Goal: Information Seeking & Learning: Learn about a topic

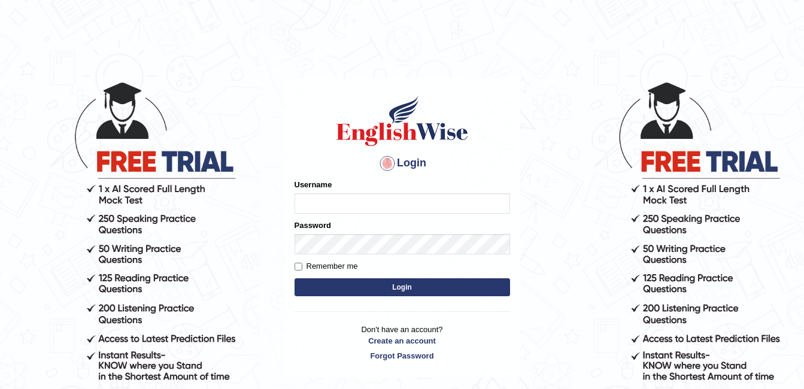
type input "Ruby_pte25"
click at [296, 266] on input "Remember me" at bounding box center [299, 267] width 8 height 8
checkbox input "true"
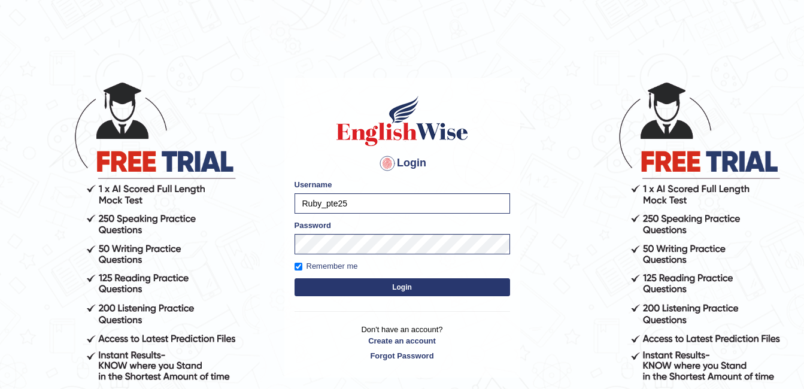
click at [573, 189] on body "Login Please fix the following errors: Username Ruby_pte25 Password Remember me…" at bounding box center [402, 234] width 804 height 389
click at [386, 286] on button "Login" at bounding box center [403, 288] width 216 height 18
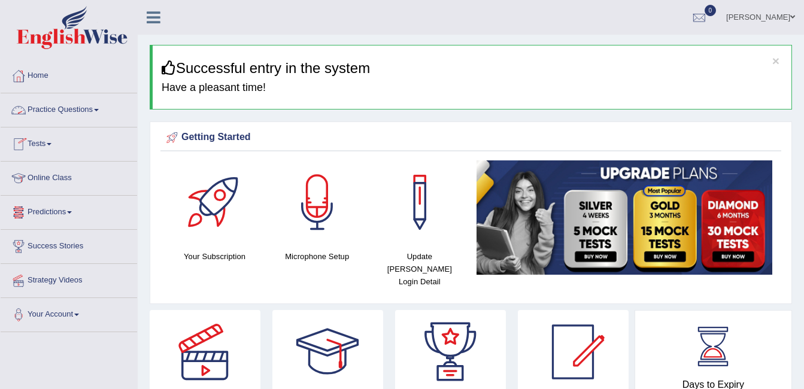
click at [55, 112] on link "Practice Questions" at bounding box center [69, 108] width 137 height 30
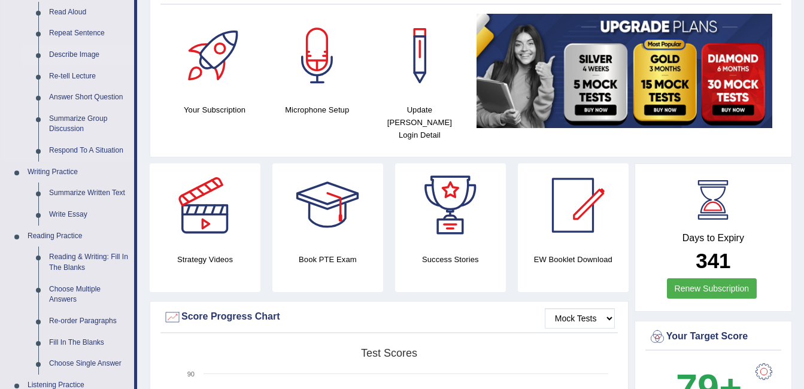
scroll to position [72, 0]
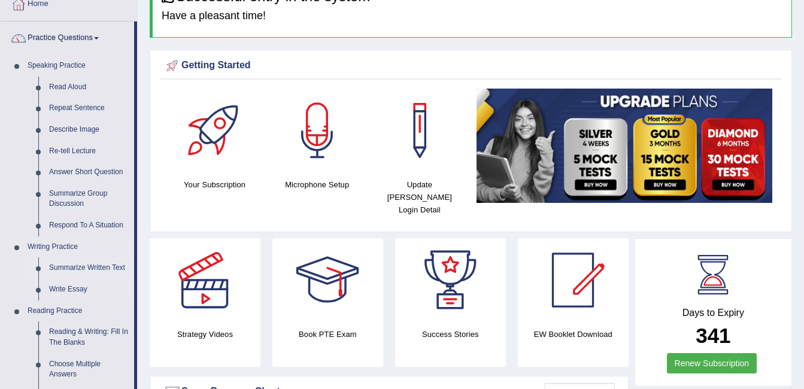
click at [63, 261] on link "Summarize Written Text" at bounding box center [89, 269] width 90 height 22
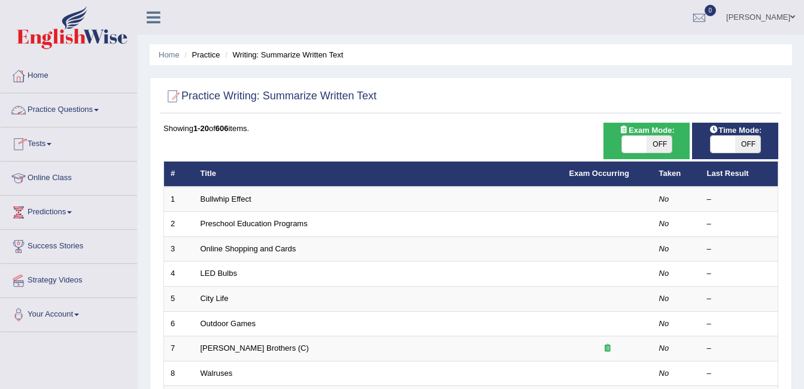
click at [63, 105] on link "Practice Questions" at bounding box center [69, 108] width 137 height 30
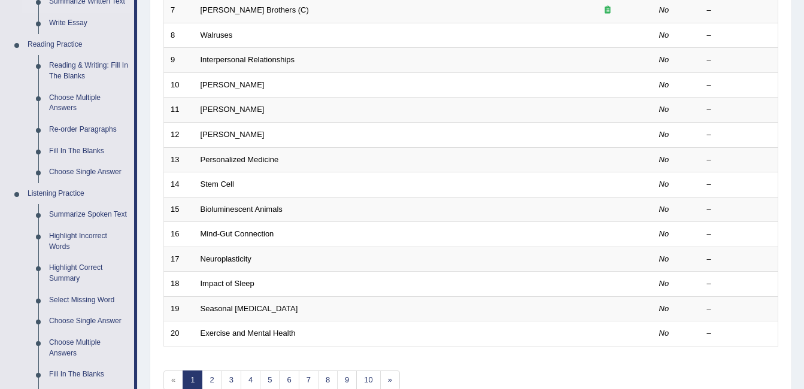
scroll to position [382, 0]
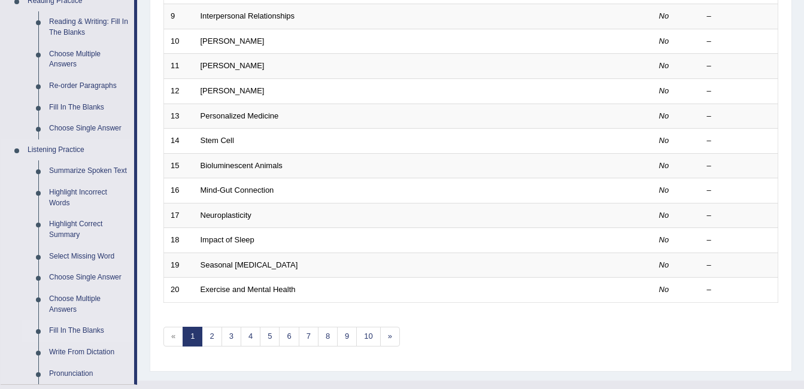
click at [61, 322] on link "Fill In The Blanks" at bounding box center [89, 331] width 90 height 22
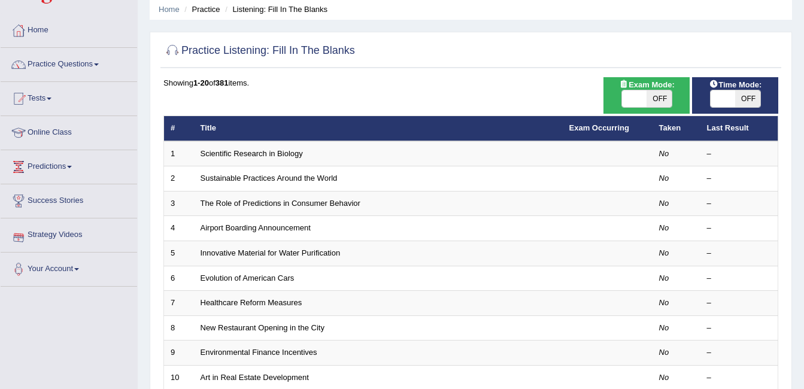
scroll to position [48, 0]
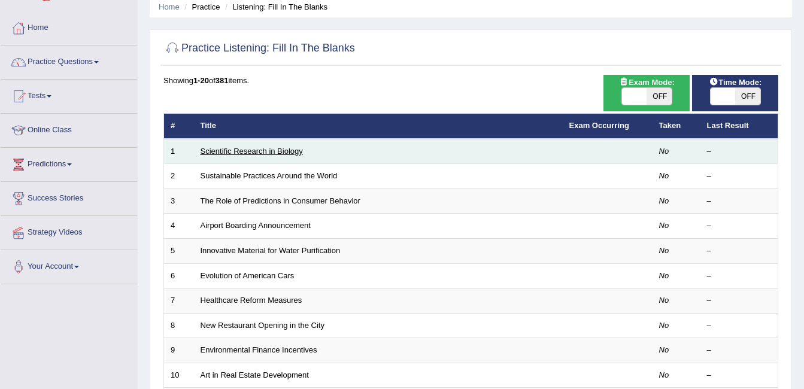
click at [258, 153] on link "Scientific Research in Biology" at bounding box center [252, 151] width 102 height 9
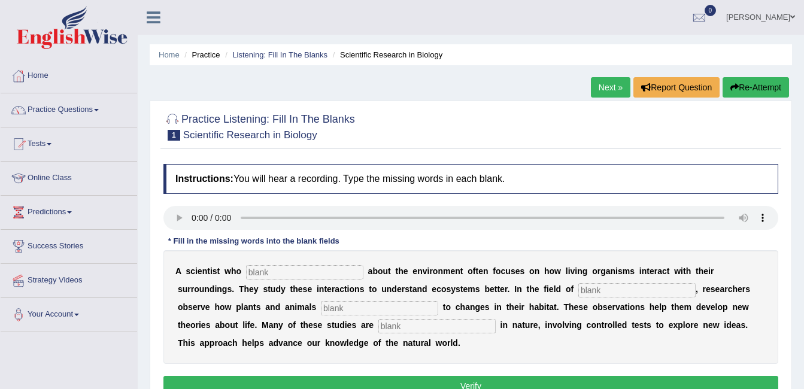
click at [286, 278] on input "text" at bounding box center [304, 272] width 117 height 14
click at [59, 108] on link "Practice Questions" at bounding box center [69, 108] width 137 height 30
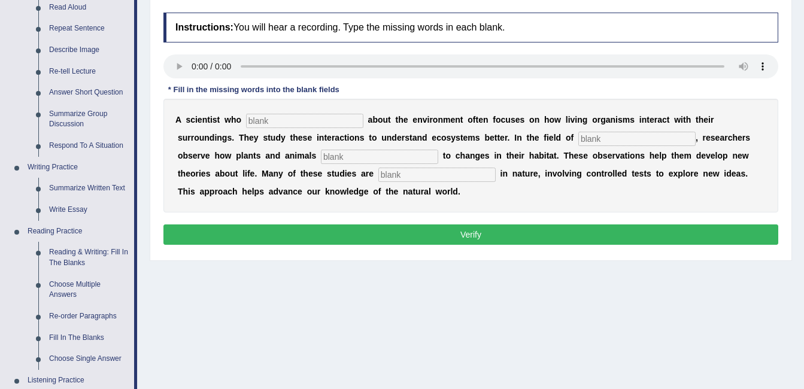
scroll to position [179, 0]
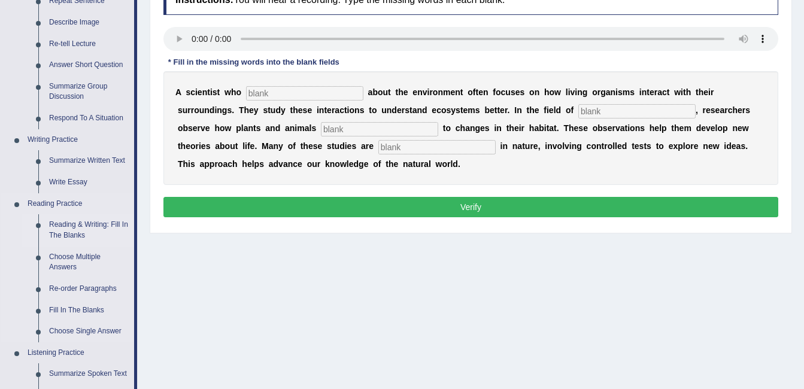
click at [99, 224] on link "Reading & Writing: Fill In The Blanks" at bounding box center [89, 230] width 90 height 32
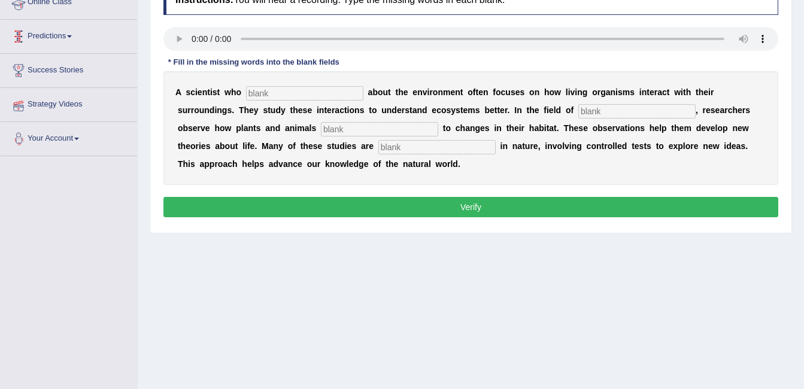
scroll to position [191, 0]
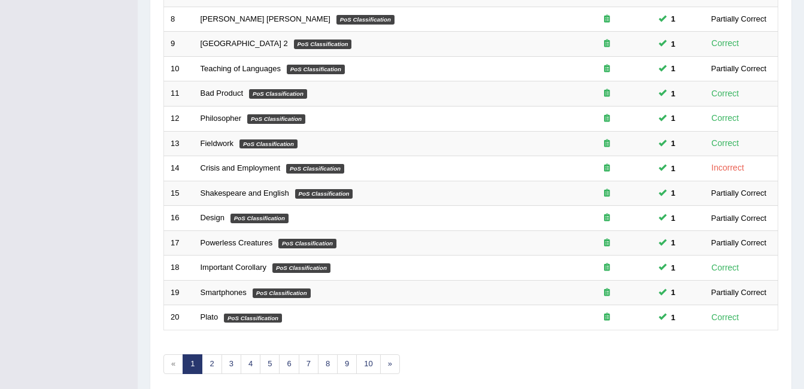
scroll to position [404, 0]
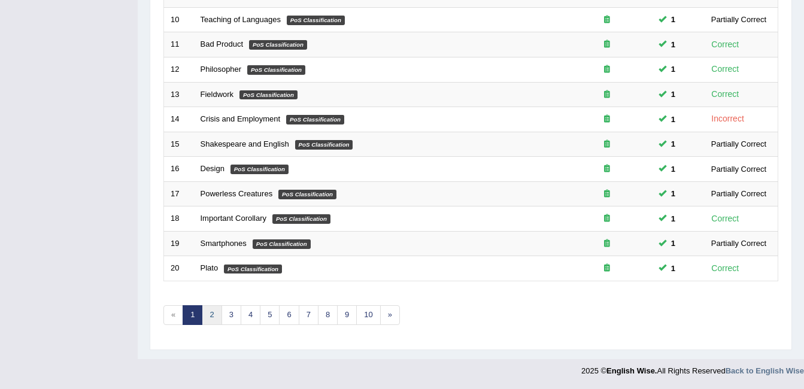
click at [213, 315] on link "2" at bounding box center [212, 315] width 20 height 20
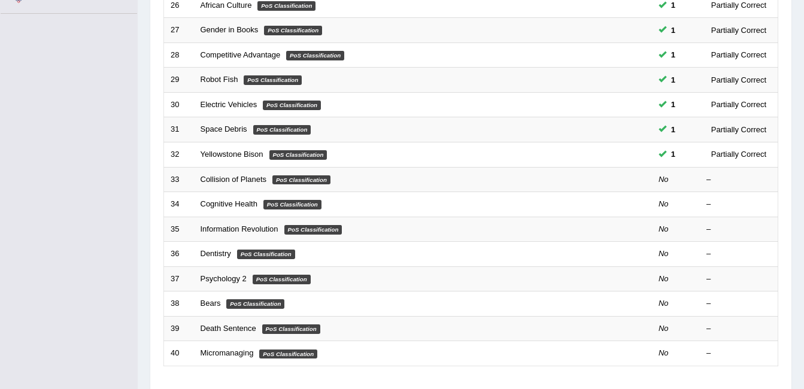
scroll to position [383, 0]
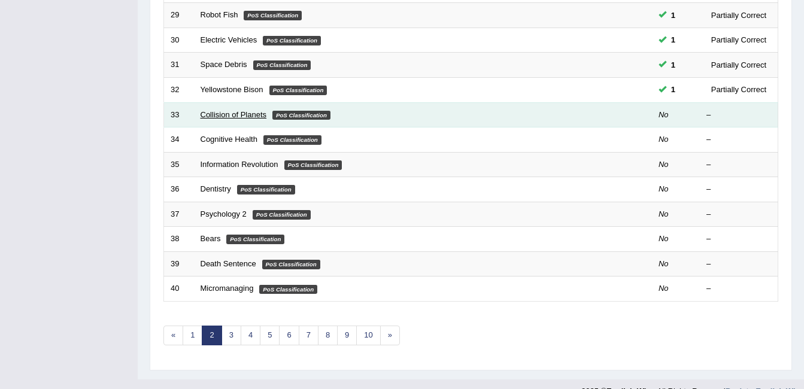
click at [247, 112] on link "Collision of Planets" at bounding box center [234, 114] width 66 height 9
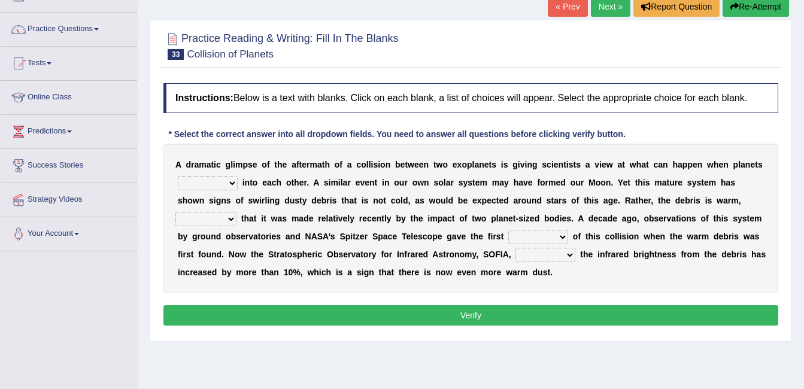
scroll to position [144, 0]
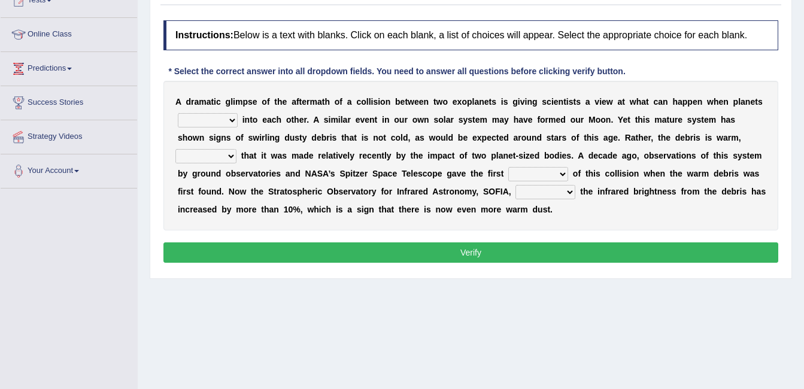
click at [243, 123] on b "i" at bounding box center [244, 120] width 2 height 10
click at [230, 123] on select "crash explore roam implode" at bounding box center [208, 120] width 60 height 14
select select "implode"
click at [178, 113] on select "crash explore roam implode" at bounding box center [208, 120] width 60 height 14
click at [334, 188] on b "b" at bounding box center [336, 192] width 5 height 10
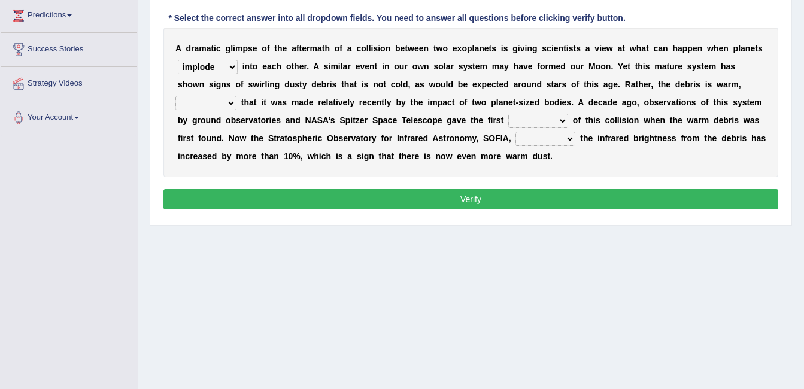
scroll to position [240, 0]
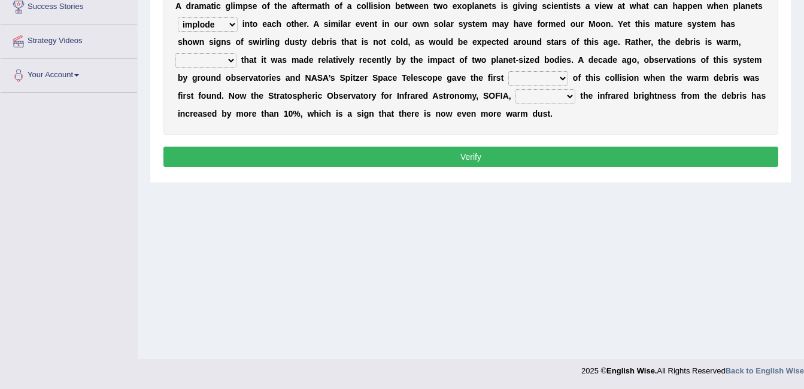
click at [432, 277] on div "Home Practice Reading & Writing: Fill In The Blanks Collision of Planets « Prev…" at bounding box center [471, 59] width 667 height 599
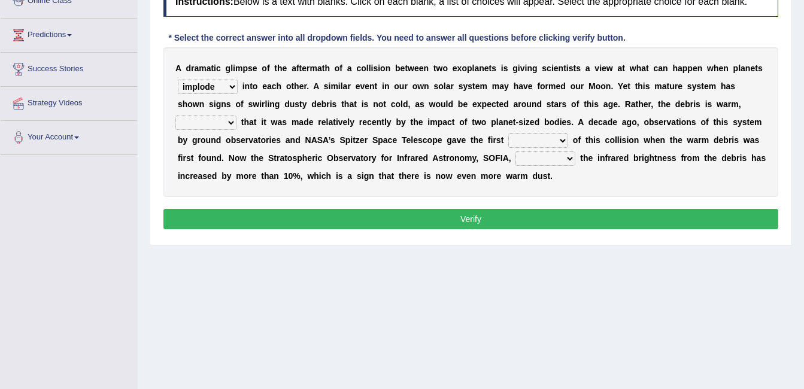
scroll to position [144, 0]
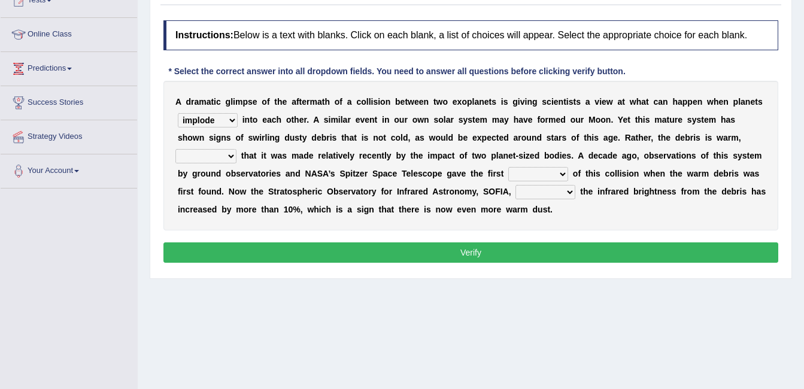
click at [237, 149] on select "reinforcing sentencing forging conducing" at bounding box center [205, 156] width 61 height 14
select select "reinforcing"
click at [237, 149] on select "reinforcing sentencing forging conducing" at bounding box center [205, 156] width 61 height 14
click at [509, 173] on select "pints faints hints taints" at bounding box center [539, 174] width 60 height 14
select select "hints"
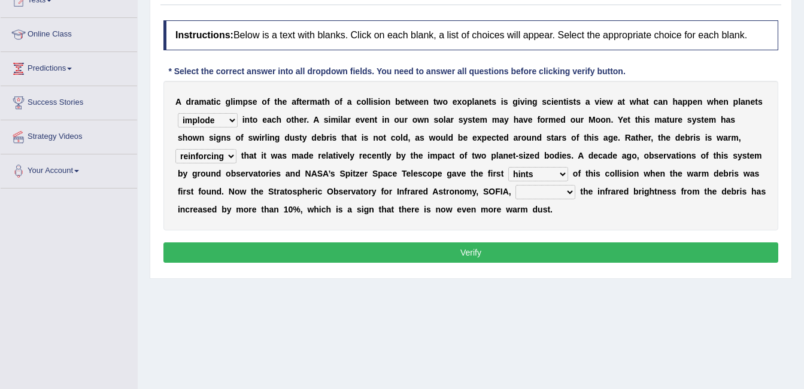
click at [509, 167] on select "pints faints hints taints" at bounding box center [539, 174] width 60 height 14
click at [516, 191] on select "concealed revealed repealed unsealed" at bounding box center [546, 192] width 60 height 14
select select "revealed"
click at [516, 185] on select "concealed revealed repealed unsealed" at bounding box center [546, 192] width 60 height 14
click at [400, 251] on button "Verify" at bounding box center [471, 253] width 615 height 20
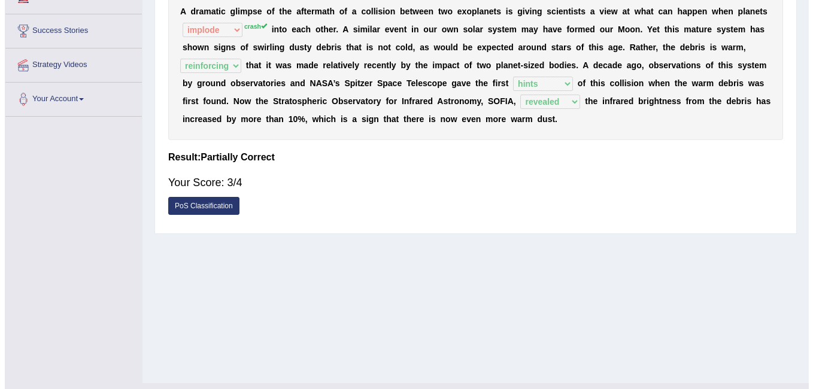
scroll to position [240, 0]
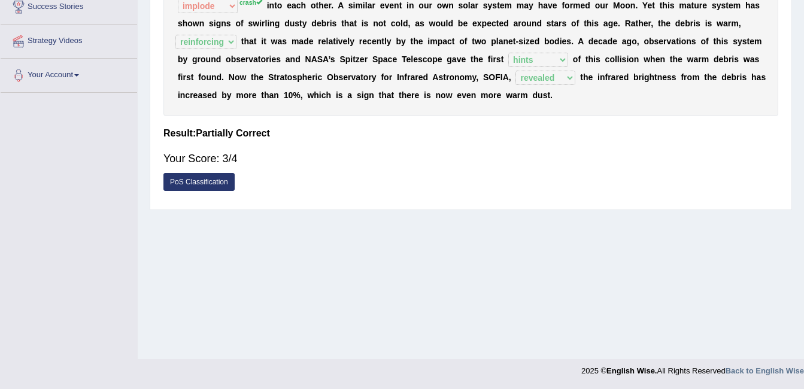
click at [198, 181] on link "PoS Classification" at bounding box center [199, 182] width 71 height 18
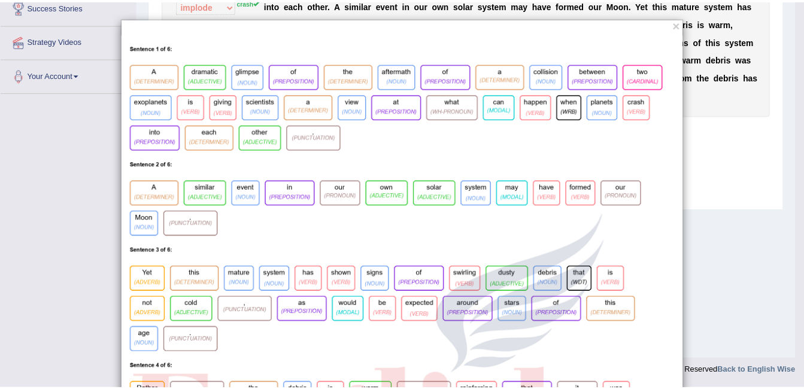
scroll to position [0, 0]
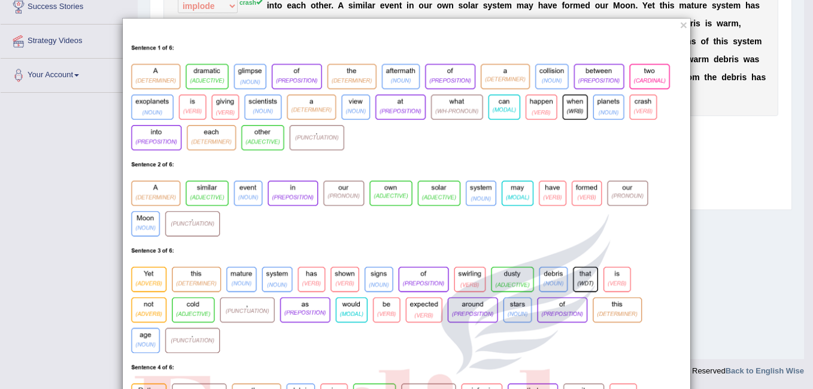
click at [38, 146] on div "×" at bounding box center [406, 387] width 813 height 739
click at [783, 246] on div "×" at bounding box center [406, 387] width 813 height 739
click at [745, 230] on div "×" at bounding box center [406, 387] width 813 height 739
click at [682, 22] on button "×" at bounding box center [683, 25] width 7 height 13
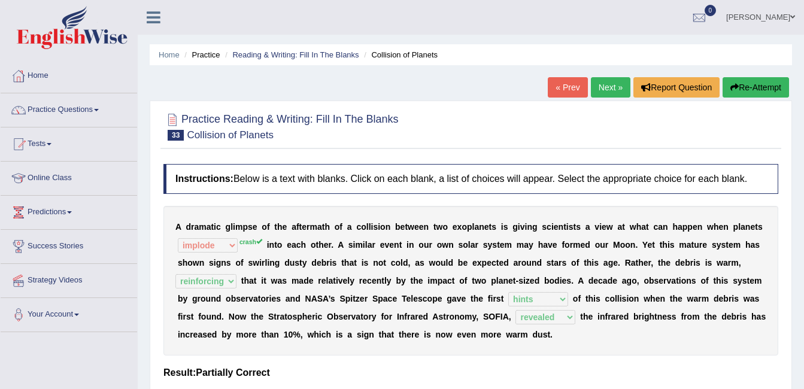
click at [608, 85] on link "Next »" at bounding box center [611, 87] width 40 height 20
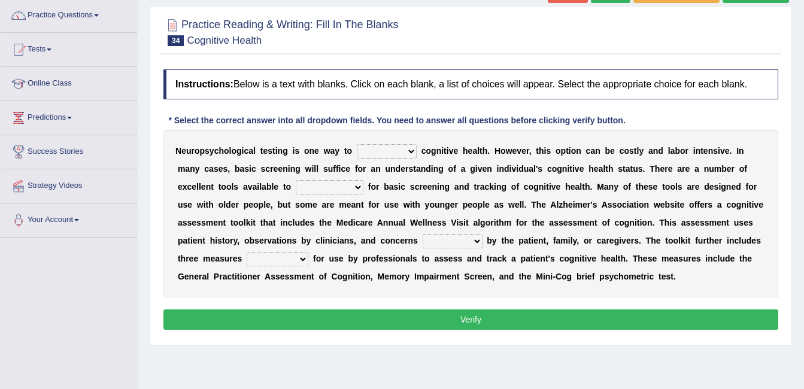
scroll to position [96, 0]
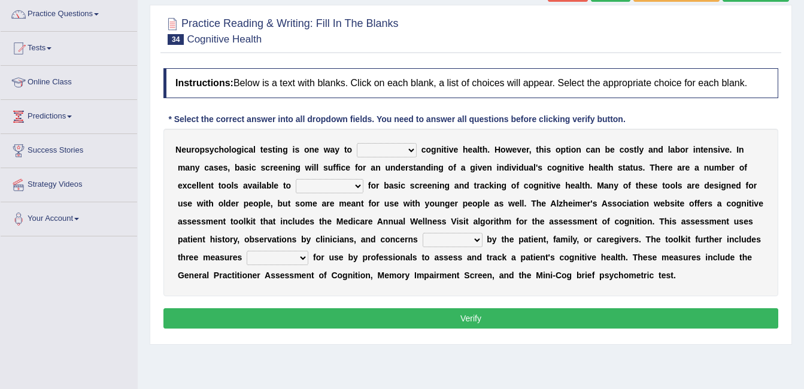
click at [396, 152] on select "obsess assess possess access" at bounding box center [387, 150] width 60 height 14
select select "access"
click at [357, 143] on select "obsess assess possess access" at bounding box center [387, 150] width 60 height 14
click at [296, 186] on select "stationers practitioners petitioners questioners" at bounding box center [330, 186] width 68 height 14
select select "practitioners"
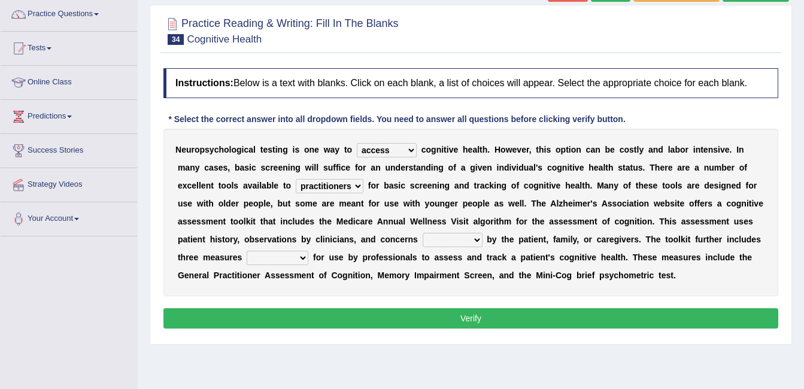
click at [296, 179] on select "stationers practitioners petitioners questioners" at bounding box center [330, 186] width 68 height 14
click at [423, 241] on select "raised rising arising praised" at bounding box center [453, 240] width 60 height 14
select select "raised"
click at [423, 233] on select "raised rising arising praised" at bounding box center [453, 240] width 60 height 14
click at [308, 251] on select "validated intimidated dilapidated antedated" at bounding box center [278, 258] width 62 height 14
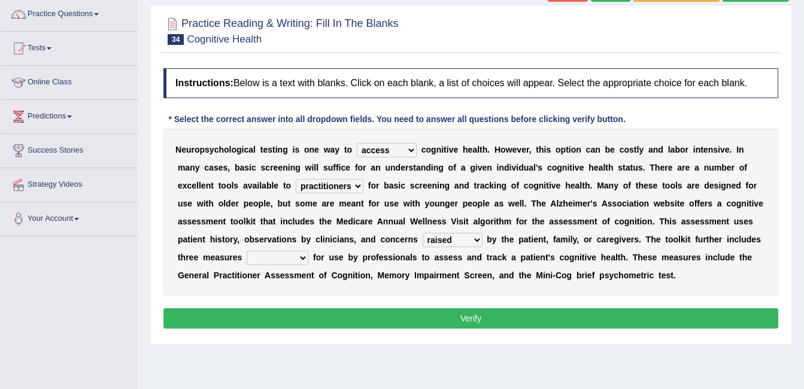
select select "validated"
click at [308, 251] on select "validated intimidated dilapidated antedated" at bounding box center [278, 258] width 62 height 14
click at [433, 319] on button "Verify" at bounding box center [471, 318] width 615 height 20
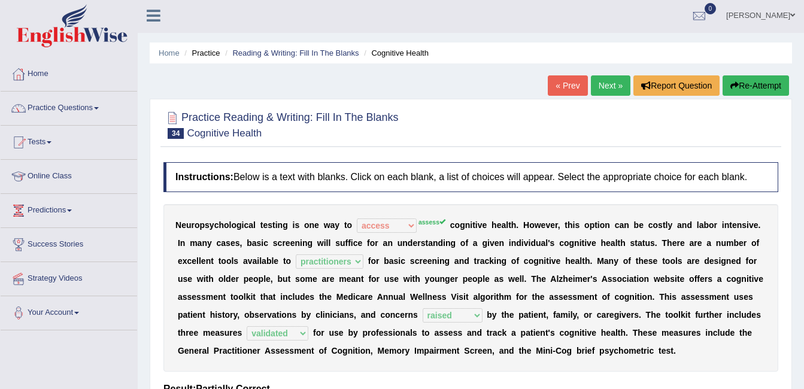
scroll to position [0, 0]
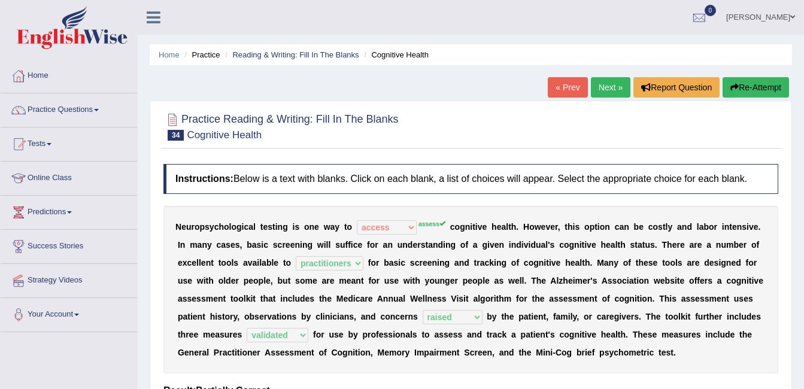
click at [607, 79] on link "Next »" at bounding box center [611, 87] width 40 height 20
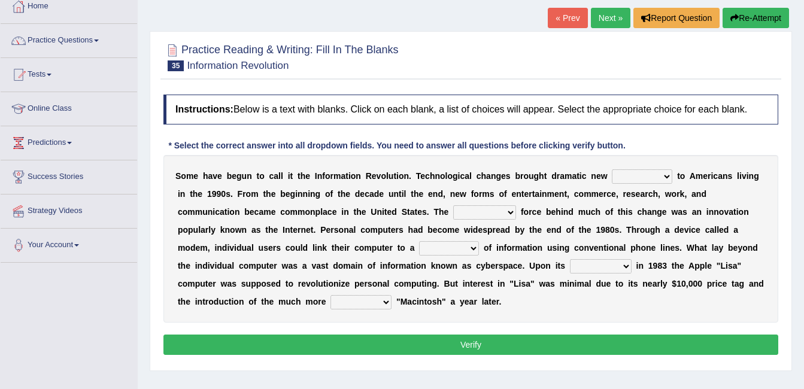
scroll to position [72, 0]
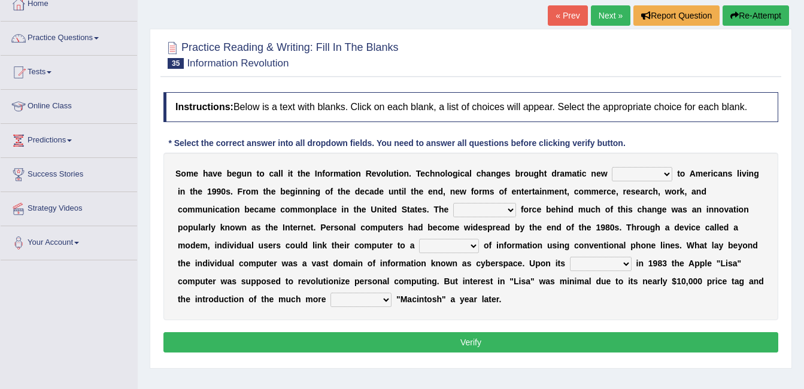
click at [640, 175] on select "challenges puzzles options confusion" at bounding box center [642, 174] width 60 height 14
select select "challenges"
click at [612, 167] on select "challenges puzzles options confusion" at bounding box center [642, 174] width 60 height 14
click at [453, 216] on select "unremitting uninspiring driving insinuating" at bounding box center [484, 210] width 63 height 14
select select "driving"
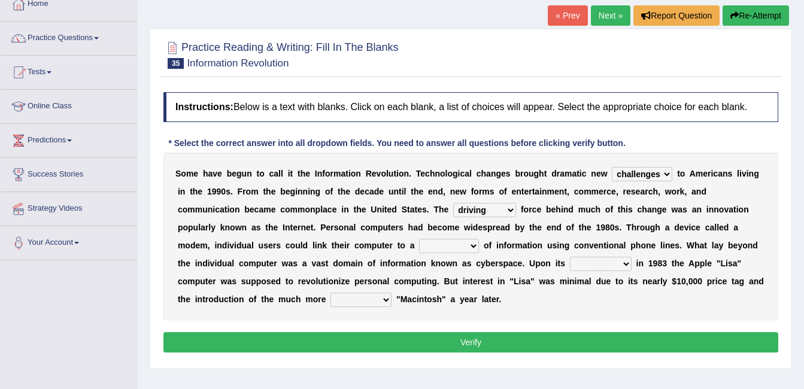
click at [453, 203] on select "unremitting uninspiring driving insinuating" at bounding box center [484, 210] width 63 height 14
click at [419, 245] on select "magnitude bulk wealth volume" at bounding box center [449, 246] width 60 height 14
select select "bulk"
click at [419, 239] on select "magnitude bulk wealth volume" at bounding box center [449, 246] width 60 height 14
click at [570, 265] on select "relief release publication emission" at bounding box center [601, 264] width 62 height 14
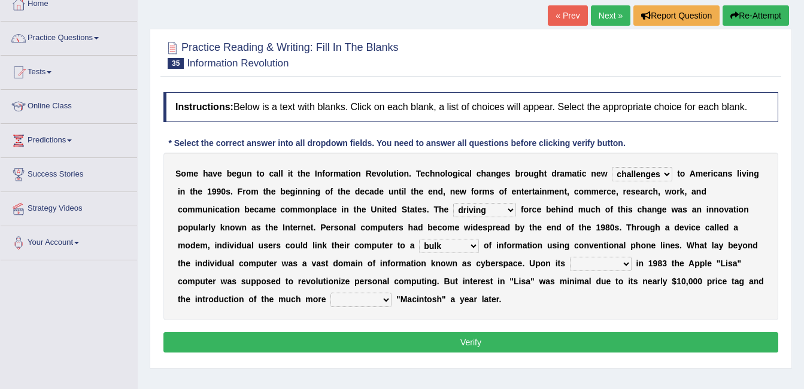
select select "release"
click at [570, 257] on select "relief release publication emission" at bounding box center [601, 264] width 62 height 14
click at [392, 293] on select "convenient affordable advanced formidable" at bounding box center [361, 300] width 61 height 14
select select "advanced"
click at [392, 293] on select "convenient affordable advanced formidable" at bounding box center [361, 300] width 61 height 14
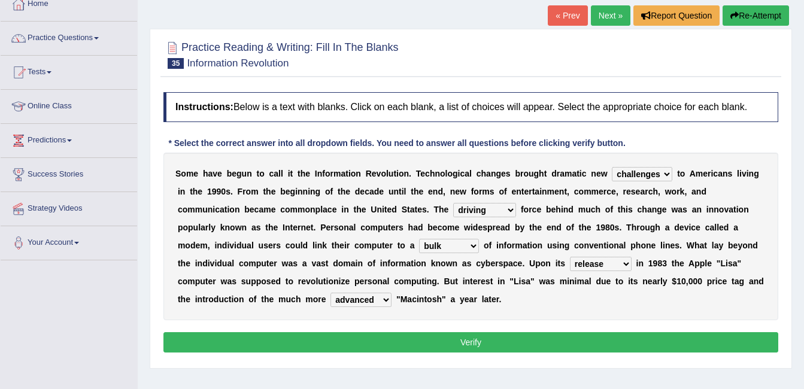
click at [638, 174] on select "challenges puzzles options confusion" at bounding box center [642, 174] width 60 height 14
click at [571, 340] on button "Verify" at bounding box center [471, 342] width 615 height 20
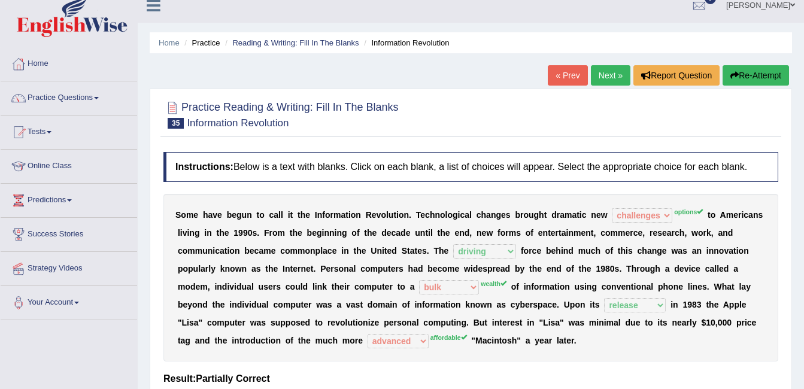
scroll to position [0, 0]
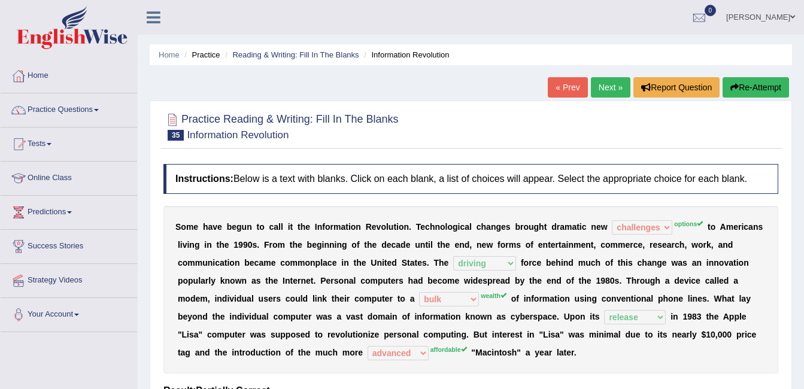
click at [600, 82] on link "Next »" at bounding box center [611, 87] width 40 height 20
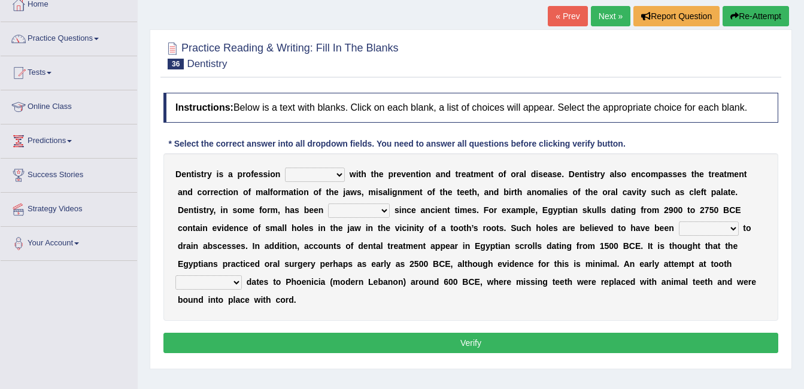
scroll to position [72, 0]
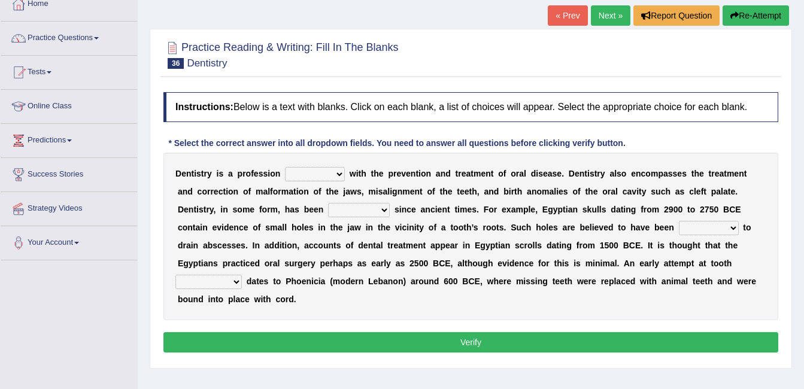
click at [328, 176] on select "agreed dealt concerned taken" at bounding box center [315, 174] width 60 height 14
click at [285, 167] on select "agreed dealt concerned taken" at bounding box center [315, 174] width 60 height 14
click at [334, 171] on select "agreed dealt concerned taken" at bounding box center [315, 174] width 60 height 14
select select "dealt"
click at [285, 167] on select "agreed dealt concerned taken" at bounding box center [315, 174] width 60 height 14
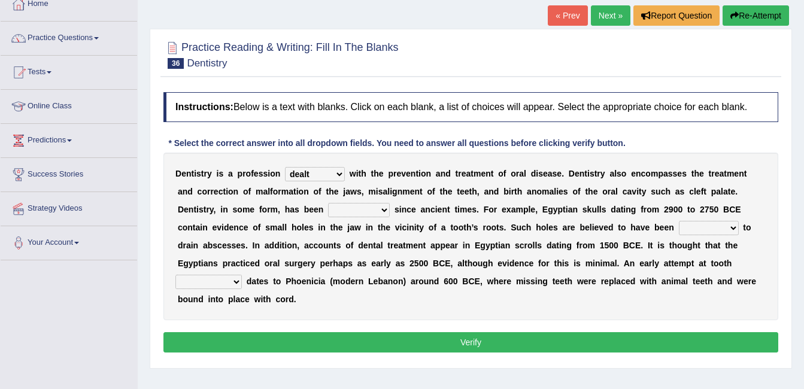
click at [328, 211] on select "criticized replaced practiced abandoned" at bounding box center [359, 210] width 62 height 14
select select "practiced"
click at [328, 203] on select "criticized replaced practiced abandoned" at bounding box center [359, 210] width 62 height 14
click at [679, 228] on select "fluctuated laminated drilled sealed" at bounding box center [709, 228] width 60 height 14
select select "drilled"
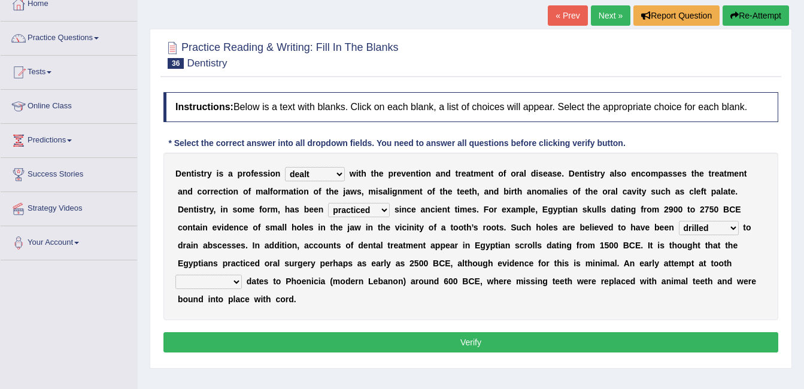
click at [679, 221] on select "fluctuated laminated drilled sealed" at bounding box center [709, 228] width 60 height 14
click at [242, 275] on select "reparation sacrament restitution replacement" at bounding box center [208, 282] width 66 height 14
select select "replacement"
click at [242, 275] on select "reparation sacrament restitution replacement" at bounding box center [208, 282] width 66 height 14
click at [537, 332] on button "Verify" at bounding box center [471, 342] width 615 height 20
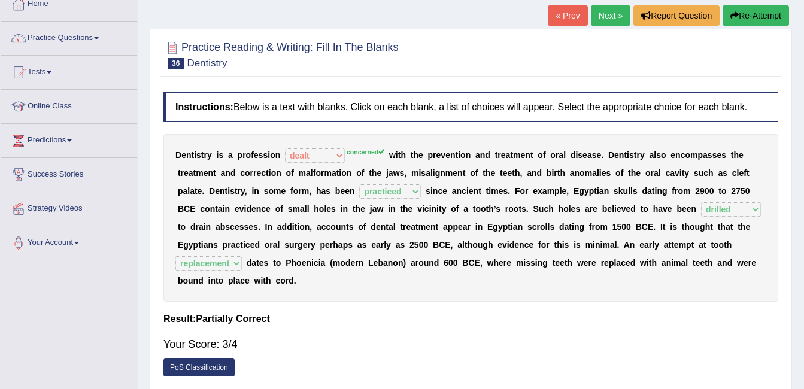
click at [614, 17] on link "Next »" at bounding box center [611, 15] width 40 height 20
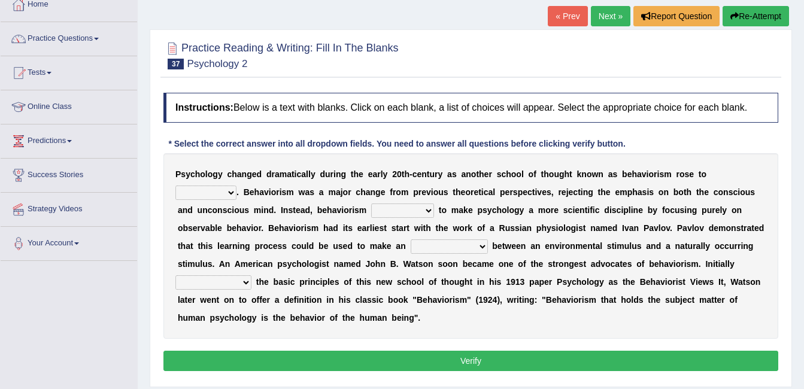
scroll to position [72, 0]
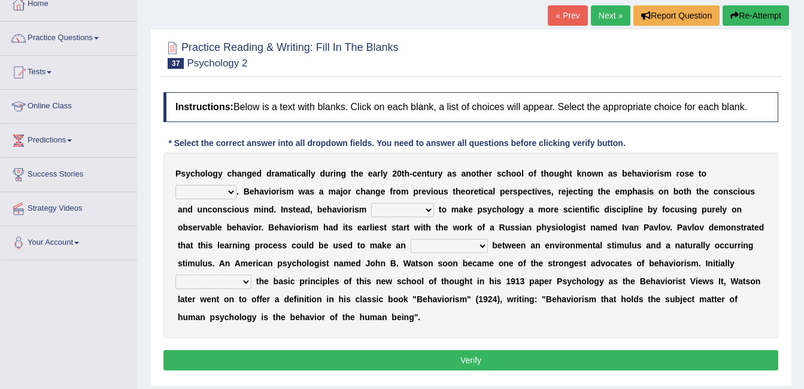
click at [237, 185] on select "dominance temptation challenge temper" at bounding box center [205, 192] width 61 height 14
select select "dominance"
click at [237, 185] on select "dominance temptation challenge temper" at bounding box center [205, 192] width 61 height 14
click at [371, 212] on select "reproached reproved strove rewove" at bounding box center [402, 210] width 63 height 14
select select "reproved"
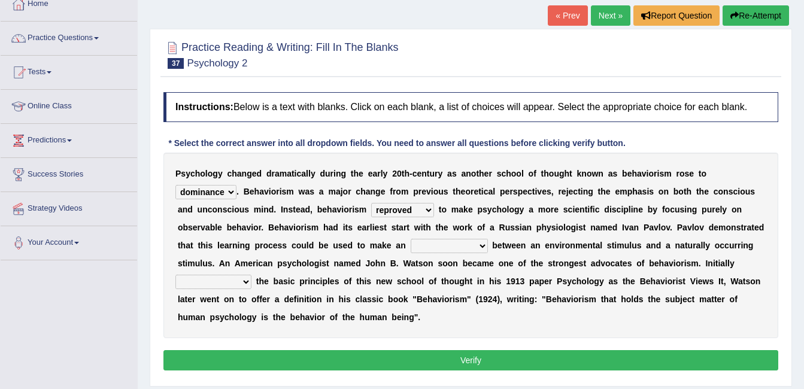
click at [371, 203] on select "reproached reproved strove rewove" at bounding box center [402, 210] width 63 height 14
click at [411, 249] on select "acclimatization association union combination" at bounding box center [449, 246] width 77 height 14
select select "acclimatization"
click at [411, 239] on select "acclimatization association union combination" at bounding box center [449, 246] width 77 height 14
click at [252, 275] on select "questioning foreshortening unburdening outlining" at bounding box center [213, 282] width 76 height 14
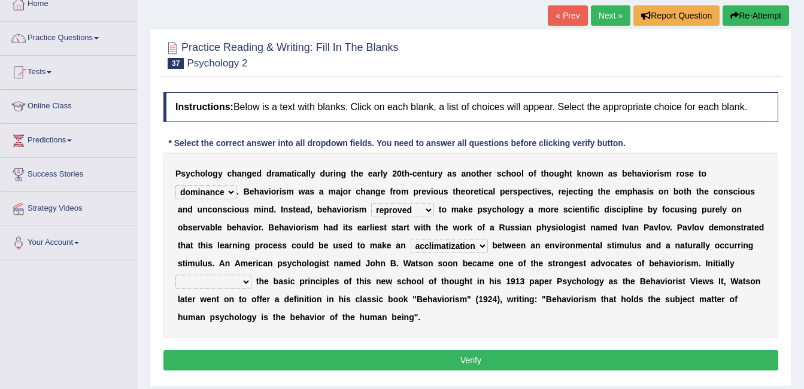
select select "outlining"
click at [252, 275] on select "questioning foreshortening unburdening outlining" at bounding box center [213, 282] width 76 height 14
click at [467, 350] on button "Verify" at bounding box center [471, 360] width 615 height 20
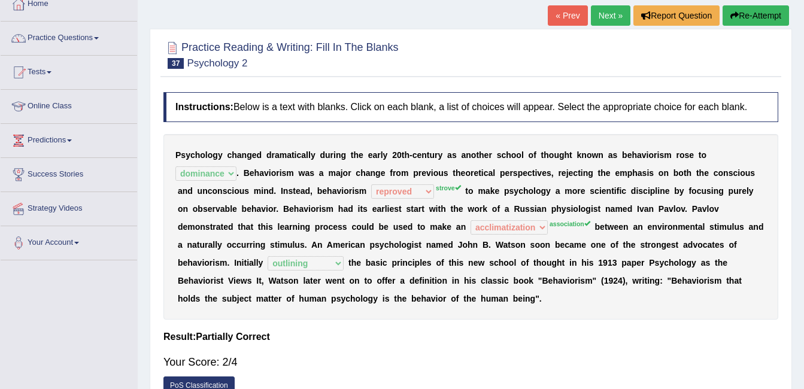
click at [595, 21] on link "Next »" at bounding box center [611, 15] width 40 height 20
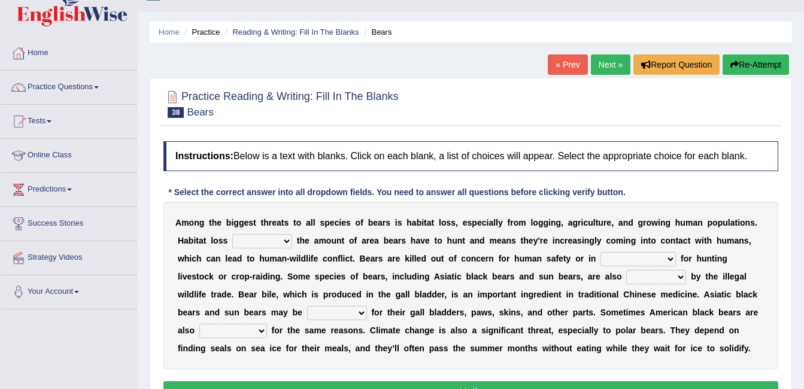
scroll to position [24, 0]
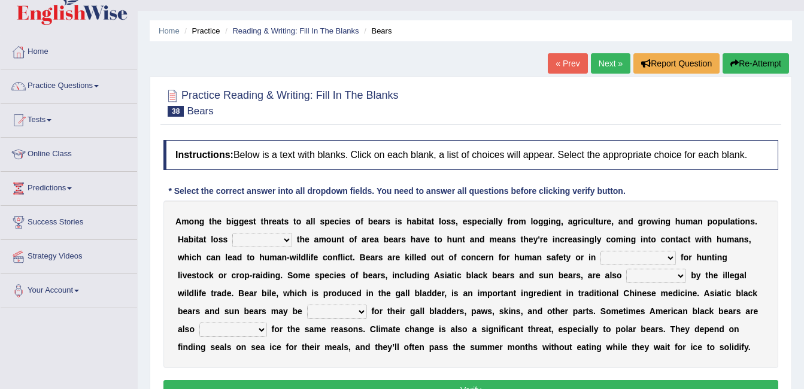
click at [253, 247] on div "A m o n g t h e b i g g e s t t h r e a t s t o a l l s p e c i e s o f b e a r…" at bounding box center [471, 285] width 615 height 168
click at [253, 242] on select "increases reduces complies interacts" at bounding box center [262, 240] width 60 height 14
select select "reduces"
click at [232, 233] on select "increases reduces complies interacts" at bounding box center [262, 240] width 60 height 14
click at [601, 256] on select "coalition retaliation appreciation disinformation" at bounding box center [638, 258] width 75 height 14
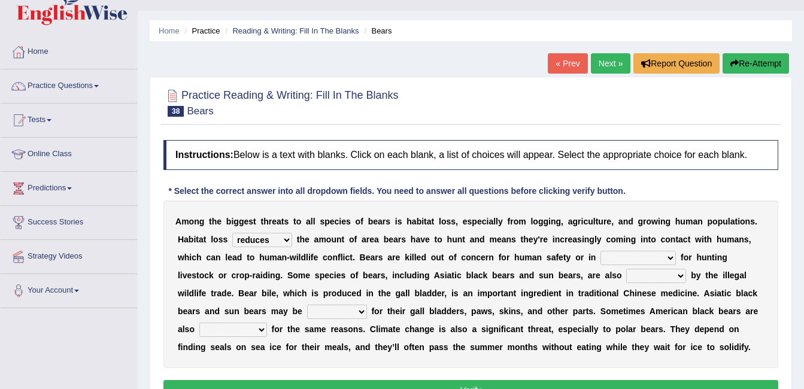
select select "retaliation"
click at [601, 251] on select "coalition retaliation appreciation disinformation" at bounding box center [638, 258] width 75 height 14
click at [601, 256] on select "coalition retaliation appreciation disinformation" at bounding box center [638, 258] width 75 height 14
click at [504, 356] on div "A m o n g t h e b i g g e s t t h r e a t s t o a l l s p e c i e s o f b e a r…" at bounding box center [471, 285] width 615 height 168
click at [627, 277] on select "protected prohibited fattened threatened" at bounding box center [657, 276] width 60 height 14
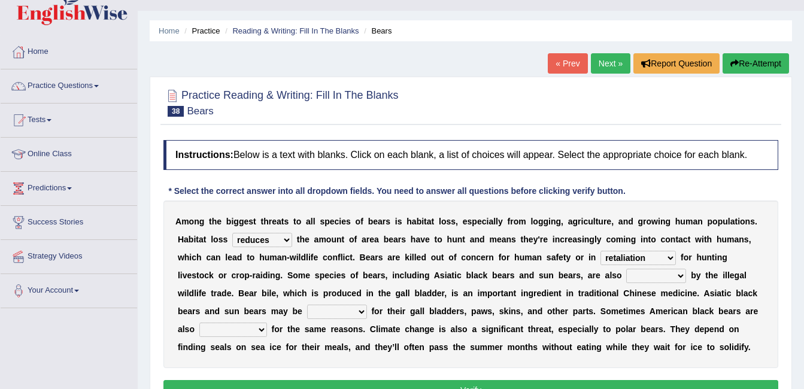
select select "threatened"
click at [627, 269] on select "protected prohibited fattened threatened" at bounding box center [657, 276] width 60 height 14
click at [627, 277] on select "protected prohibited fattened threatened" at bounding box center [657, 276] width 60 height 14
click at [627, 269] on select "protected prohibited fattened threatened" at bounding box center [657, 276] width 60 height 14
click at [367, 305] on select "poached squelched coached blenched" at bounding box center [337, 312] width 60 height 14
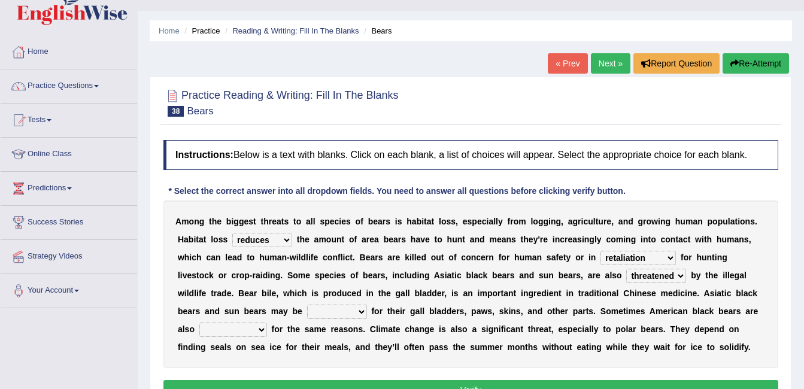
select select "poached"
click at [367, 305] on select "poached squelched coached blenched" at bounding box center [337, 312] width 60 height 14
click at [453, 343] on b at bounding box center [451, 348] width 5 height 10
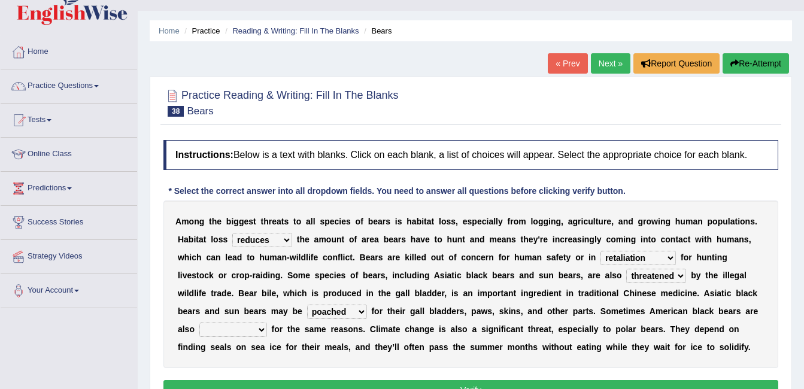
click at [267, 323] on select "begot foreseen encountered targeted" at bounding box center [233, 330] width 68 height 14
select select "targeted"
click at [578, 352] on div "A m o n g t h e b i g g e s t t h r e a t s t o a l l s p e c i e s o f b e a r…" at bounding box center [471, 285] width 615 height 168
click at [488, 386] on button "Verify" at bounding box center [471, 390] width 615 height 20
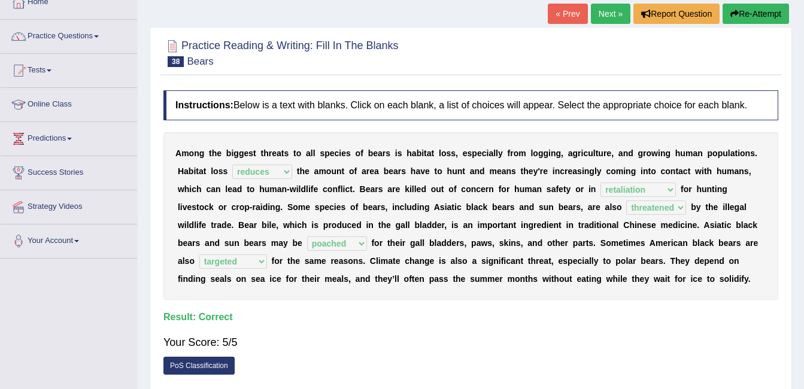
scroll to position [72, 0]
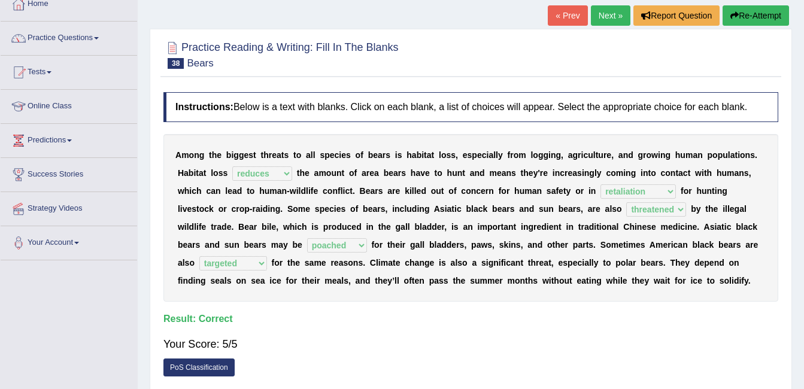
click at [589, 170] on b "g" at bounding box center [591, 173] width 5 height 10
click at [608, 19] on link "Next »" at bounding box center [611, 15] width 40 height 20
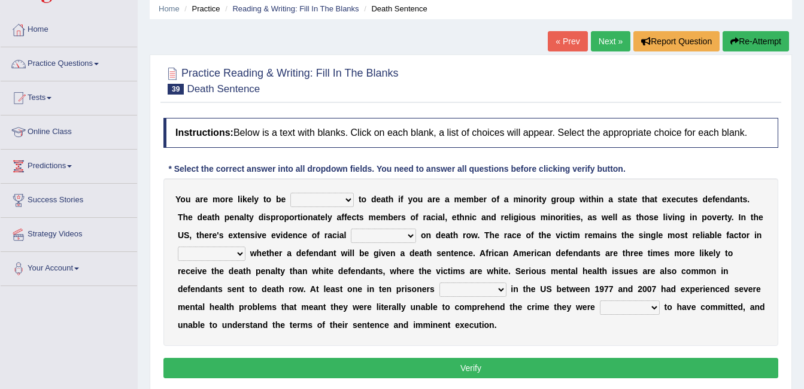
scroll to position [48, 0]
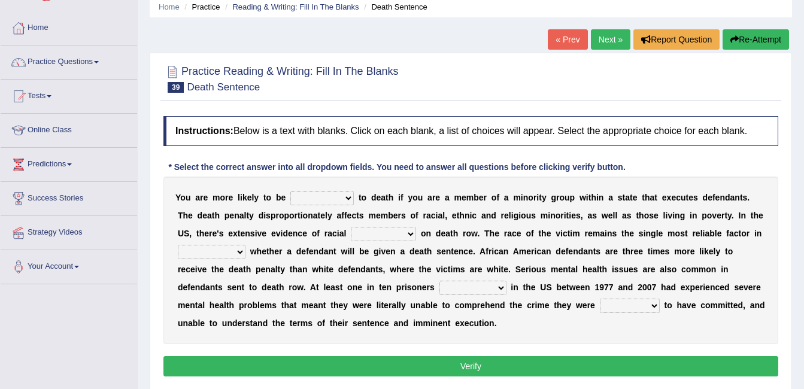
click at [337, 202] on select "penalized blamed complained sentenced" at bounding box center [321, 198] width 63 height 14
select select "sentenced"
click at [290, 191] on select "penalized blamed complained sentenced" at bounding box center [321, 198] width 63 height 14
click at [416, 233] on b at bounding box center [418, 234] width 5 height 10
click at [351, 237] on select "bias equality appearance background" at bounding box center [383, 234] width 65 height 14
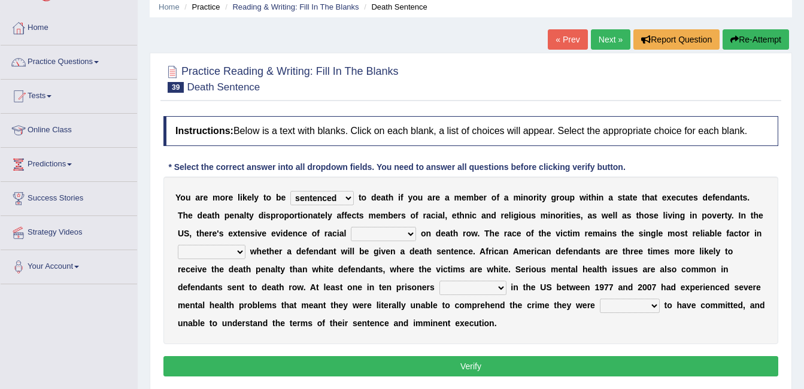
select select "equality"
click at [351, 227] on select "bias equality appearance background" at bounding box center [383, 234] width 65 height 14
click at [246, 245] on select "determining adjoining undermining examining" at bounding box center [212, 252] width 68 height 14
select select "determining"
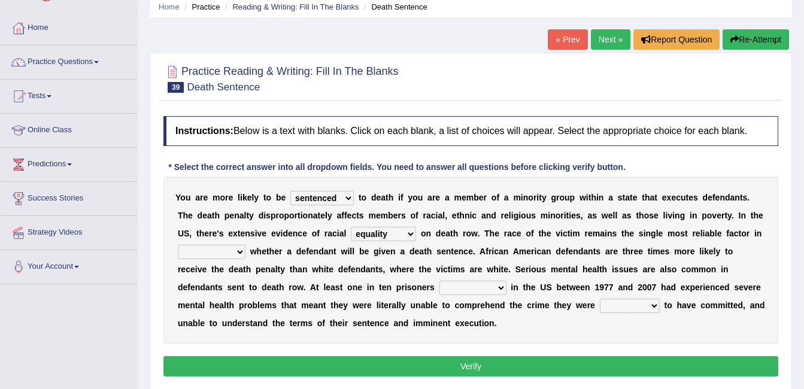
click at [246, 245] on select "determining adjoining undermining examining" at bounding box center [212, 252] width 68 height 14
click at [440, 286] on select "electrocuted persecuted executed captured" at bounding box center [473, 288] width 67 height 14
select select "executed"
click at [440, 281] on select "electrocuted persecuted executed captured" at bounding box center [473, 288] width 67 height 14
click at [600, 306] on select "alleged acclaimed persuaded claimed" at bounding box center [630, 306] width 60 height 14
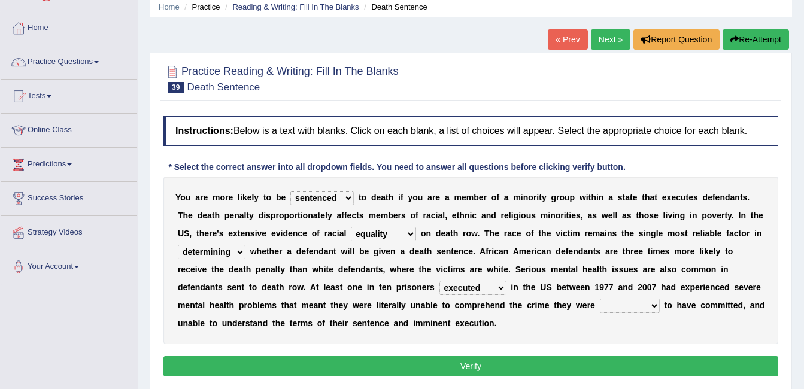
select select "claimed"
click at [600, 299] on select "alleged acclaimed persuaded claimed" at bounding box center [630, 306] width 60 height 14
click at [398, 367] on button "Verify" at bounding box center [471, 366] width 615 height 20
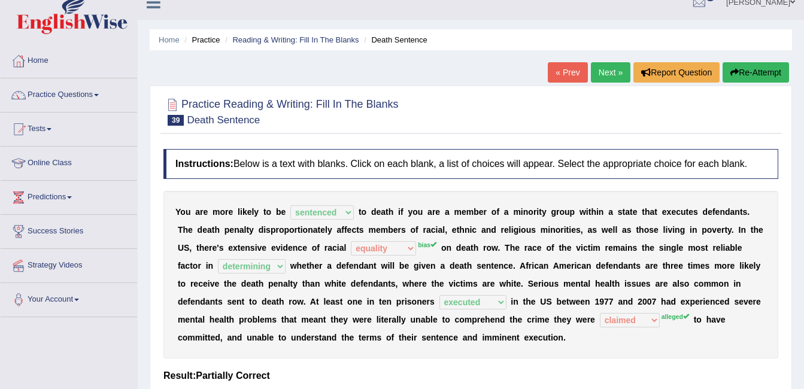
scroll to position [0, 0]
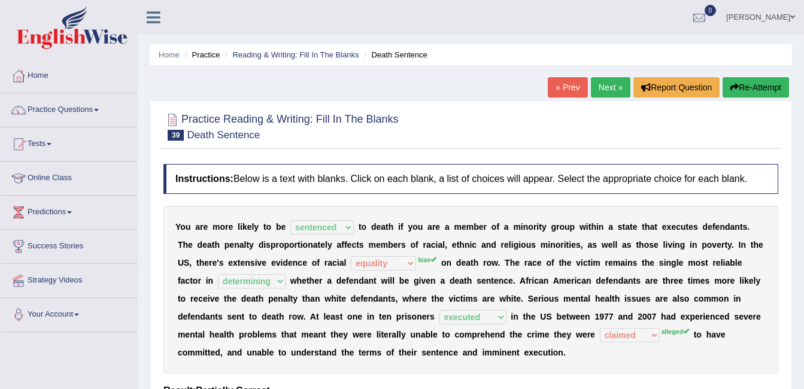
click at [600, 86] on link "Next »" at bounding box center [611, 87] width 40 height 20
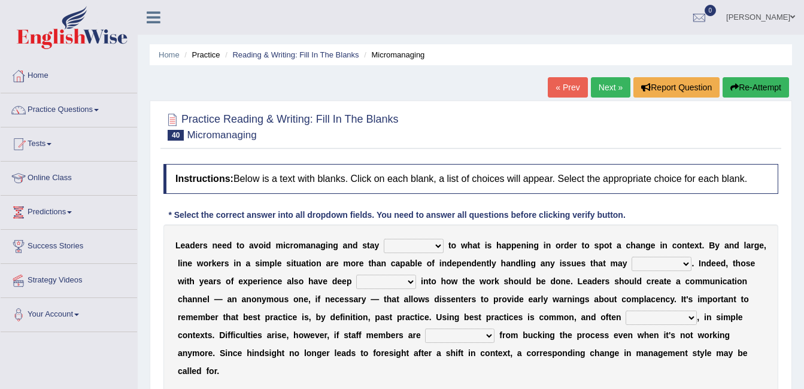
click at [422, 248] on select "complied connected precise concise" at bounding box center [414, 246] width 60 height 14
select select "connected"
click at [384, 239] on select "complied connected precise concise" at bounding box center [414, 246] width 60 height 14
click at [636, 264] on select "apprise rise encounter arise" at bounding box center [662, 264] width 60 height 14
select select "arise"
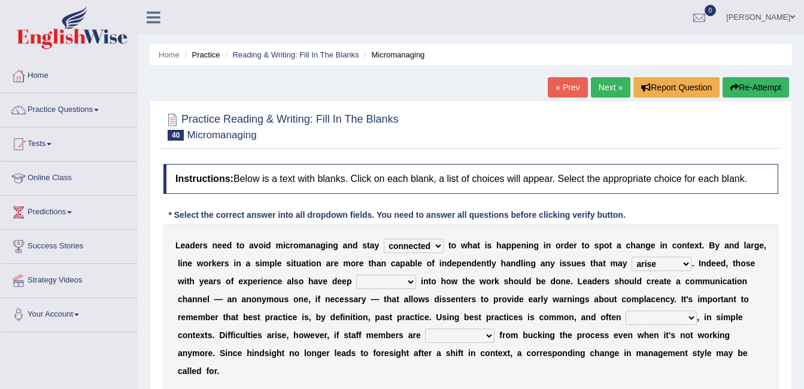
click at [632, 257] on select "apprise rise encounter arise" at bounding box center [662, 264] width 60 height 14
click at [356, 282] on select "incursion insight indignity indication" at bounding box center [386, 282] width 60 height 14
select select "insight"
click at [356, 275] on select "incursion insight indignity indication" at bounding box center [386, 282] width 60 height 14
click at [626, 318] on select "inappropriate apprehensive appropriate forbidden" at bounding box center [661, 318] width 71 height 14
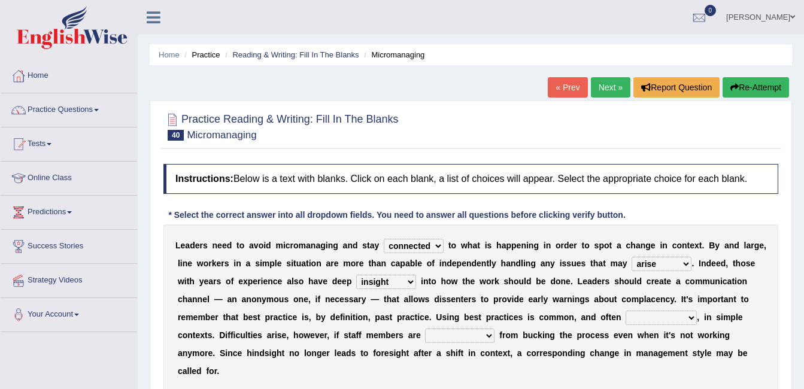
select select "forbidden"
click at [626, 311] on select "inappropriate apprehensive appropriate forbidden" at bounding box center [661, 318] width 71 height 14
click at [425, 337] on select "disarranged disinclined discouraged disintegrated" at bounding box center [459, 336] width 69 height 14
click at [425, 329] on select "disarranged disinclined discouraged disintegrated" at bounding box center [459, 336] width 69 height 14
click at [425, 338] on select "disarranged disinclined discouraged disintegrated" at bounding box center [459, 336] width 69 height 14
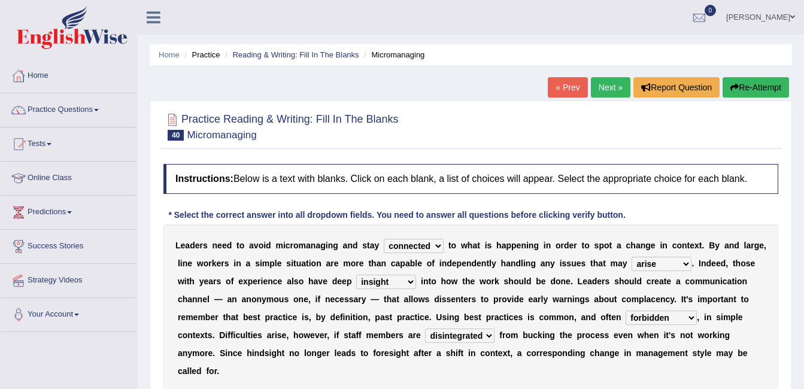
click at [425, 329] on select "disarranged disinclined discouraged disintegrated" at bounding box center [459, 336] width 69 height 14
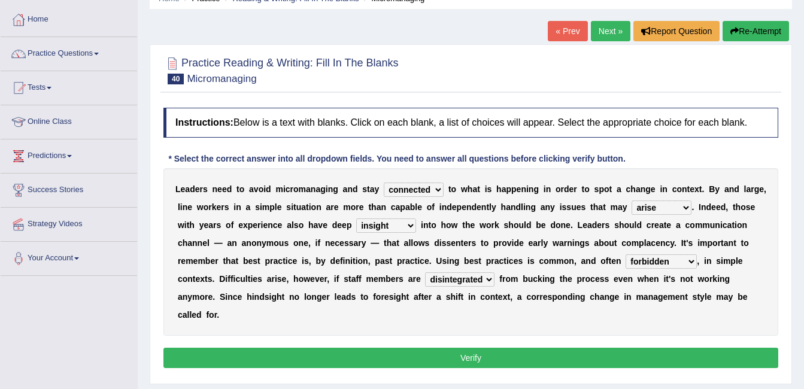
scroll to position [65, 0]
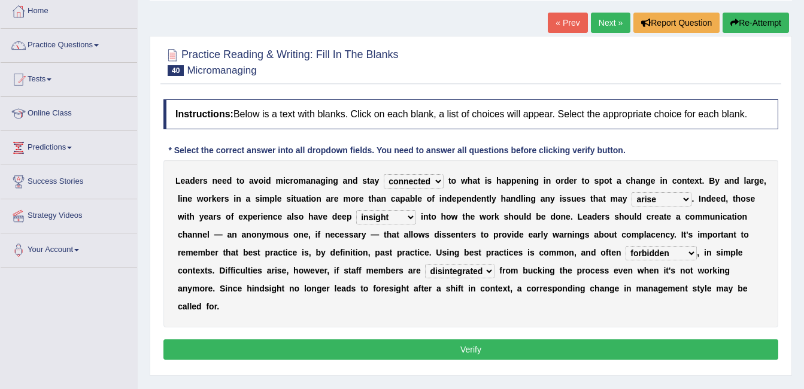
click at [425, 274] on select "disarranged disinclined discouraged disintegrated" at bounding box center [459, 271] width 69 height 14
select select "discouraged"
click at [425, 264] on select "disarranged disinclined discouraged disintegrated" at bounding box center [459, 271] width 69 height 14
click at [328, 340] on button "Verify" at bounding box center [471, 350] width 615 height 20
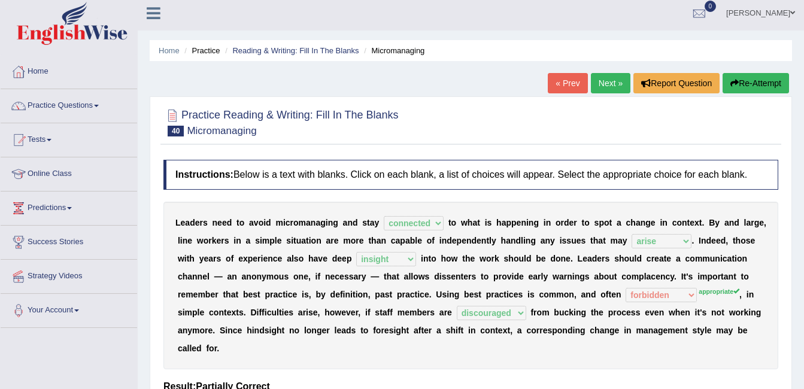
scroll to position [0, 0]
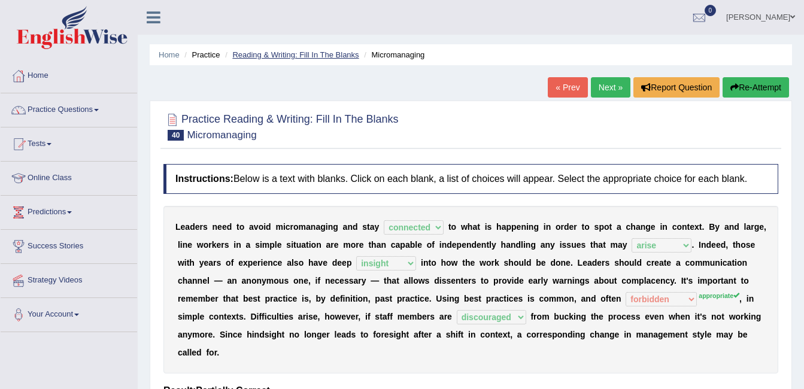
click at [277, 56] on link "Reading & Writing: Fill In The Blanks" at bounding box center [295, 54] width 126 height 9
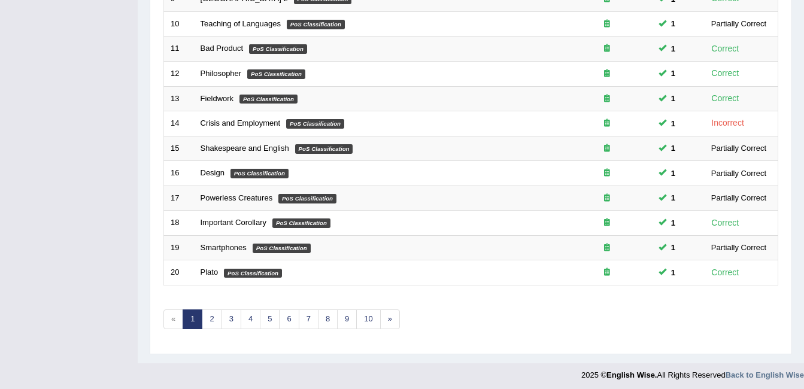
scroll to position [404, 0]
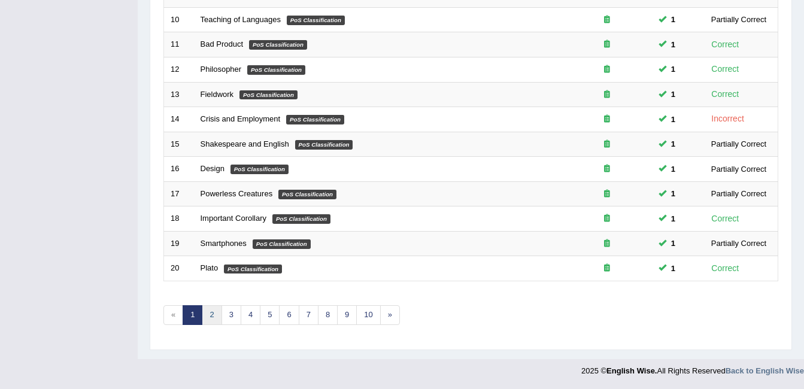
click at [215, 314] on link "2" at bounding box center [212, 315] width 20 height 20
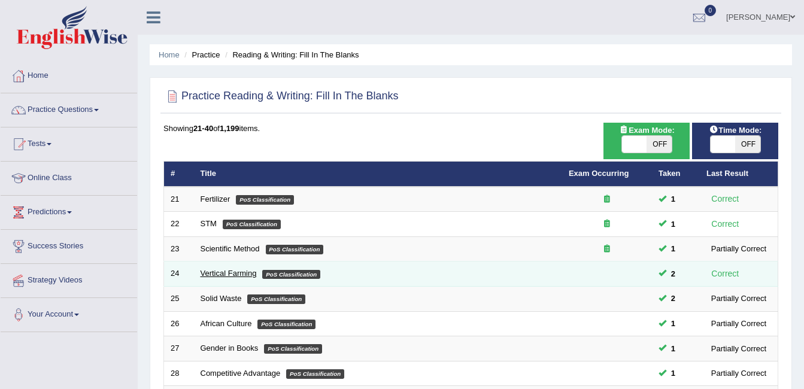
click at [243, 272] on link "Vertical Farming" at bounding box center [229, 273] width 56 height 9
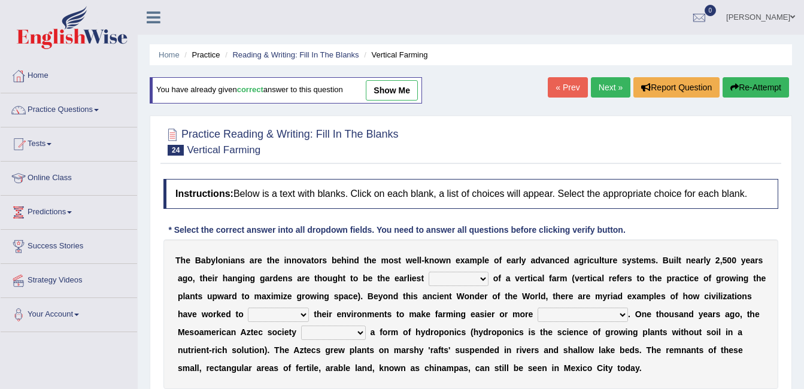
click at [240, 90] on b "correct" at bounding box center [250, 90] width 26 height 9
click at [210, 54] on li "Practice" at bounding box center [200, 54] width 38 height 11
click at [88, 114] on link "Practice Questions" at bounding box center [69, 108] width 137 height 30
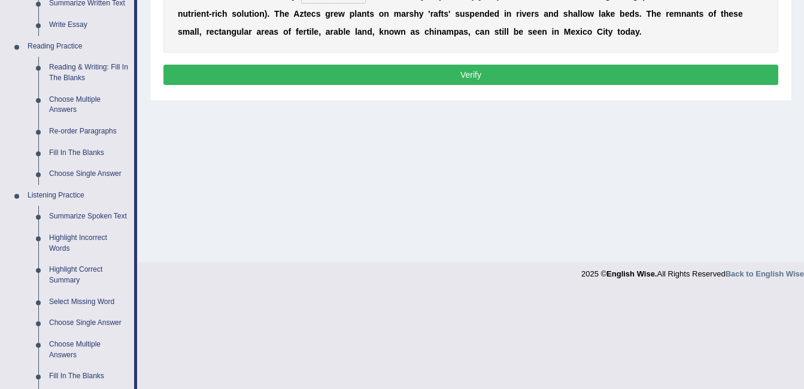
scroll to position [308, 0]
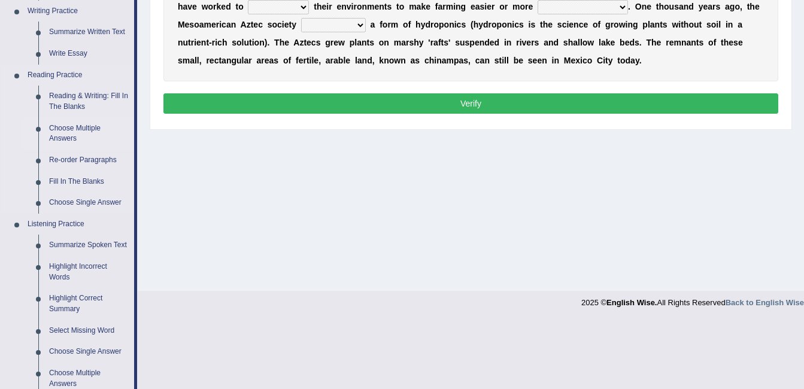
click at [88, 126] on link "Choose Multiple Answers" at bounding box center [89, 134] width 90 height 32
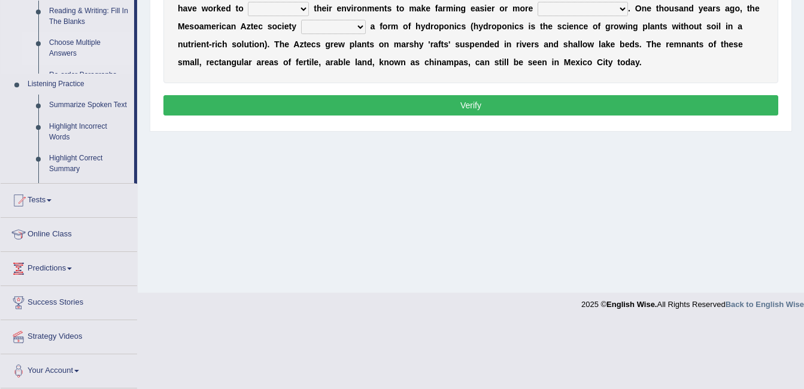
scroll to position [240, 0]
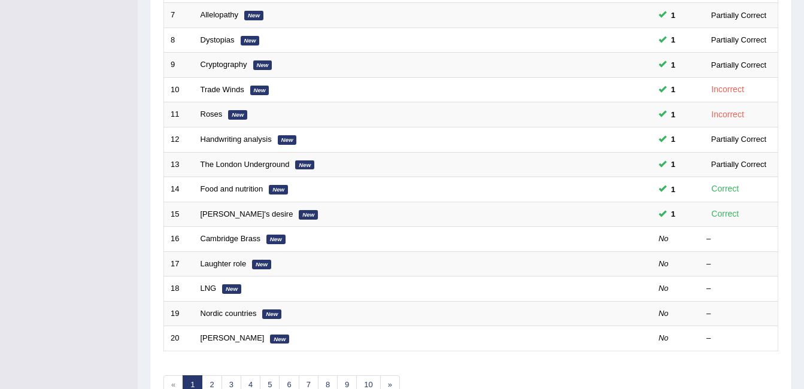
scroll to position [335, 0]
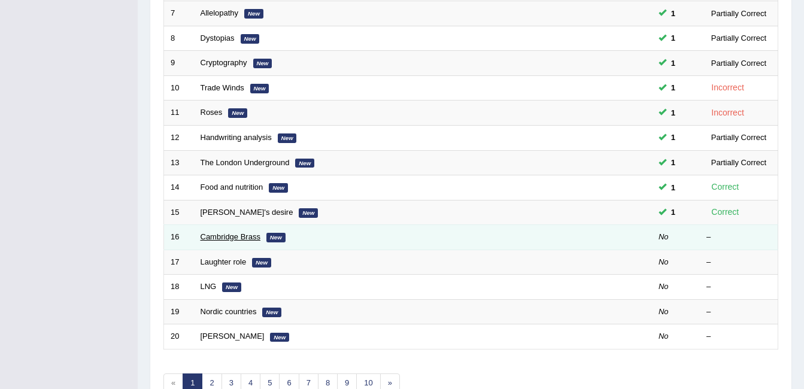
click at [224, 238] on link "Cambridge Brass" at bounding box center [231, 236] width 60 height 9
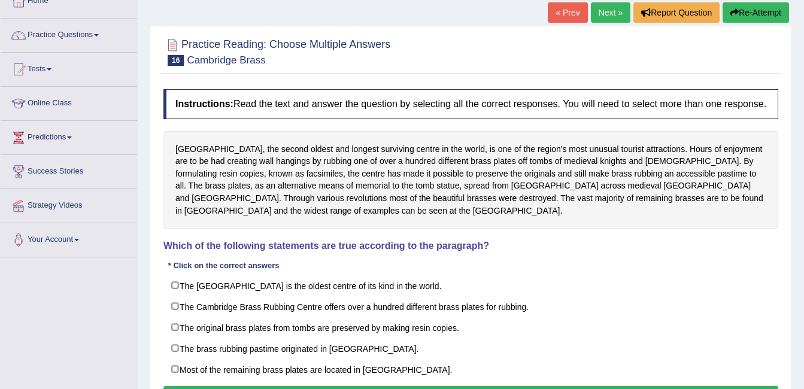
scroll to position [96, 0]
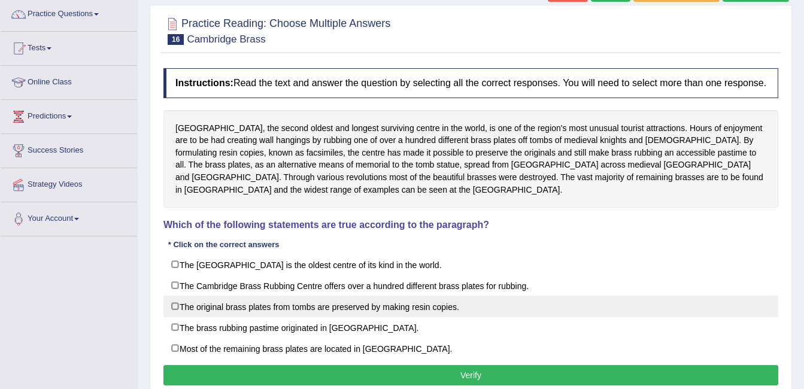
click at [277, 312] on label "The original brass plates from tombs are preserved by making resin copies." at bounding box center [471, 307] width 615 height 22
checkbox input "true"
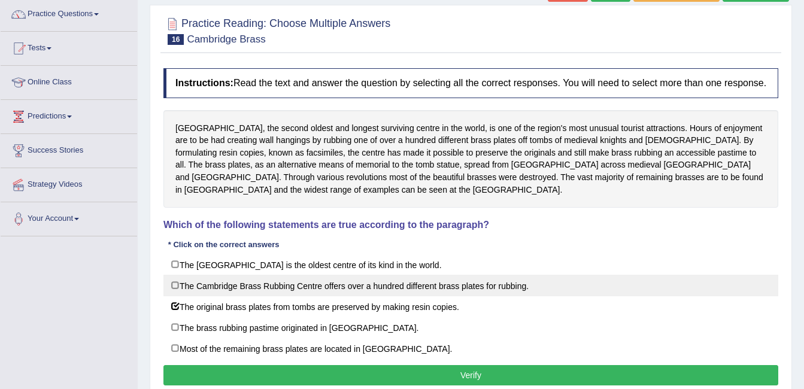
click at [338, 289] on label "The Cambridge Brass Rubbing Centre offers over a hundred different brass plates…" at bounding box center [471, 286] width 615 height 22
checkbox input "true"
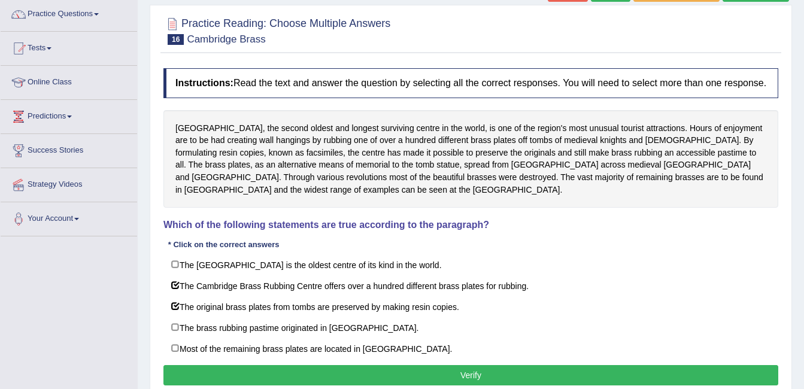
click at [319, 373] on button "Verify" at bounding box center [471, 375] width 615 height 20
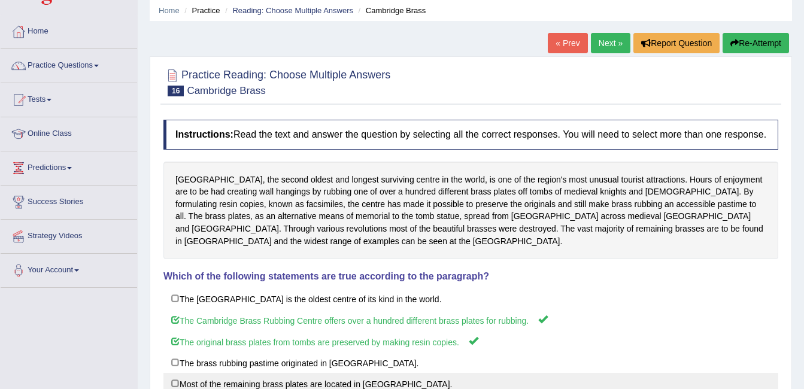
scroll to position [0, 0]
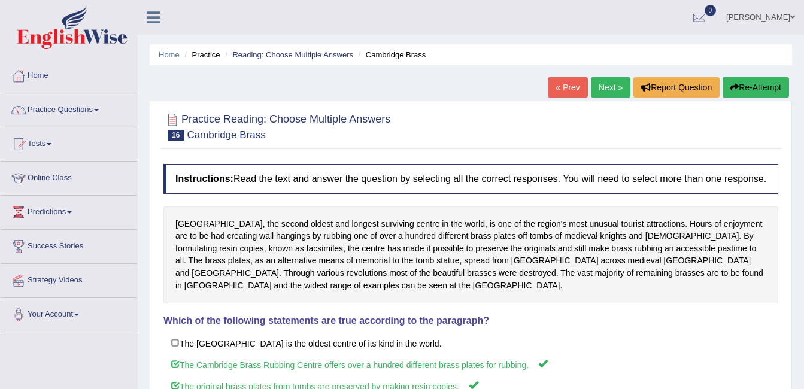
click at [603, 89] on link "Next »" at bounding box center [611, 87] width 40 height 20
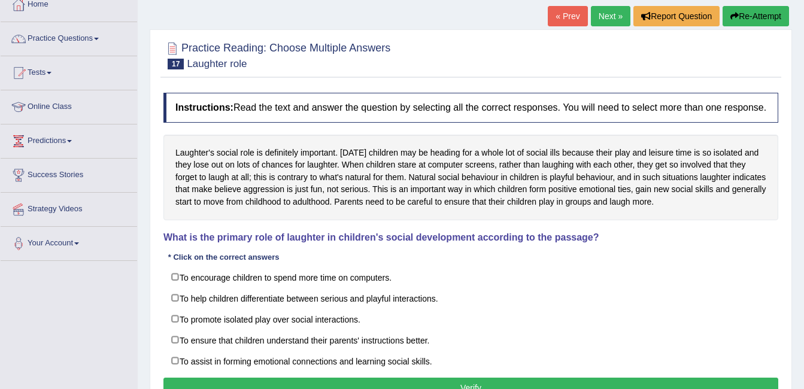
scroll to position [72, 0]
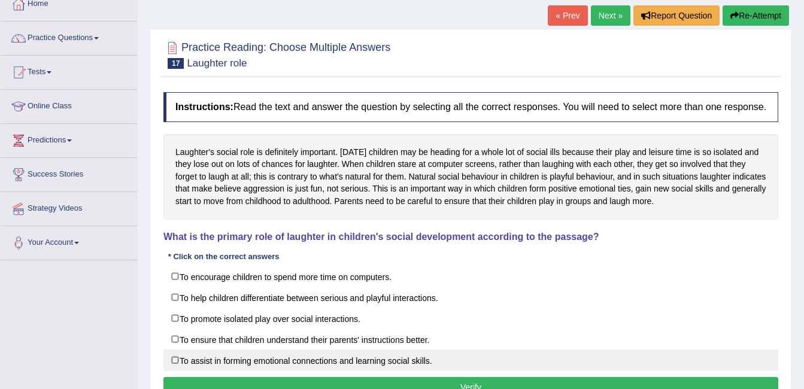
click at [341, 364] on label "To assist in forming emotional connections and learning social skills." at bounding box center [471, 361] width 615 height 22
checkbox input "true"
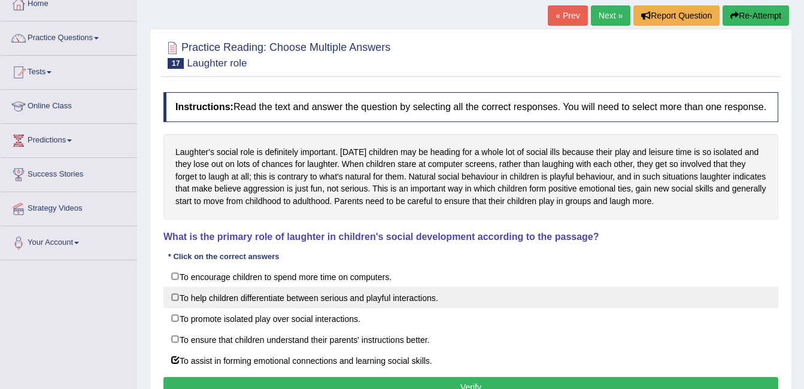
click at [396, 296] on label "To help children differentiate between serious and playful interactions." at bounding box center [471, 298] width 615 height 22
checkbox input "true"
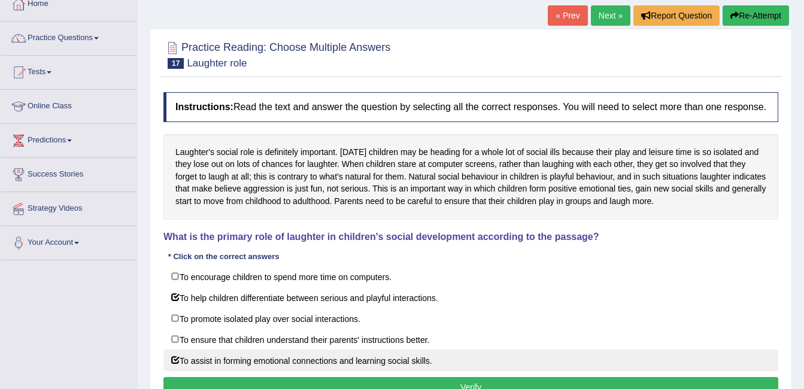
click at [355, 355] on label "To assist in forming emotional connections and learning social skills." at bounding box center [471, 361] width 615 height 22
checkbox input "false"
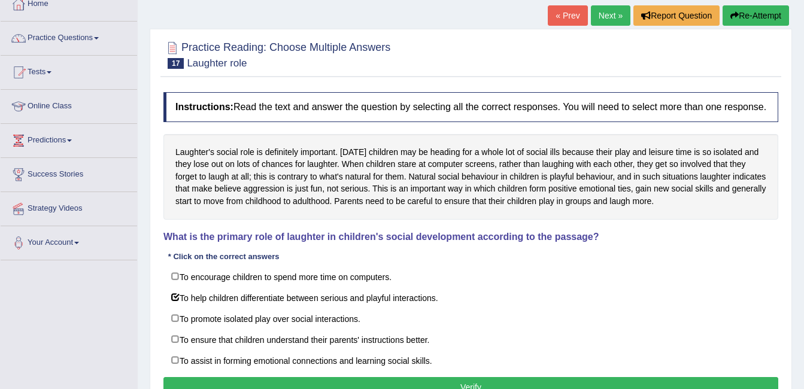
click at [337, 383] on button "Verify" at bounding box center [471, 387] width 615 height 20
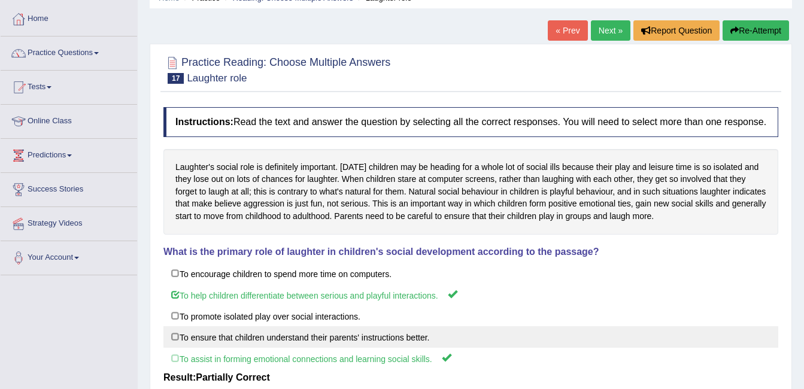
scroll to position [0, 0]
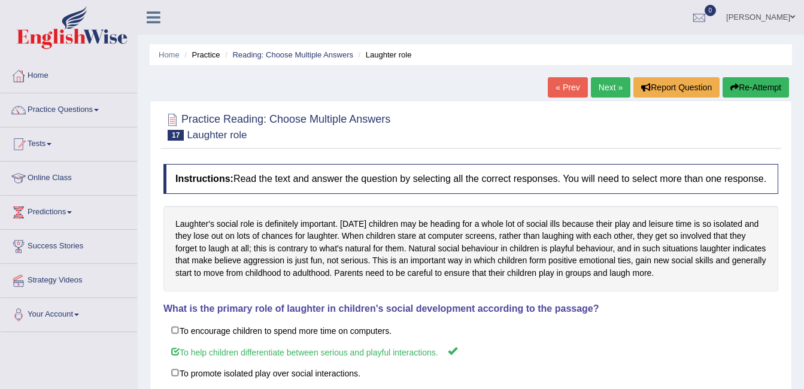
click at [598, 87] on link "Next »" at bounding box center [611, 87] width 40 height 20
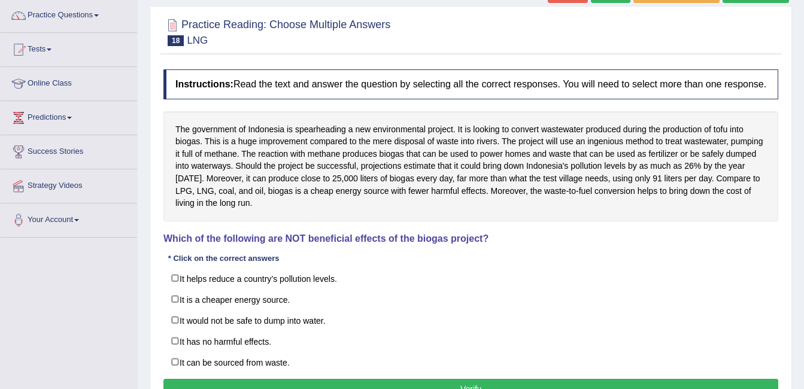
scroll to position [96, 0]
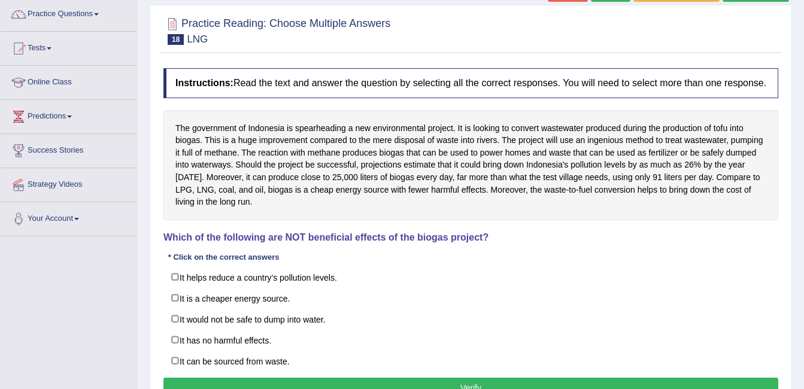
click at [353, 250] on div "Instructions: Read the text and answer the question by selecting all the correc…" at bounding box center [471, 235] width 621 height 346
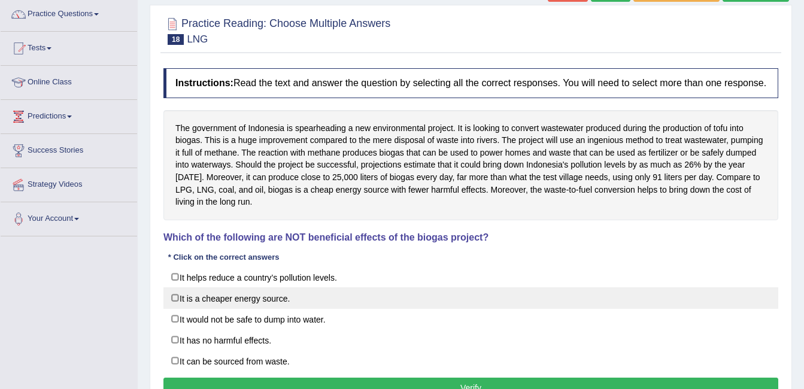
click at [275, 302] on label "It is a cheaper energy source." at bounding box center [471, 299] width 615 height 22
checkbox input "true"
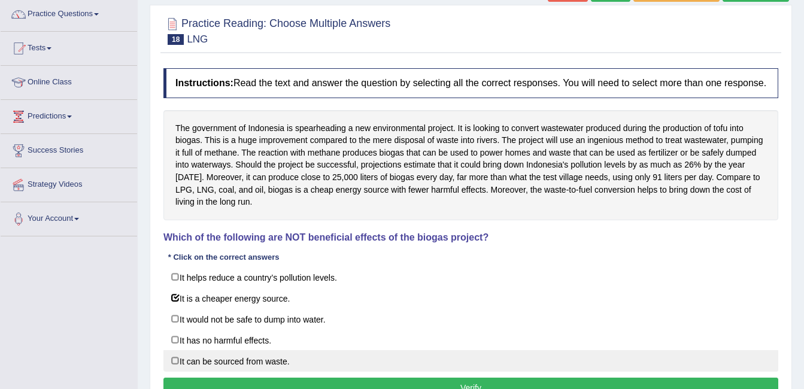
click at [268, 366] on label "It can be sourced from waste." at bounding box center [471, 361] width 615 height 22
checkbox input "true"
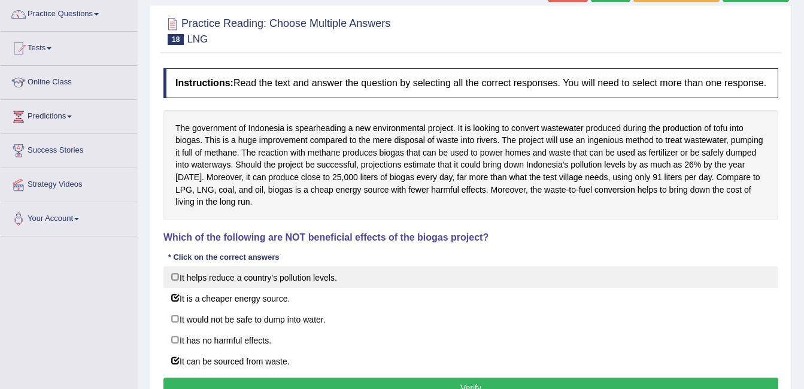
click at [299, 276] on label "It helps reduce a country’s pollution levels." at bounding box center [471, 278] width 615 height 22
checkbox input "true"
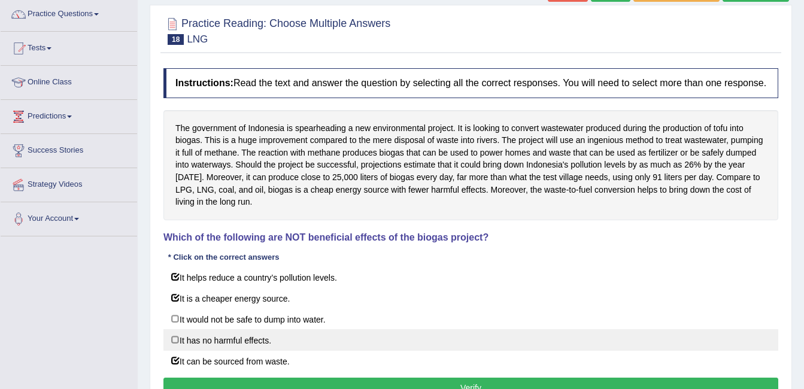
click at [270, 337] on label "It has no harmful effects." at bounding box center [471, 340] width 615 height 22
checkbox input "true"
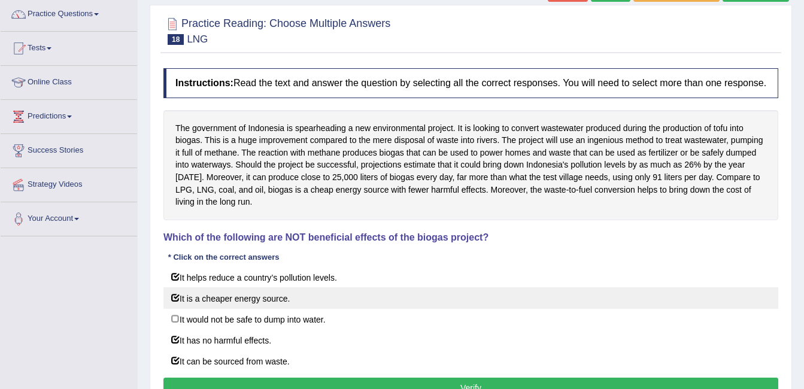
click at [243, 301] on label "It is a cheaper energy source." at bounding box center [471, 299] width 615 height 22
checkbox input "false"
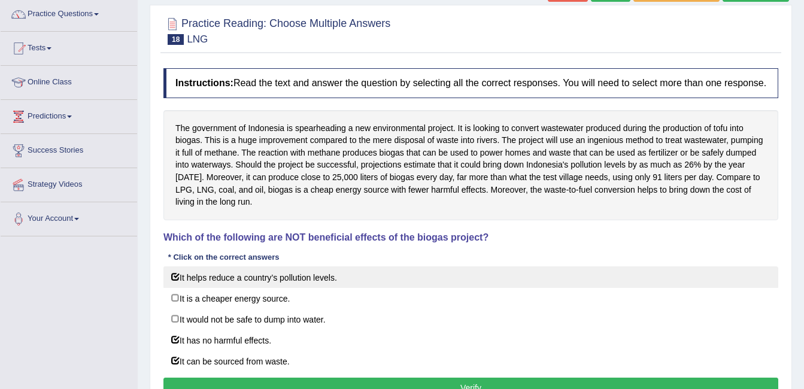
click at [243, 282] on label "It helps reduce a country’s pollution levels." at bounding box center [471, 278] width 615 height 22
checkbox input "false"
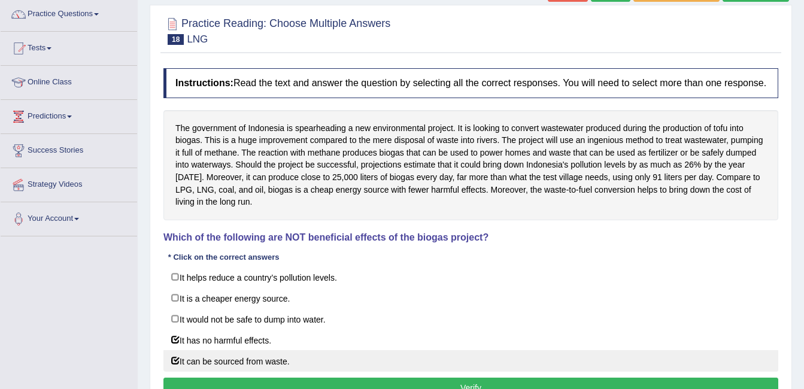
click at [229, 361] on label "It can be sourced from waste." at bounding box center [471, 361] width 615 height 22
checkbox input "false"
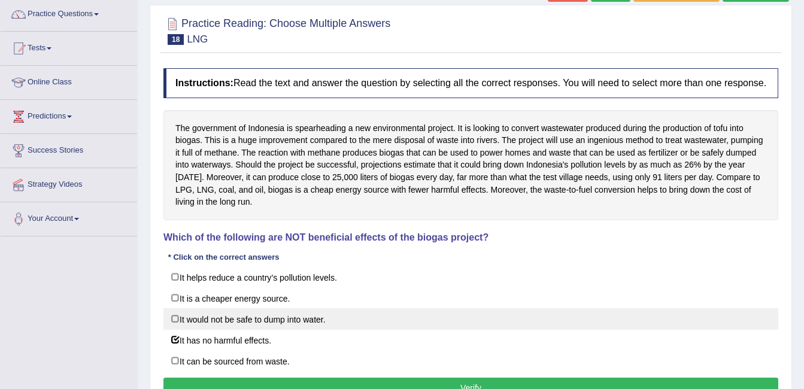
click at [238, 322] on label "It would not be safe to dump into water." at bounding box center [471, 319] width 615 height 22
checkbox input "true"
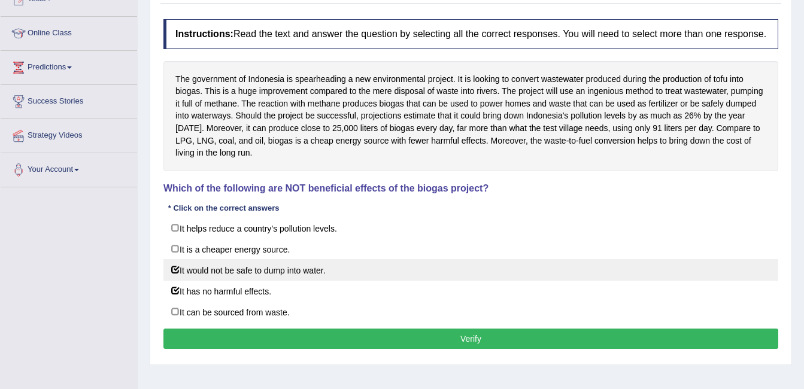
scroll to position [168, 0]
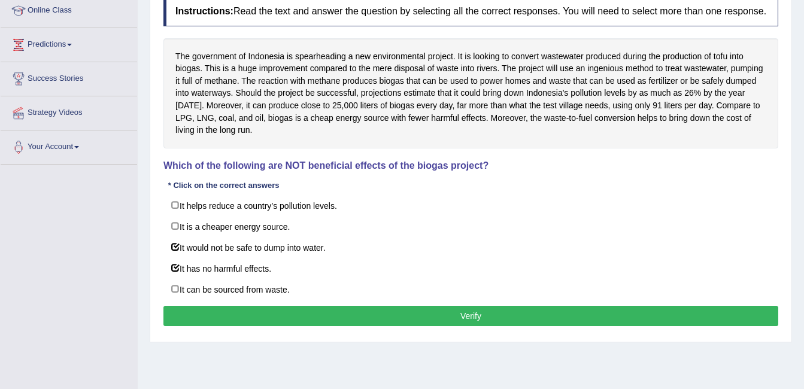
click at [254, 318] on button "Verify" at bounding box center [471, 316] width 615 height 20
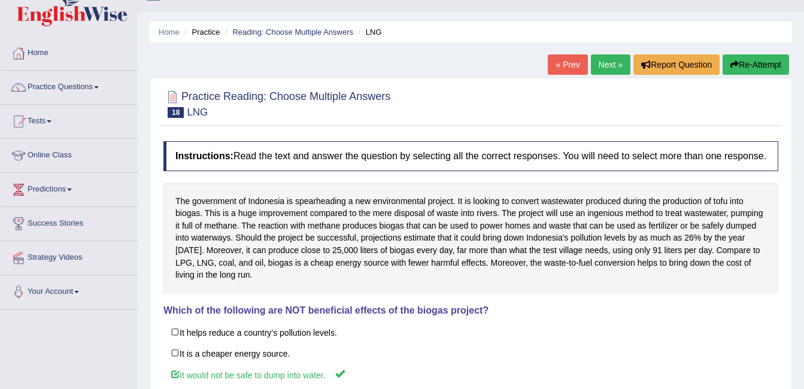
scroll to position [0, 0]
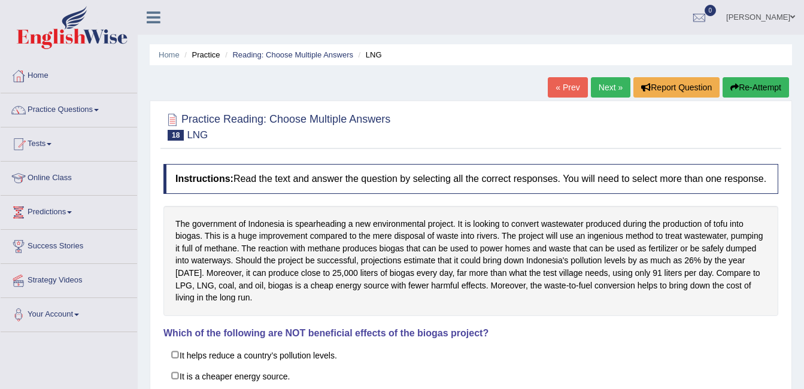
click at [611, 92] on link "Next »" at bounding box center [611, 87] width 40 height 20
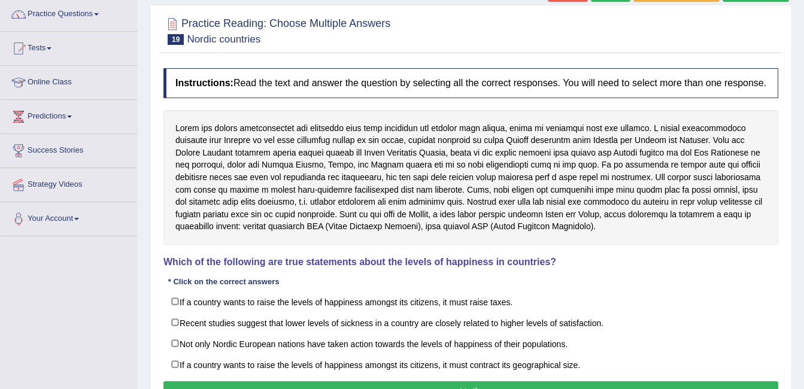
scroll to position [120, 0]
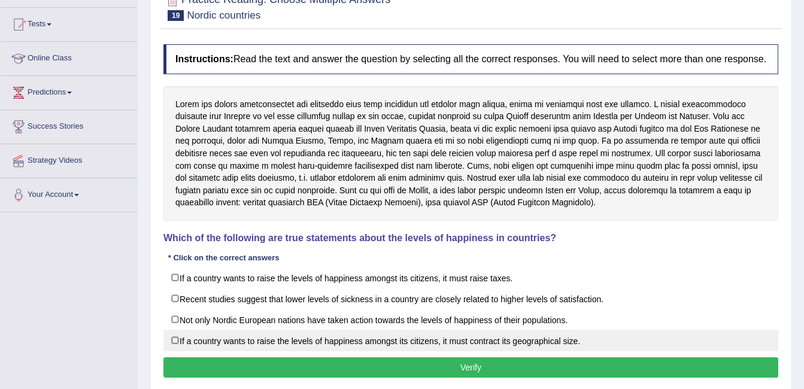
click at [383, 344] on label "If a country wants to raise the levels of happiness amongst its citizens, it mu…" at bounding box center [471, 341] width 615 height 22
checkbox input "true"
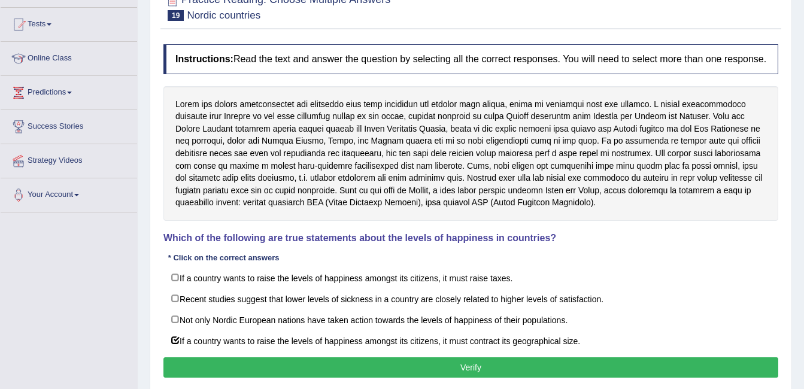
click at [386, 367] on button "Verify" at bounding box center [471, 368] width 615 height 20
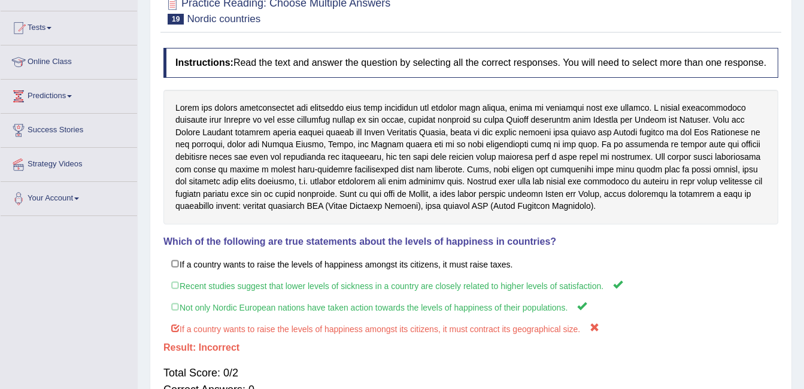
scroll to position [0, 0]
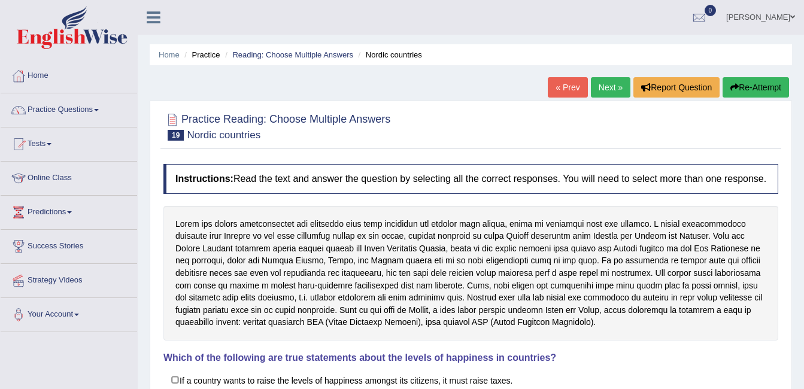
click at [609, 88] on link "Next »" at bounding box center [611, 87] width 40 height 20
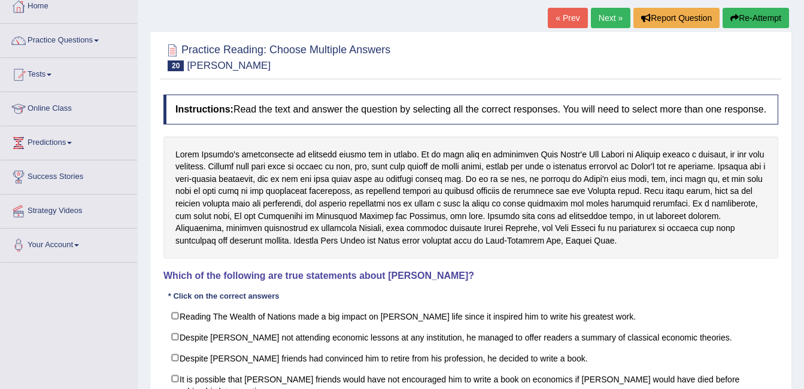
scroll to position [72, 0]
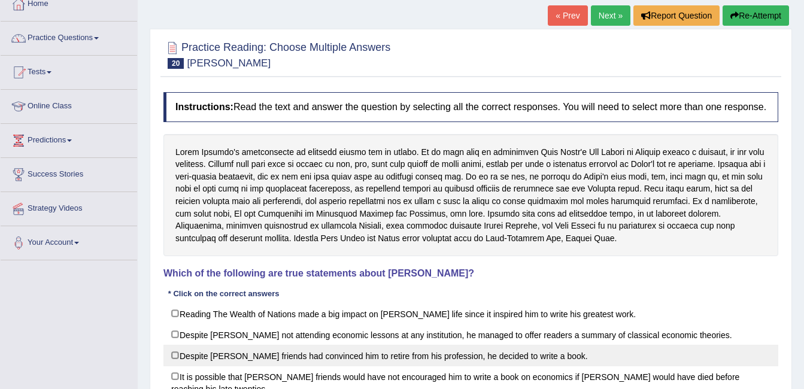
click at [408, 358] on label "Despite [PERSON_NAME] friends had convinced him to retire from his profession, …" at bounding box center [471, 356] width 615 height 22
click at [428, 365] on label "Despite [PERSON_NAME] friends had convinced him to retire from his profession, …" at bounding box center [471, 356] width 615 height 22
checkbox input "true"
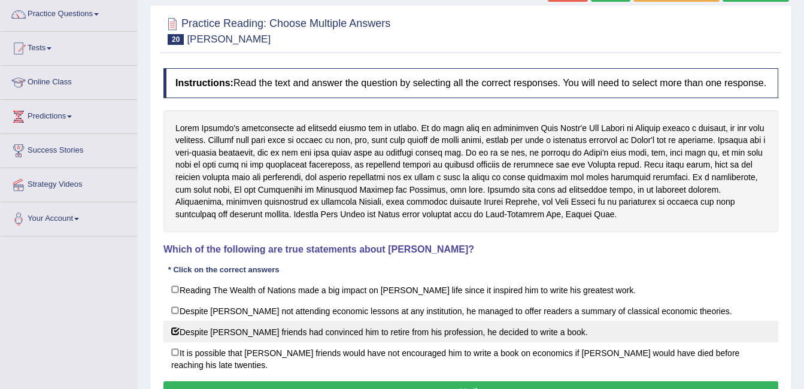
scroll to position [120, 0]
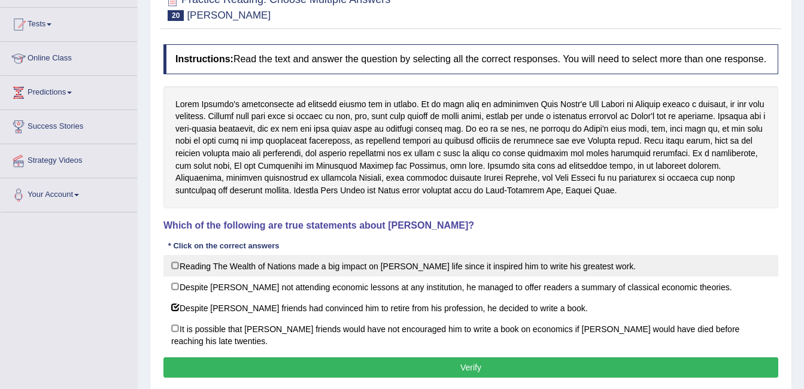
click at [447, 267] on label "Reading The Wealth of Nations made a big impact on [PERSON_NAME] life since it …" at bounding box center [471, 266] width 615 height 22
checkbox input "true"
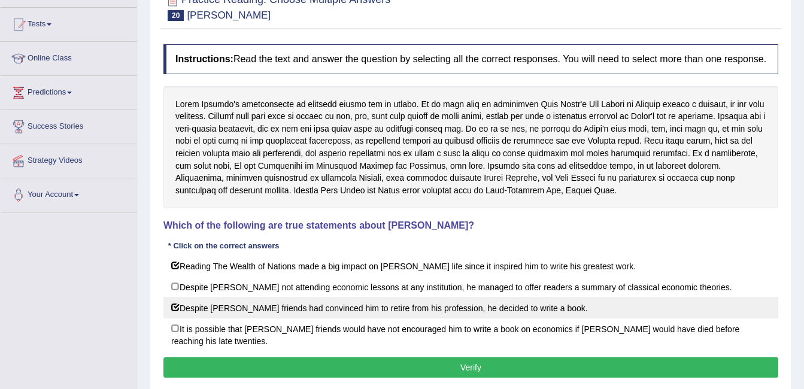
click at [375, 314] on label "Despite David Ricardo’s friends had convinced him to retire from his profession…" at bounding box center [471, 308] width 615 height 22
checkbox input "false"
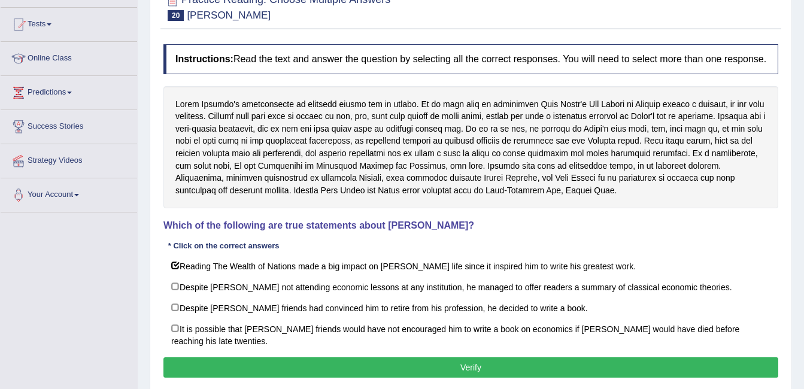
click at [373, 361] on button "Verify" at bounding box center [471, 368] width 615 height 20
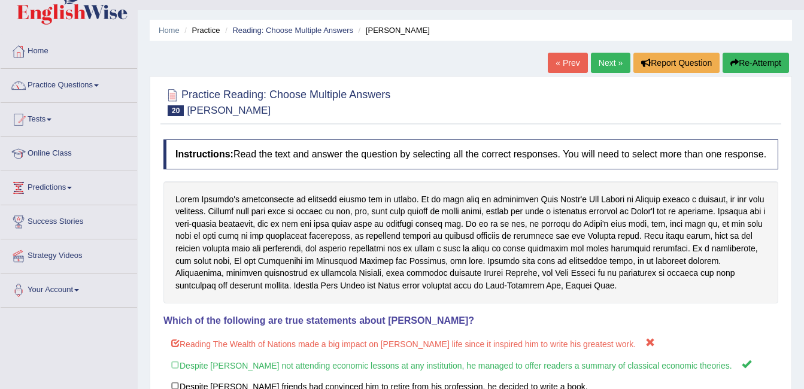
scroll to position [0, 0]
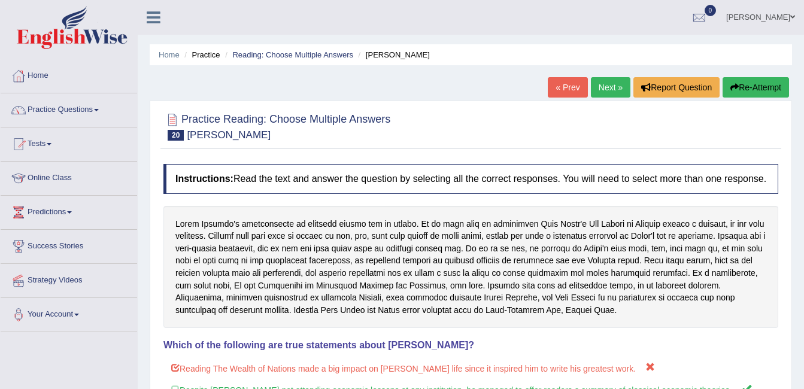
click at [610, 84] on link "Next »" at bounding box center [611, 87] width 40 height 20
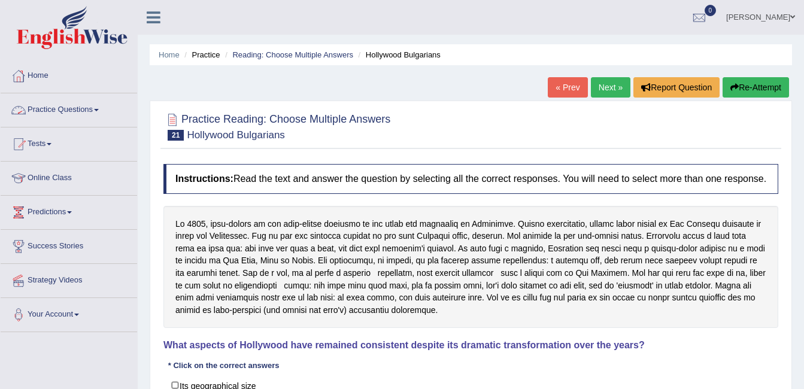
click at [56, 111] on link "Practice Questions" at bounding box center [69, 108] width 137 height 30
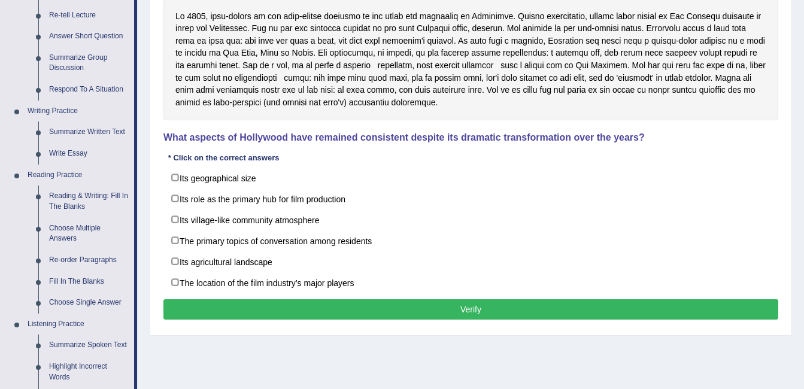
scroll to position [224, 0]
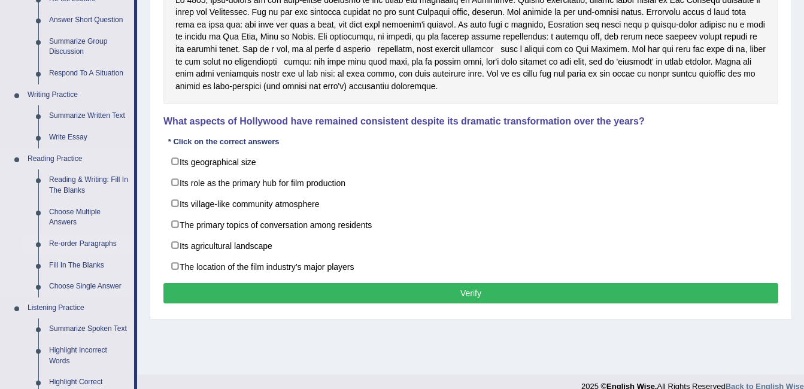
click at [91, 244] on link "Re-order Paragraphs" at bounding box center [89, 245] width 90 height 22
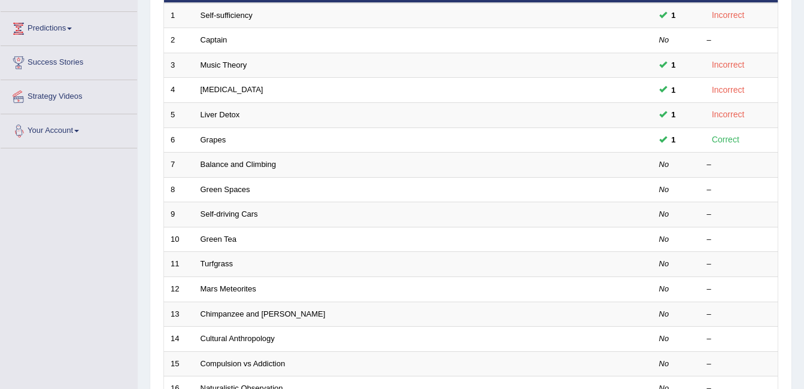
scroll to position [192, 0]
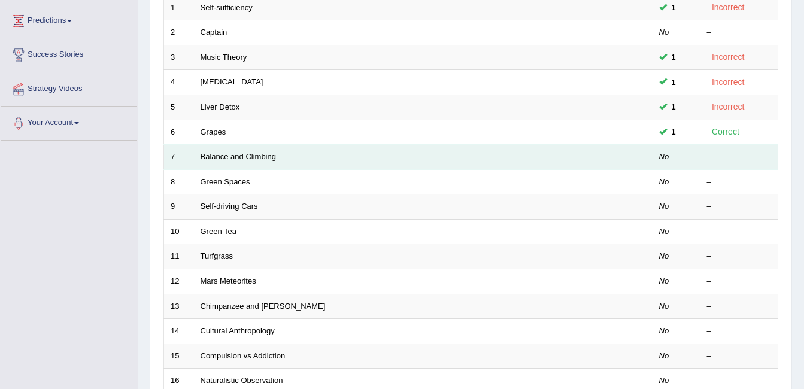
click at [216, 158] on link "Balance and Climbing" at bounding box center [238, 156] width 75 height 9
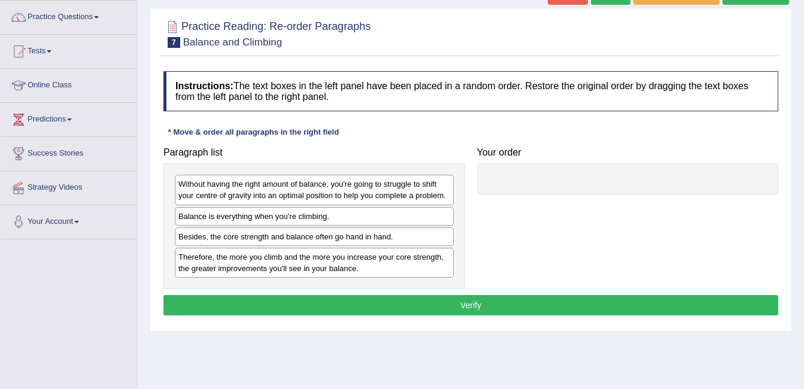
scroll to position [96, 0]
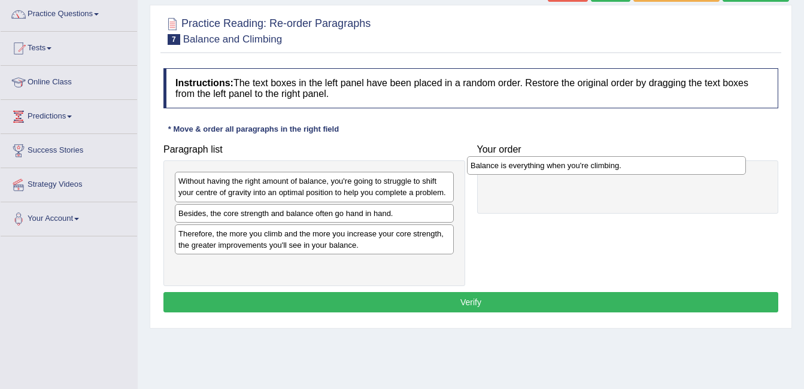
drag, startPoint x: 228, startPoint y: 214, endPoint x: 520, endPoint y: 167, distance: 296.8
click at [520, 167] on div "Balance is everything when you're climbing." at bounding box center [606, 165] width 279 height 19
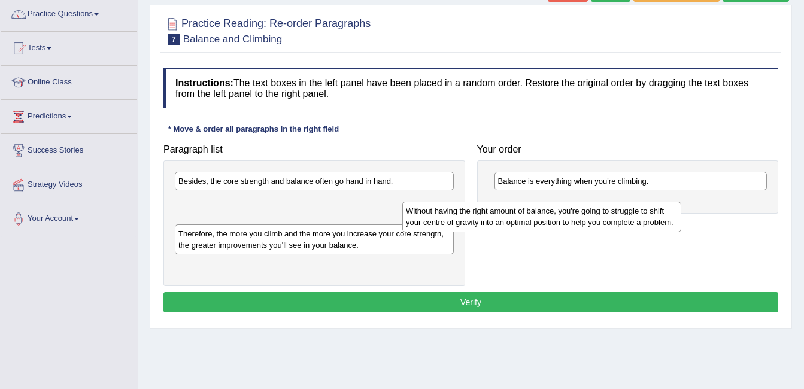
drag, startPoint x: 284, startPoint y: 186, endPoint x: 538, endPoint y: 196, distance: 254.2
click at [538, 202] on div "Without having the right amount of balance, you're going to struggle to shift y…" at bounding box center [542, 217] width 279 height 30
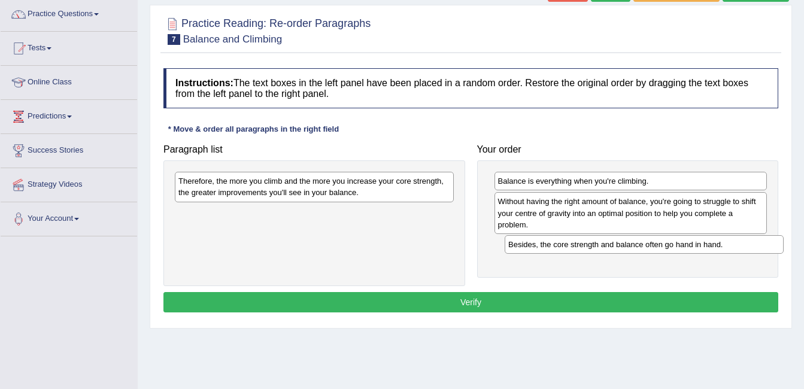
drag, startPoint x: 237, startPoint y: 175, endPoint x: 567, endPoint y: 238, distance: 336.1
click at [567, 238] on div "Besides, the core strength and balance often go hand in hand." at bounding box center [644, 244] width 279 height 19
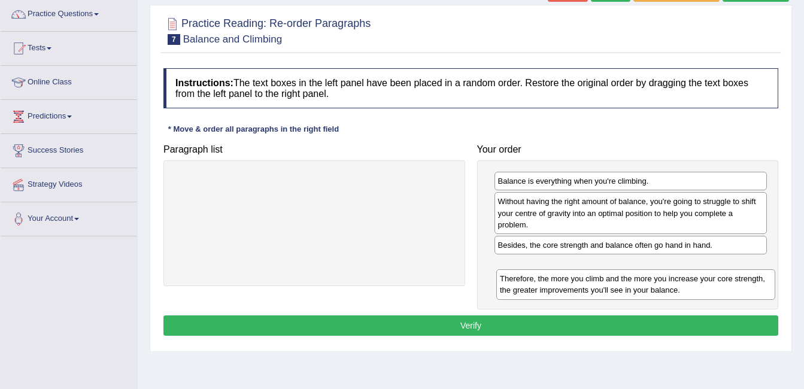
drag, startPoint x: 295, startPoint y: 182, endPoint x: 616, endPoint y: 280, distance: 336.3
click at [616, 280] on div "Therefore, the more you climb and the more you increase your core strength, the…" at bounding box center [636, 285] width 279 height 30
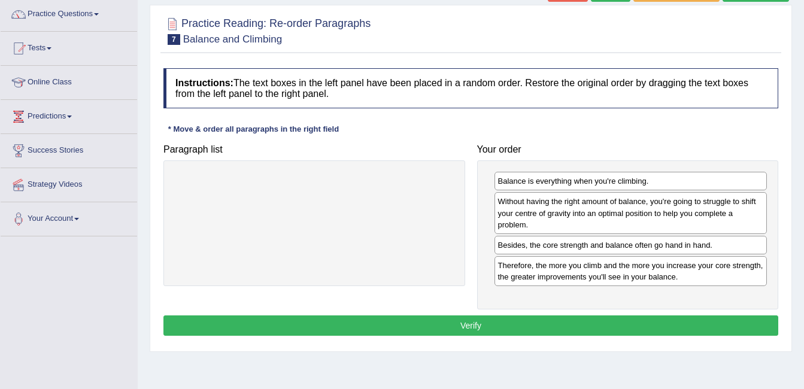
click at [479, 332] on button "Verify" at bounding box center [471, 326] width 615 height 20
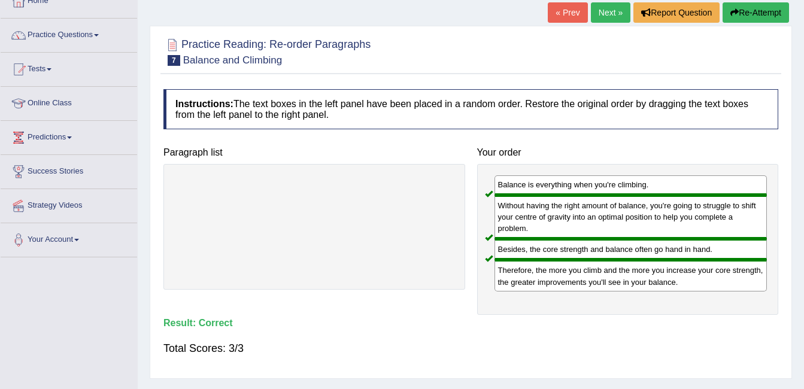
scroll to position [72, 0]
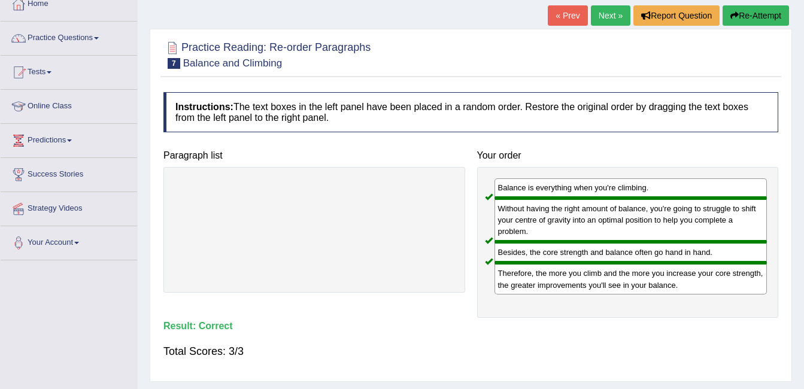
click at [600, 20] on link "Next »" at bounding box center [611, 15] width 40 height 20
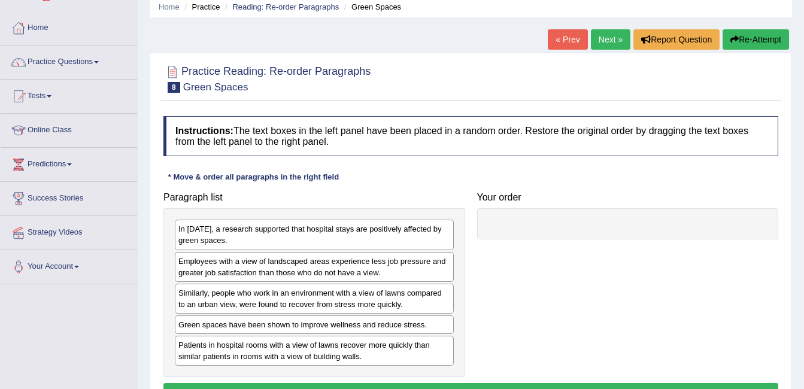
scroll to position [72, 0]
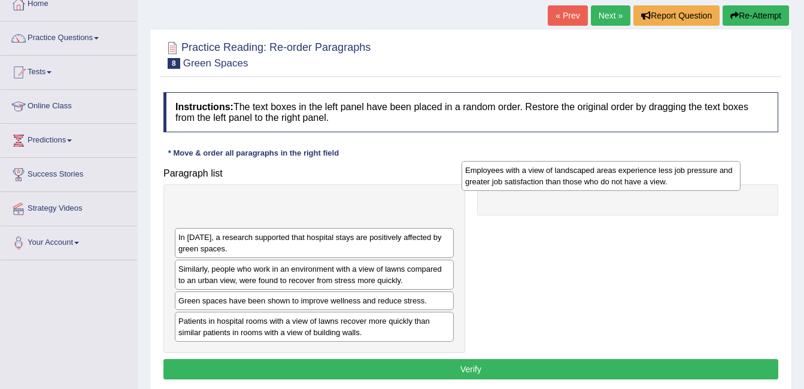
drag, startPoint x: 277, startPoint y: 238, endPoint x: 564, endPoint y: 175, distance: 293.3
click at [564, 175] on div "Employees with a view of landscaped areas experience less job pressure and grea…" at bounding box center [601, 176] width 279 height 30
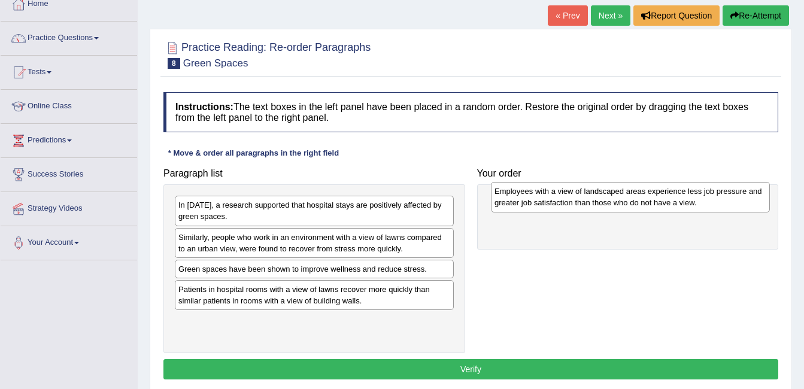
drag, startPoint x: 247, startPoint y: 202, endPoint x: 565, endPoint y: 187, distance: 318.4
click at [565, 187] on div "Employees with a view of landscaped areas experience less job pressure and grea…" at bounding box center [630, 197] width 279 height 30
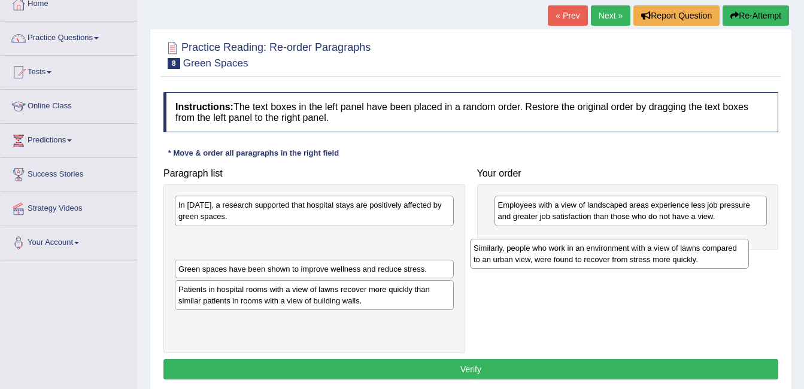
drag, startPoint x: 248, startPoint y: 243, endPoint x: 545, endPoint y: 253, distance: 297.3
click at [545, 253] on div "Similarly, people who work in an environment with a view of lawns compared to a…" at bounding box center [609, 254] width 279 height 30
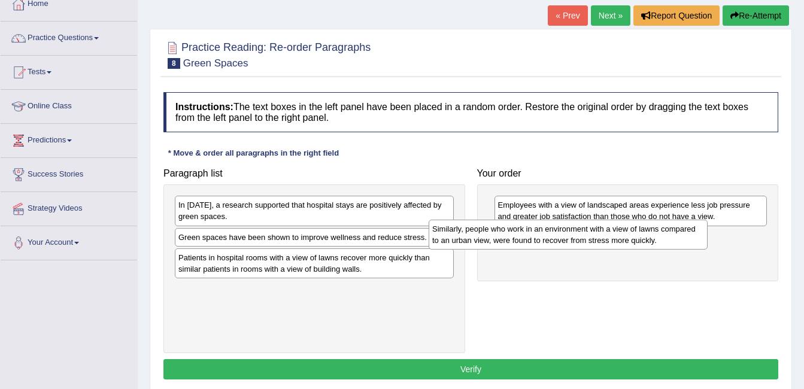
drag, startPoint x: 386, startPoint y: 235, endPoint x: 643, endPoint y: 227, distance: 257.1
click at [643, 227] on div "Similarly, people who work in an environment with a view of lawns compared to a…" at bounding box center [568, 235] width 279 height 30
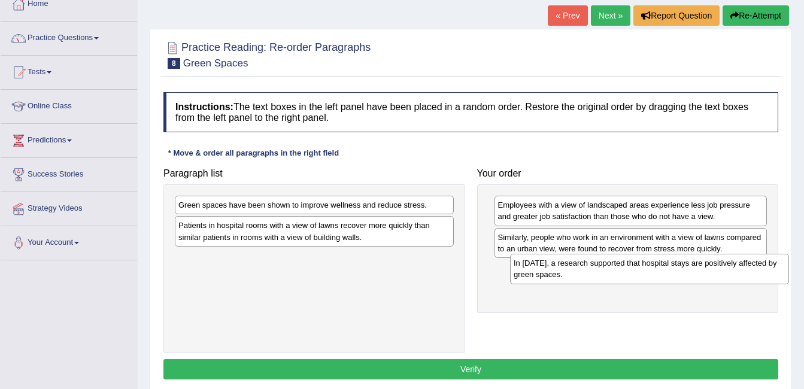
drag, startPoint x: 364, startPoint y: 216, endPoint x: 700, endPoint y: 274, distance: 340.4
click at [700, 274] on div "In 2002, a research supported that hospital stays are positively affected by gr…" at bounding box center [649, 269] width 279 height 30
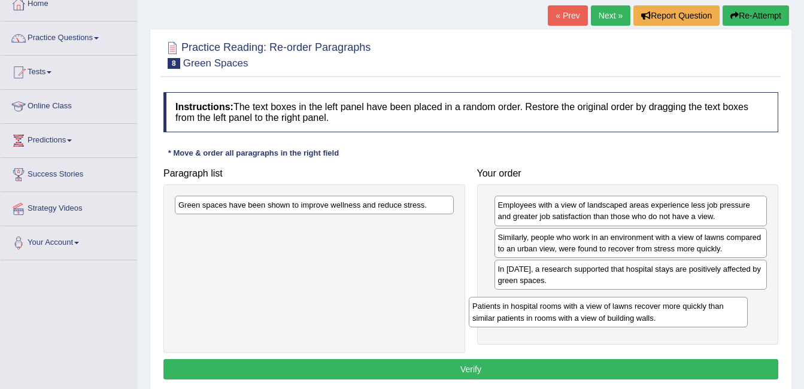
drag, startPoint x: 292, startPoint y: 232, endPoint x: 586, endPoint y: 313, distance: 305.0
click at [586, 313] on div "Patients in hospital rooms with a view of lawns recover more quickly than simil…" at bounding box center [608, 312] width 279 height 30
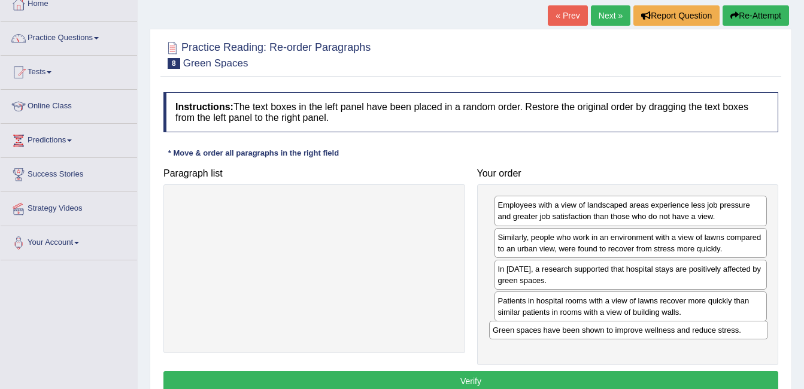
drag, startPoint x: 245, startPoint y: 204, endPoint x: 567, endPoint y: 332, distance: 346.6
click at [567, 332] on div "Green spaces have been shown to improve wellness and reduce stress." at bounding box center [628, 330] width 279 height 19
click at [334, 383] on button "Verify" at bounding box center [471, 381] width 615 height 20
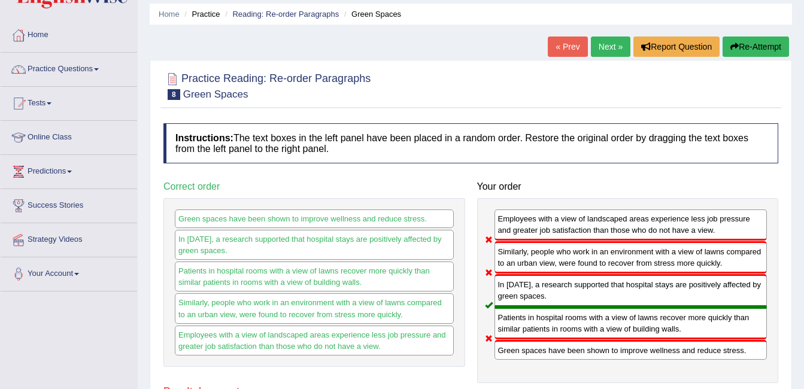
scroll to position [0, 0]
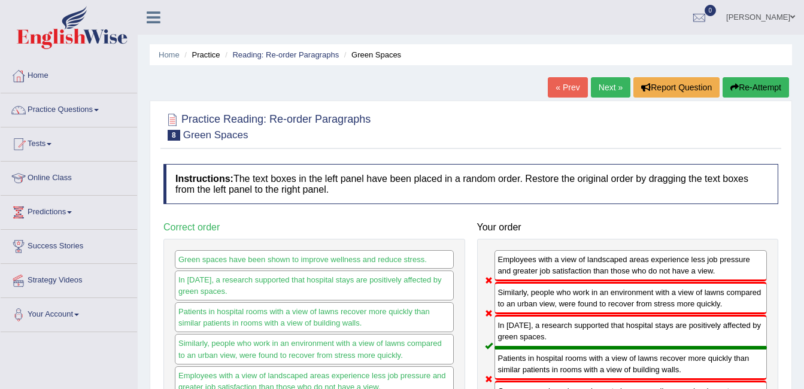
click at [610, 86] on link "Next »" at bounding box center [611, 87] width 40 height 20
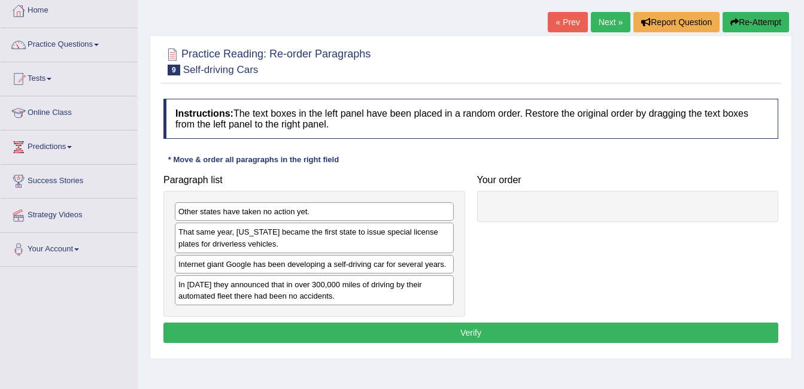
scroll to position [120, 0]
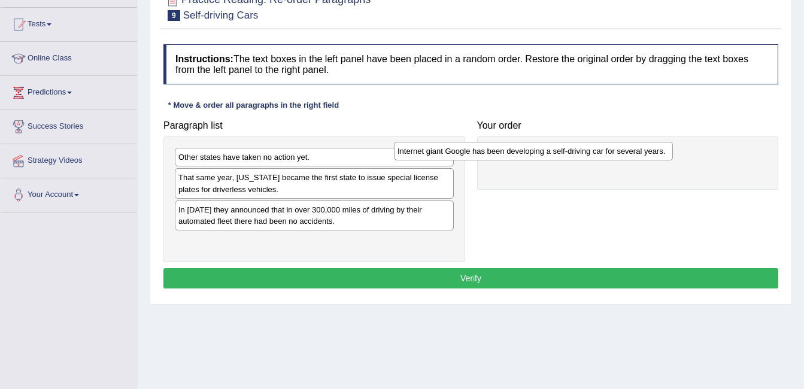
drag, startPoint x: 266, startPoint y: 211, endPoint x: 523, endPoint y: 132, distance: 269.4
click at [523, 142] on div "Internet giant Google has been developing a self-driving car for several years." at bounding box center [533, 151] width 279 height 19
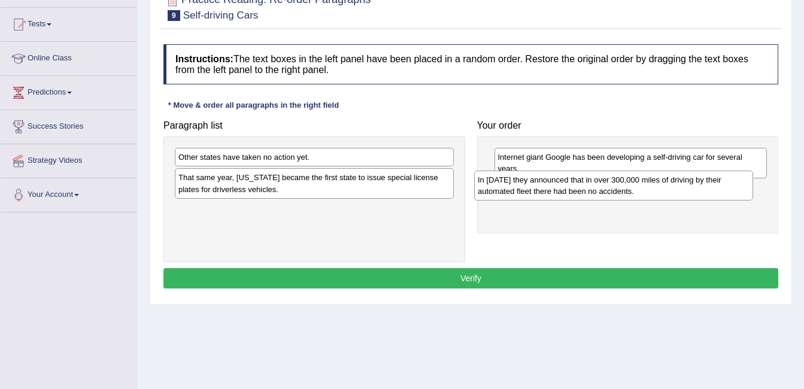
drag, startPoint x: 262, startPoint y: 220, endPoint x: 562, endPoint y: 190, distance: 301.0
click at [562, 190] on div "In [DATE] they announced that in over 300,000 miles of driving by their automat…" at bounding box center [613, 186] width 279 height 30
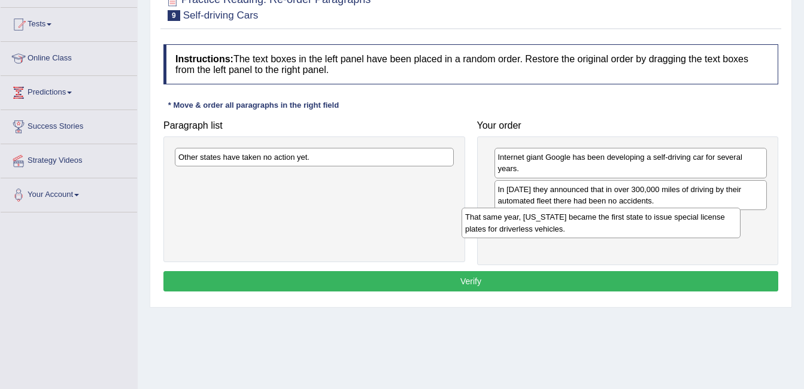
drag, startPoint x: 353, startPoint y: 181, endPoint x: 640, endPoint y: 221, distance: 289.6
click at [640, 221] on div "That same year, Nevada became the first state to issue special license plates f…" at bounding box center [601, 223] width 279 height 30
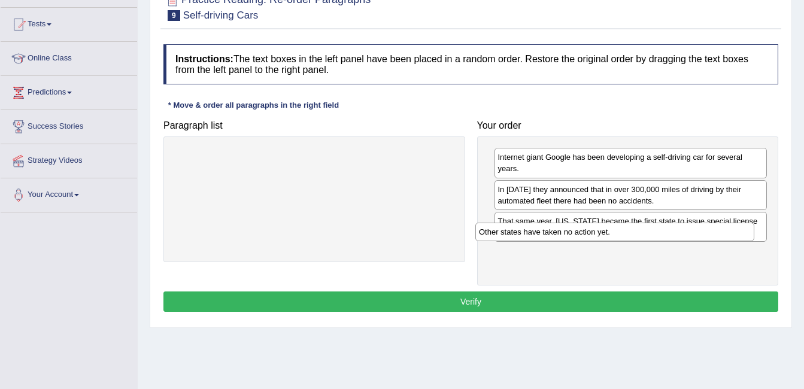
drag, startPoint x: 411, startPoint y: 164, endPoint x: 719, endPoint y: 241, distance: 317.0
click at [719, 241] on div "Other states have taken no action yet." at bounding box center [615, 232] width 279 height 19
click at [551, 292] on button "Verify" at bounding box center [471, 302] width 615 height 20
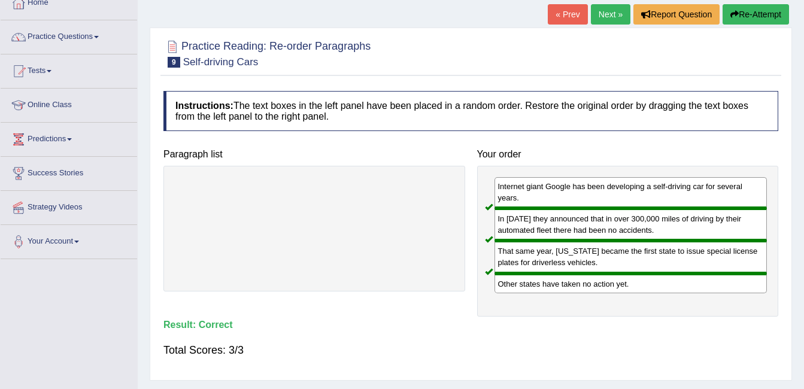
scroll to position [72, 0]
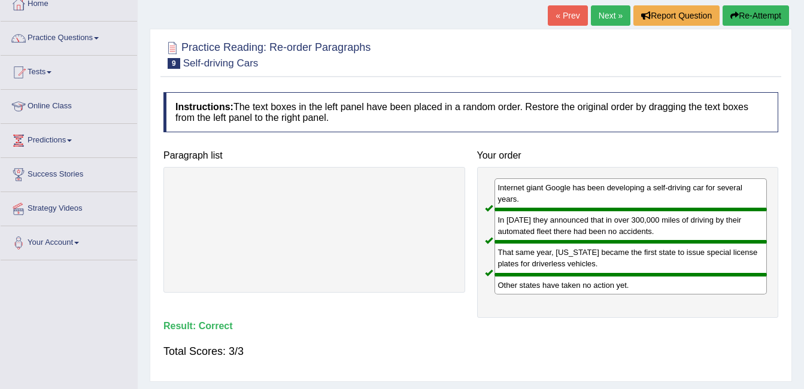
click at [609, 16] on link "Next »" at bounding box center [611, 15] width 40 height 20
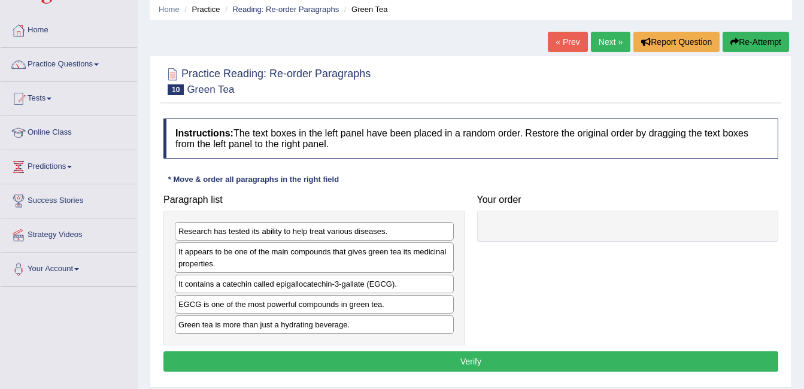
scroll to position [48, 0]
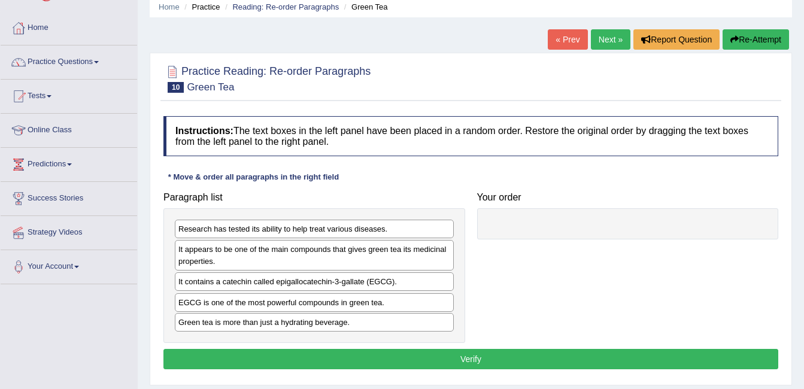
click at [311, 305] on div "EGCG is one of the most powerful compounds in green tea." at bounding box center [314, 302] width 279 height 19
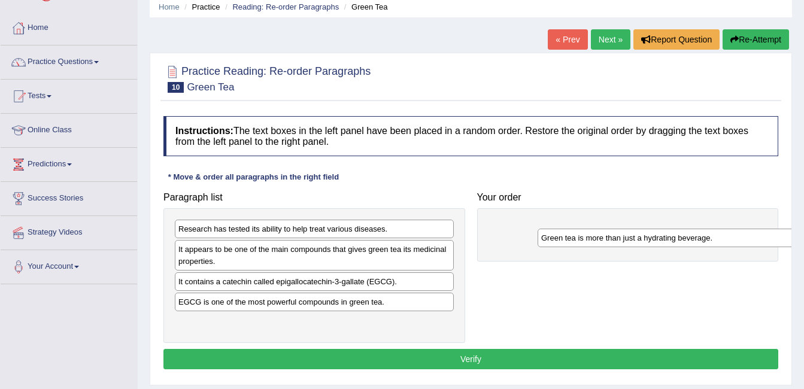
drag, startPoint x: 219, startPoint y: 321, endPoint x: 582, endPoint y: 217, distance: 377.5
click at [582, 229] on div "Green tea is more than just a hydrating beverage." at bounding box center [677, 238] width 279 height 19
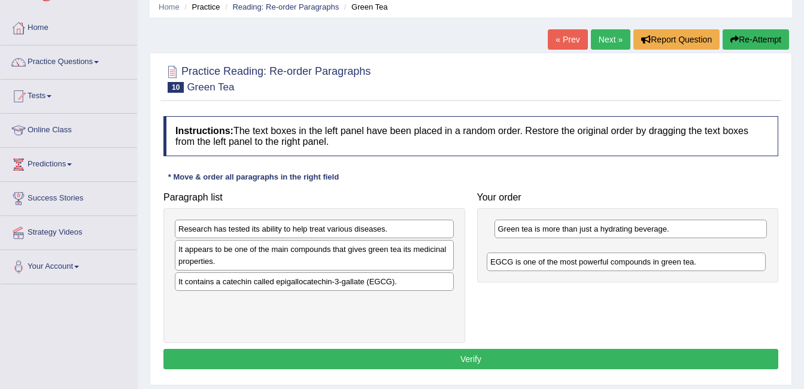
drag, startPoint x: 262, startPoint y: 307, endPoint x: 565, endPoint y: 283, distance: 303.4
click at [565, 271] on div "EGCG is one of the most powerful compounds in green tea." at bounding box center [626, 262] width 279 height 19
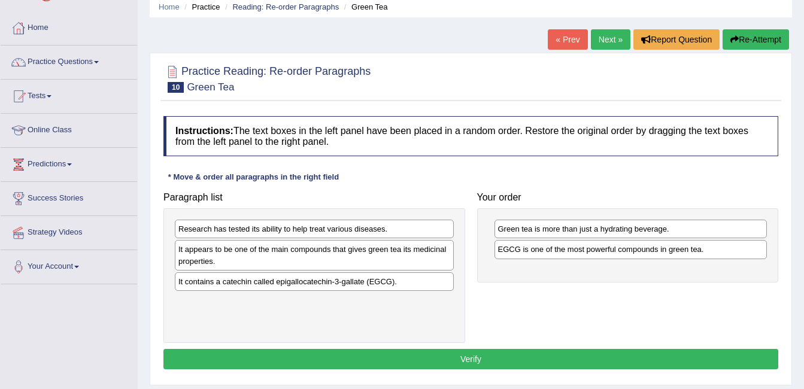
click at [486, 349] on div "Instructions: The text boxes in the left panel have been placed in a random ord…" at bounding box center [471, 244] width 621 height 269
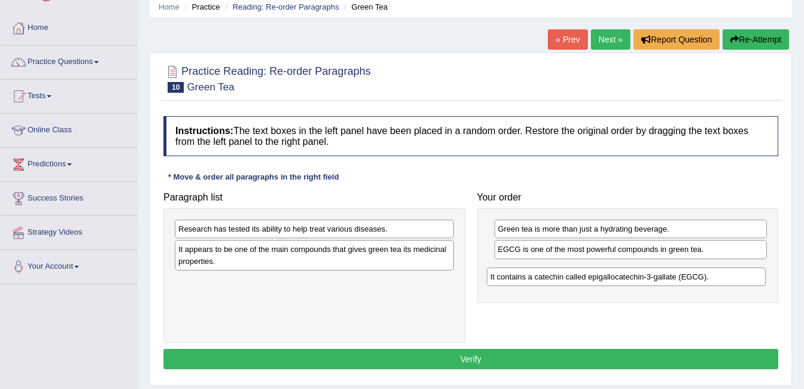
drag, startPoint x: 326, startPoint y: 282, endPoint x: 641, endPoint y: 277, distance: 315.1
click at [641, 277] on div "It contains a catechin called epigallocatechin-3-gallate (EGCG)." at bounding box center [626, 277] width 279 height 19
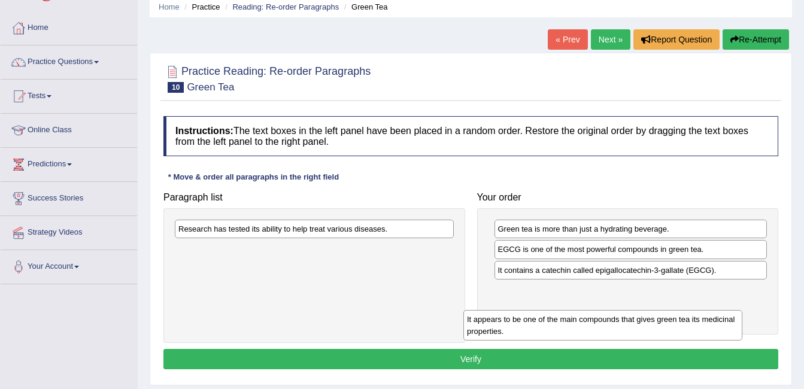
drag, startPoint x: 292, startPoint y: 262, endPoint x: 582, endPoint y: 332, distance: 298.2
click at [582, 332] on div "It appears to be one of the main compounds that gives green tea its medicinal p…" at bounding box center [603, 325] width 279 height 30
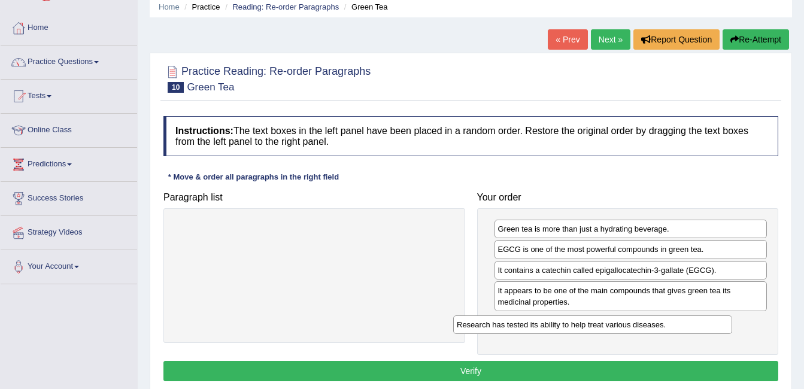
drag, startPoint x: 357, startPoint y: 225, endPoint x: 636, endPoint y: 321, distance: 295.1
click at [636, 321] on div "Research has tested its ability to help treat various diseases." at bounding box center [592, 325] width 279 height 19
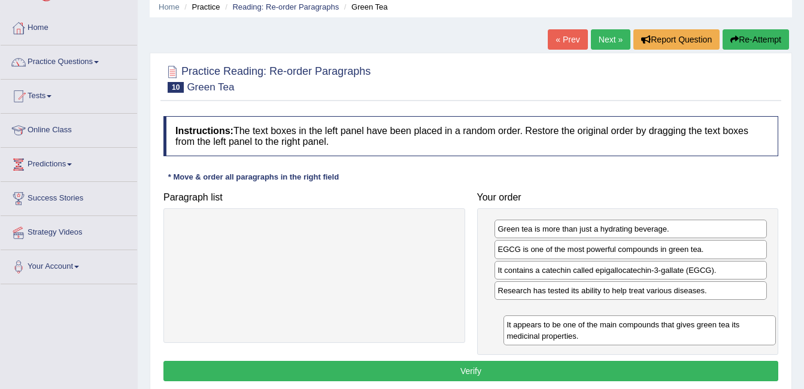
drag, startPoint x: 544, startPoint y: 294, endPoint x: 556, endPoint y: 332, distance: 40.0
click at [556, 332] on div "It appears to be one of the main compounds that gives green tea its medicinal p…" at bounding box center [640, 331] width 273 height 30
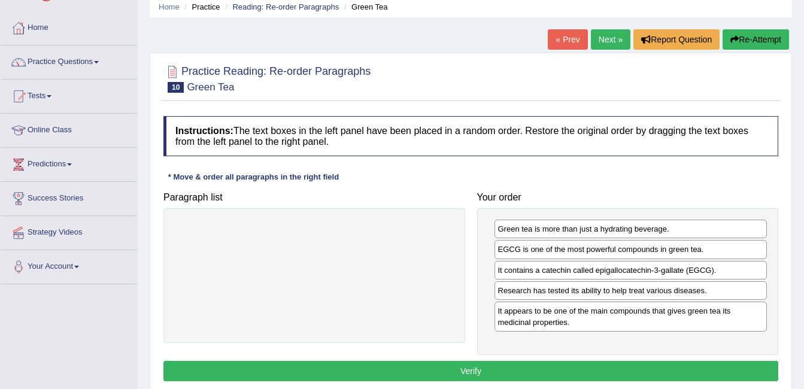
click at [455, 368] on button "Verify" at bounding box center [471, 371] width 615 height 20
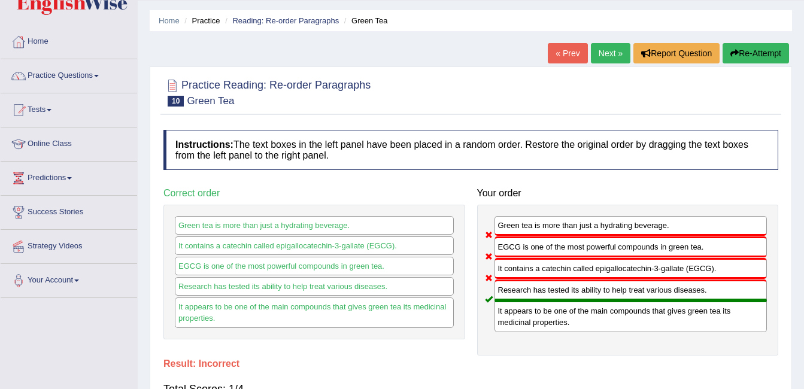
scroll to position [24, 0]
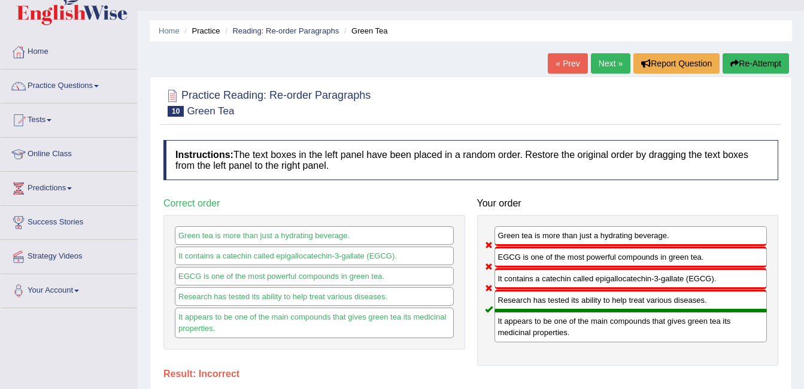
click at [622, 61] on link "Next »" at bounding box center [611, 63] width 40 height 20
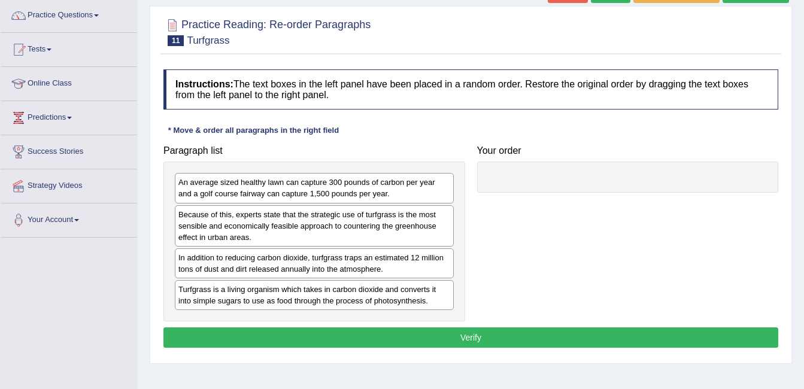
scroll to position [96, 0]
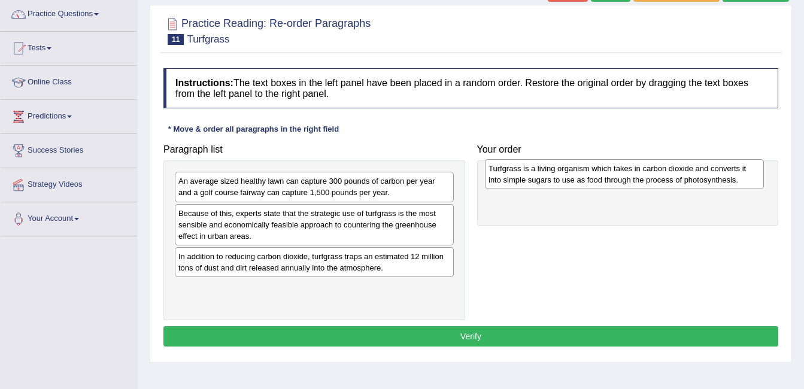
drag, startPoint x: 254, startPoint y: 293, endPoint x: 583, endPoint y: 165, distance: 352.9
click at [583, 165] on div "Turfgrass is a living organism which takes in carbon dioxide and converts it in…" at bounding box center [624, 174] width 279 height 30
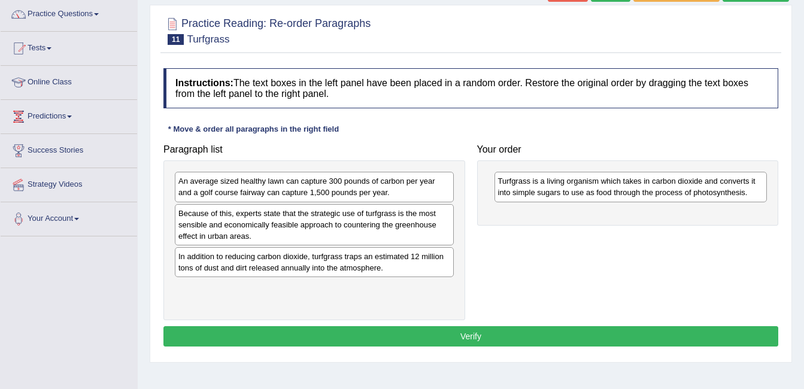
click at [302, 218] on div "Because of this, experts state that the strategic use of turfgrass is the most …" at bounding box center [314, 224] width 279 height 41
click at [286, 228] on div "Because of this, experts state that the strategic use of turfgrass is the most …" at bounding box center [314, 224] width 279 height 41
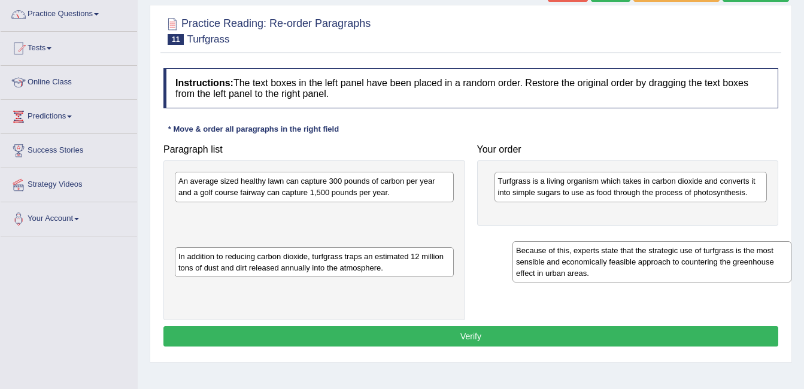
drag, startPoint x: 386, startPoint y: 214, endPoint x: 723, endPoint y: 252, distance: 339.3
click at [723, 252] on div "Because of this, experts state that the strategic use of turfgrass is the most …" at bounding box center [652, 261] width 279 height 41
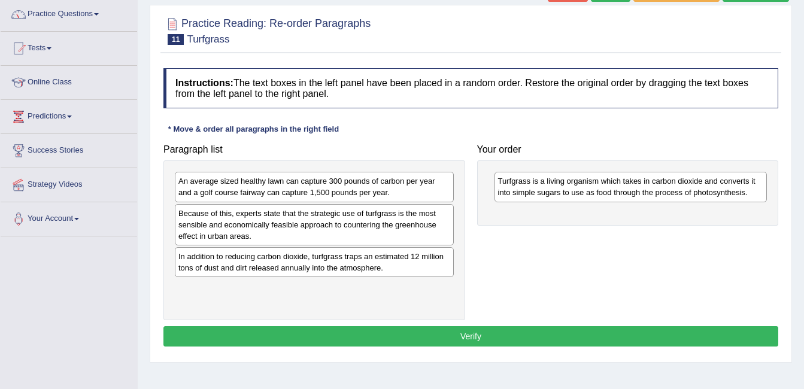
click at [318, 266] on div "In addition to reducing carbon dioxide, turfgrass traps an estimated 12 million…" at bounding box center [314, 262] width 279 height 30
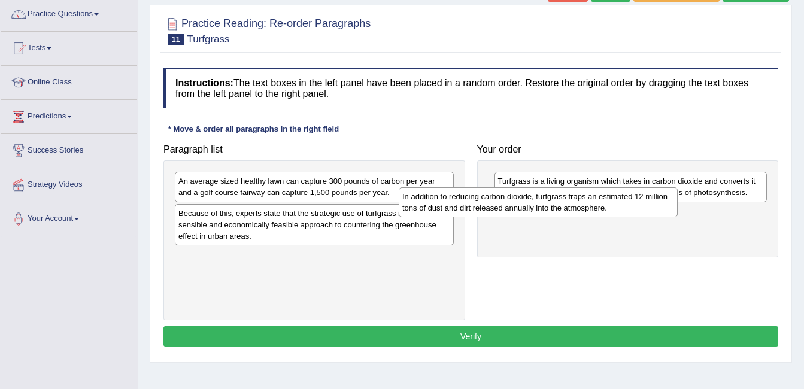
drag, startPoint x: 382, startPoint y: 265, endPoint x: 631, endPoint y: 198, distance: 258.6
click at [631, 198] on div "In addition to reducing carbon dioxide, turfgrass traps an estimated 12 million…" at bounding box center [538, 202] width 279 height 30
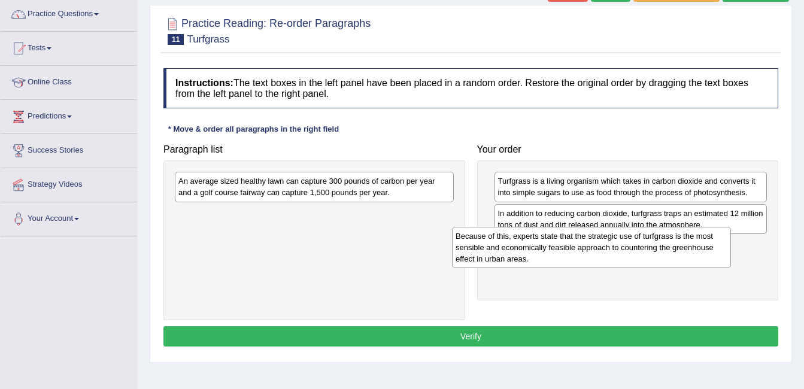
drag, startPoint x: 288, startPoint y: 219, endPoint x: 565, endPoint y: 241, distance: 278.3
click at [565, 241] on div "Because of this, experts state that the strategic use of turfgrass is the most …" at bounding box center [591, 247] width 279 height 41
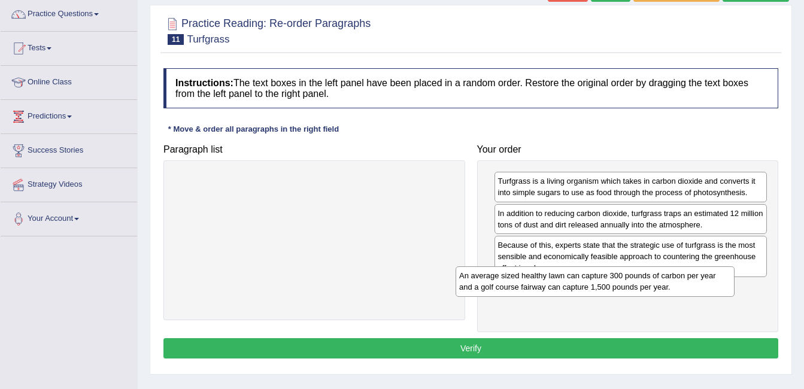
drag, startPoint x: 416, startPoint y: 187, endPoint x: 706, endPoint y: 282, distance: 305.5
click at [706, 282] on div "An average sized healthy lawn can capture 300 pounds of carbon per year and a g…" at bounding box center [595, 282] width 279 height 30
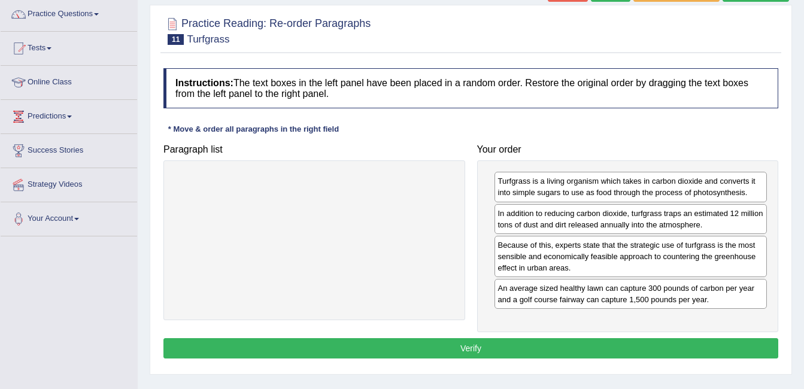
click at [556, 297] on div "An average sized healthy lawn can capture 300 pounds of carbon per year and a g…" at bounding box center [631, 294] width 273 height 30
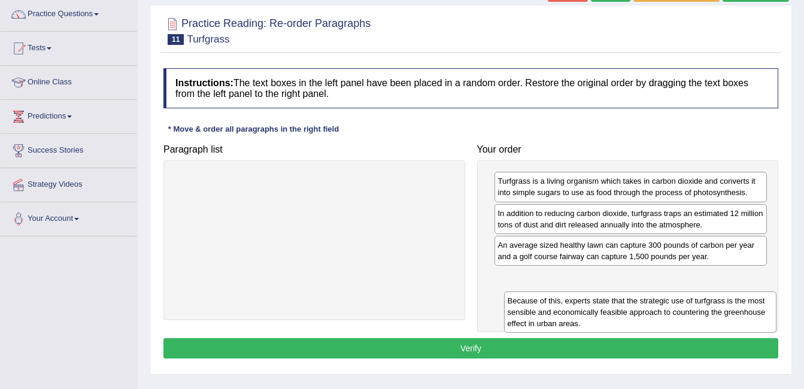
drag, startPoint x: 549, startPoint y: 249, endPoint x: 558, endPoint y: 305, distance: 56.5
click at [558, 305] on div "Because of this, experts state that the strategic use of turfgrass is the most …" at bounding box center [640, 312] width 273 height 41
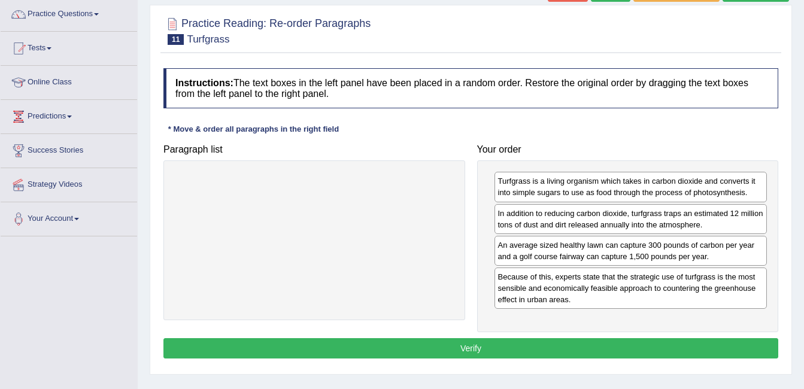
click at [465, 344] on button "Verify" at bounding box center [471, 348] width 615 height 20
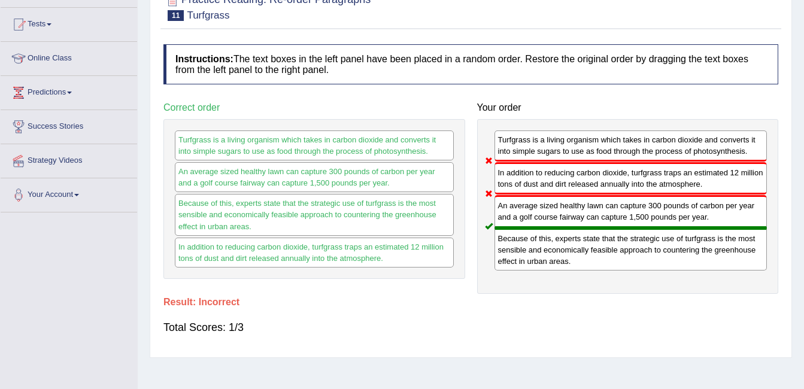
scroll to position [72, 0]
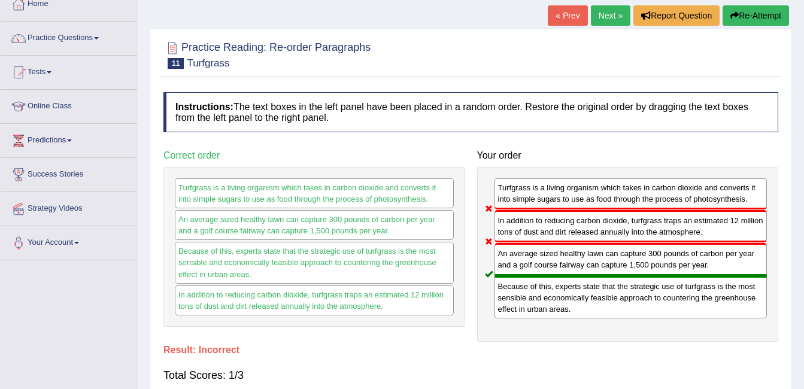
click at [621, 16] on link "Next »" at bounding box center [611, 15] width 40 height 20
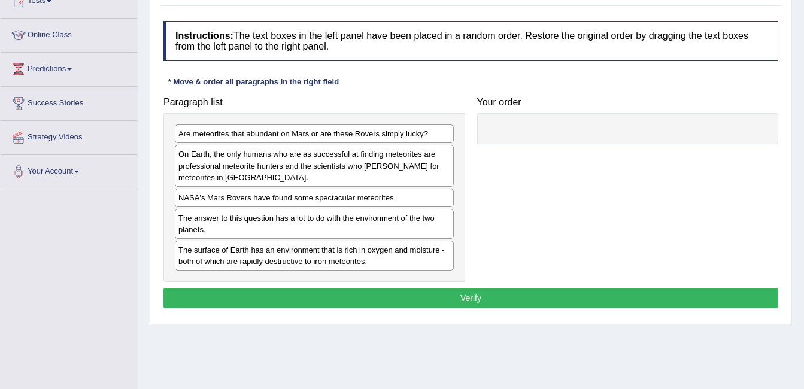
scroll to position [144, 0]
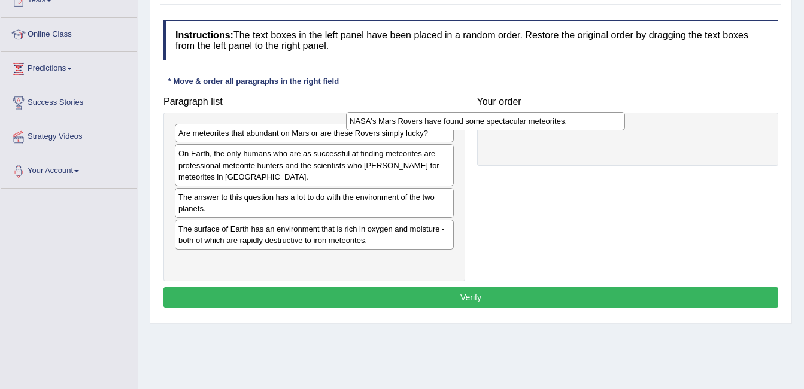
drag, startPoint x: 368, startPoint y: 195, endPoint x: 541, endPoint y: 119, distance: 188.5
click at [541, 119] on div "NASA's Mars Rovers have found some spectacular meteorites." at bounding box center [485, 121] width 279 height 19
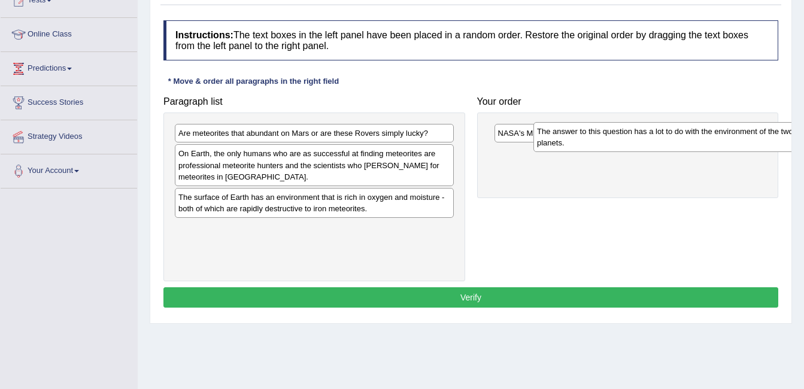
drag, startPoint x: 202, startPoint y: 202, endPoint x: 561, endPoint y: 137, distance: 364.2
click at [561, 137] on div "The answer to this question has a lot to do with the environment of the two pla…" at bounding box center [673, 137] width 279 height 30
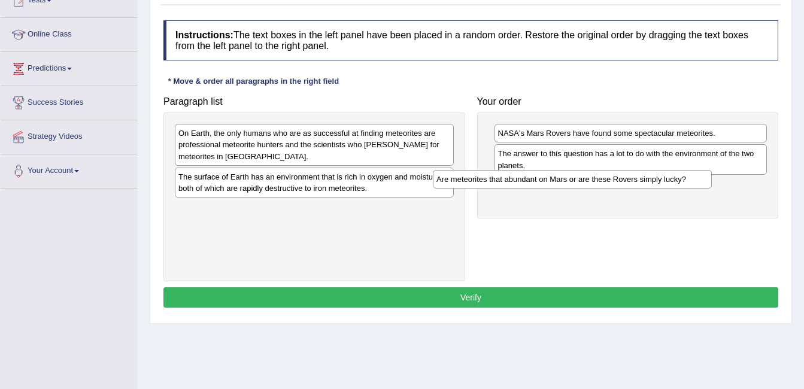
drag, startPoint x: 400, startPoint y: 129, endPoint x: 661, endPoint y: 174, distance: 265.1
click at [661, 174] on div "Are meteorites that abundant on Mars or are these Rovers simply lucky?" at bounding box center [572, 179] width 279 height 19
drag, startPoint x: 542, startPoint y: 165, endPoint x: 552, endPoint y: 200, distance: 36.0
click at [552, 200] on div "The answer to this question has a lot to do with the environment of the two pla…" at bounding box center [639, 189] width 273 height 30
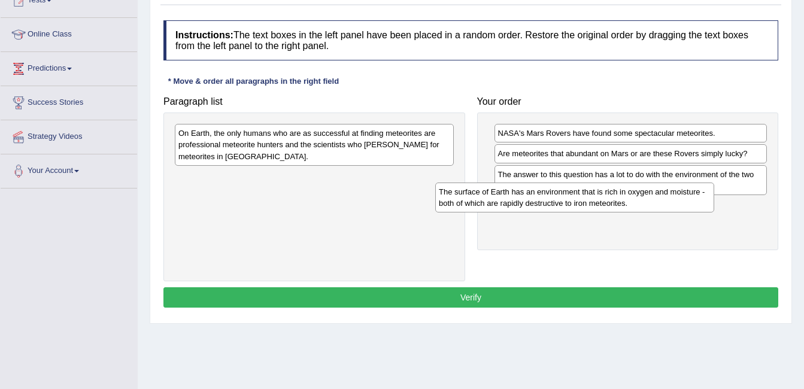
drag, startPoint x: 283, startPoint y: 181, endPoint x: 547, endPoint y: 196, distance: 264.0
click at [547, 196] on div "The surface of Earth has an environment that is rich in oxygen and moisture - b…" at bounding box center [574, 198] width 279 height 30
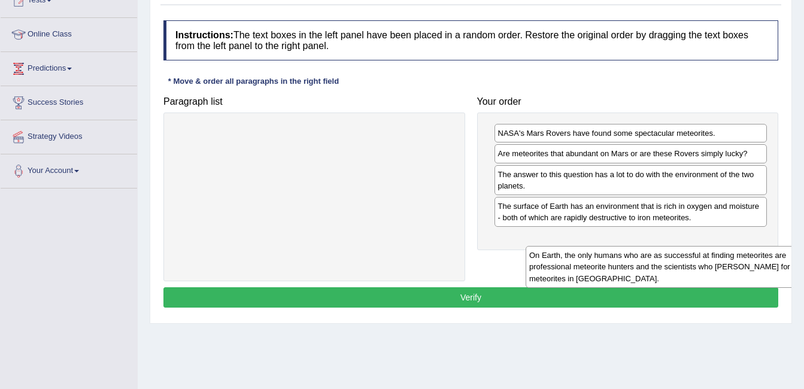
drag, startPoint x: 414, startPoint y: 155, endPoint x: 746, endPoint y: 266, distance: 349.5
click at [746, 266] on div "On Earth, the only humans who are as successful at finding meteorites are profe…" at bounding box center [665, 266] width 279 height 41
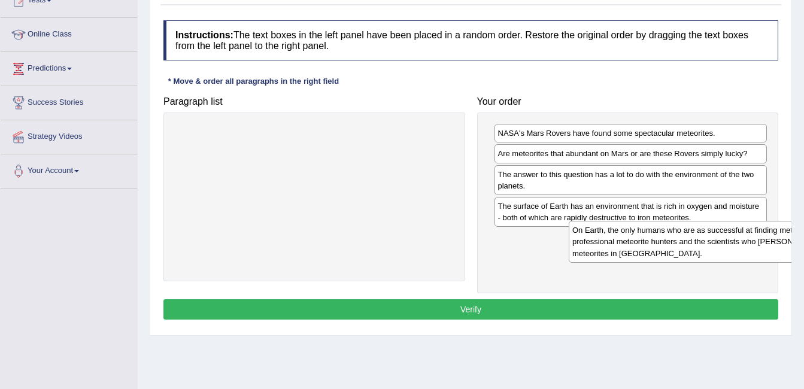
drag, startPoint x: 262, startPoint y: 148, endPoint x: 652, endPoint y: 245, distance: 402.4
click at [652, 245] on div "On Earth, the only humans who are as successful at finding meteorites are profe…" at bounding box center [708, 241] width 279 height 41
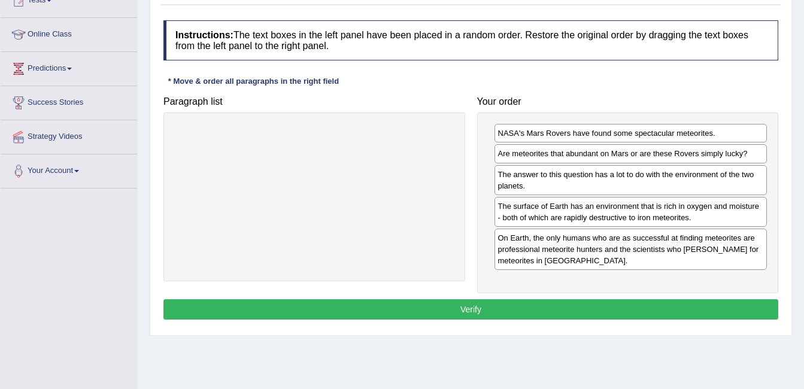
click at [520, 307] on button "Verify" at bounding box center [471, 309] width 615 height 20
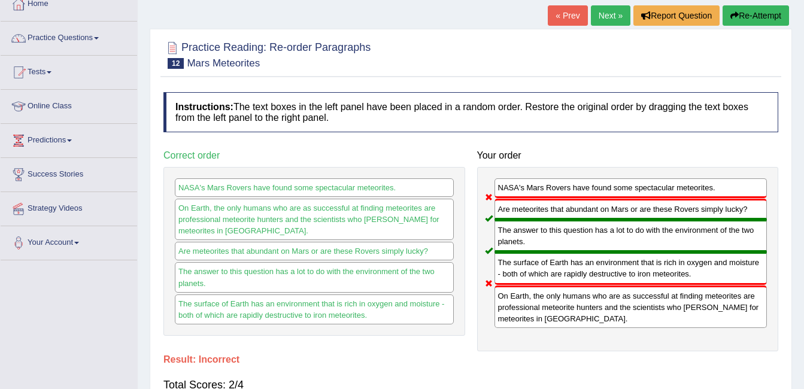
scroll to position [24, 0]
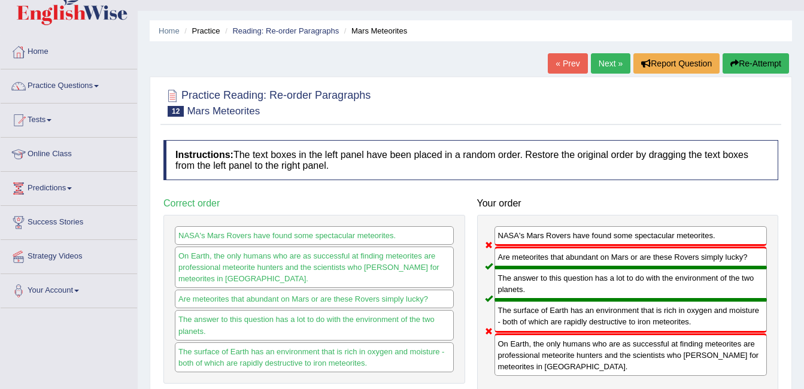
click at [601, 58] on link "Next »" at bounding box center [611, 63] width 40 height 20
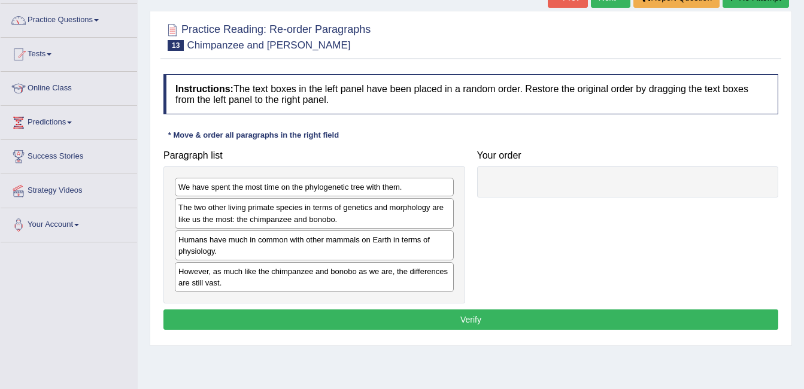
scroll to position [120, 0]
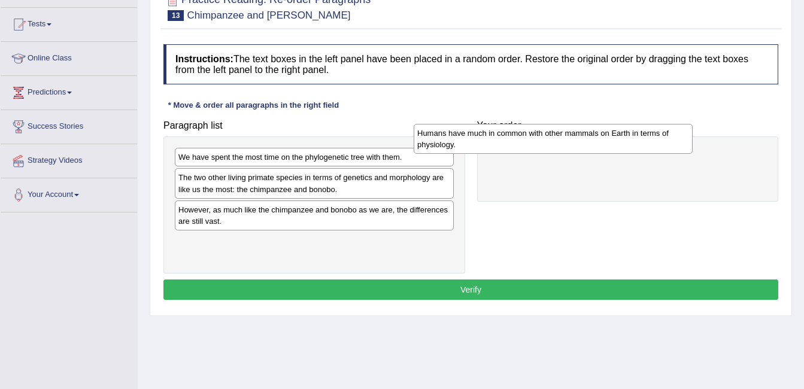
drag, startPoint x: 316, startPoint y: 226, endPoint x: 555, endPoint y: 149, distance: 251.0
click at [555, 149] on div "Humans have much in common with other mammals on Earth in terms of physiology." at bounding box center [553, 139] width 279 height 30
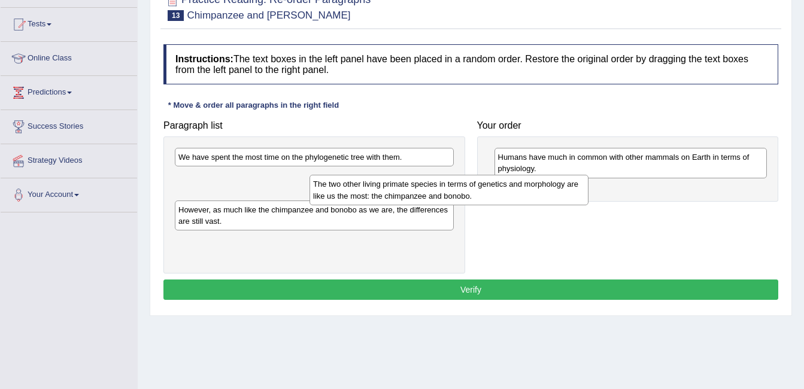
drag, startPoint x: 278, startPoint y: 187, endPoint x: 473, endPoint y: 193, distance: 195.4
click at [473, 193] on div "The two other living primate species in terms of genetics and morphology are li…" at bounding box center [449, 190] width 279 height 30
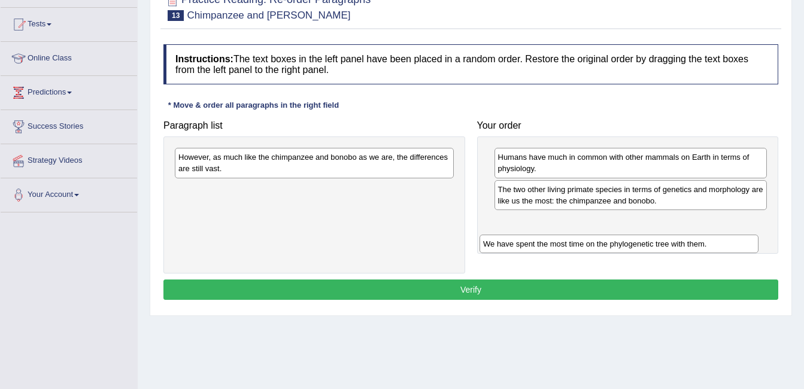
drag, startPoint x: 204, startPoint y: 158, endPoint x: 509, endPoint y: 244, distance: 317.0
click at [509, 244] on div "We have spent the most time on the phylogenetic tree with them." at bounding box center [619, 244] width 279 height 19
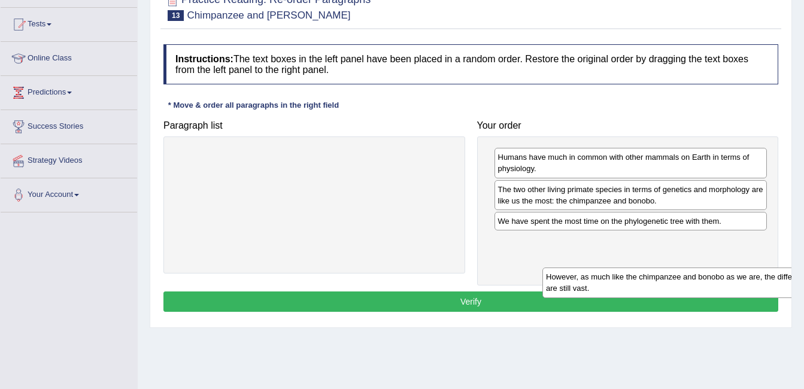
drag, startPoint x: 278, startPoint y: 161, endPoint x: 624, endPoint y: 264, distance: 361.2
click at [624, 268] on div "However, as much like the chimpanzee and bonobo as we are, the differences are …" at bounding box center [682, 283] width 279 height 30
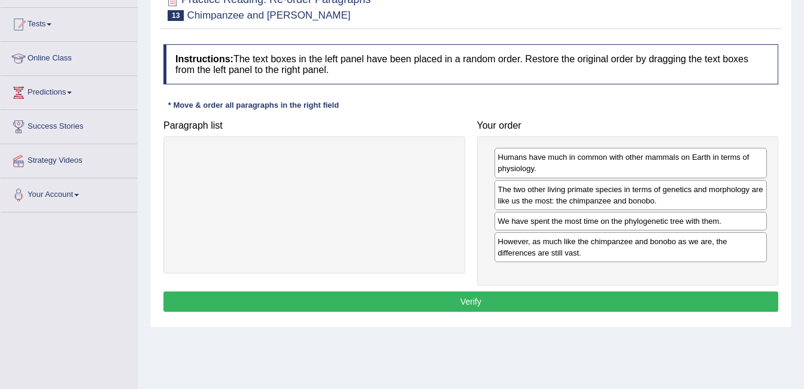
click at [504, 300] on button "Verify" at bounding box center [471, 302] width 615 height 20
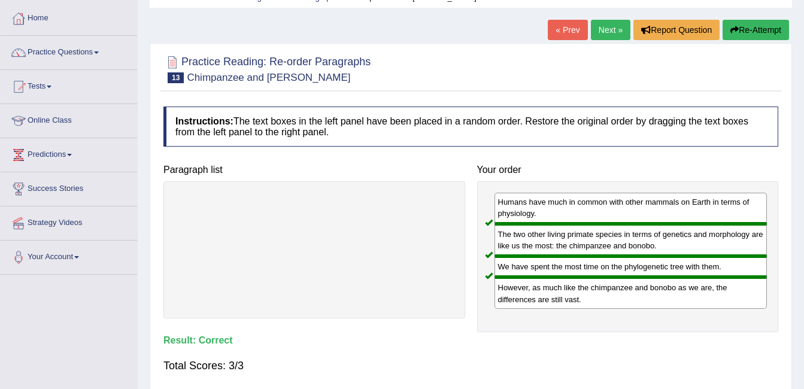
scroll to position [0, 0]
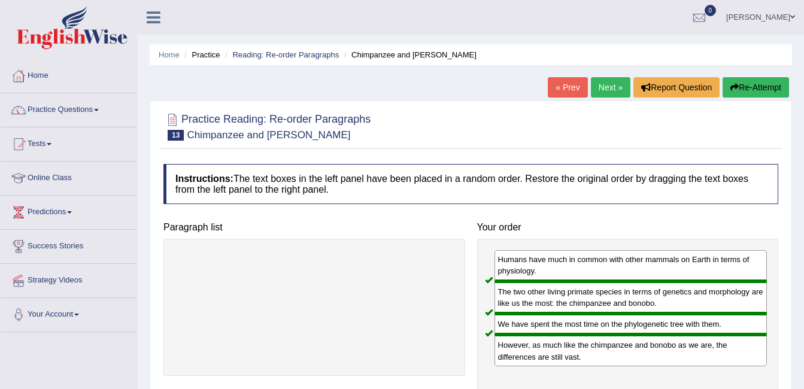
click at [608, 89] on link "Next »" at bounding box center [611, 87] width 40 height 20
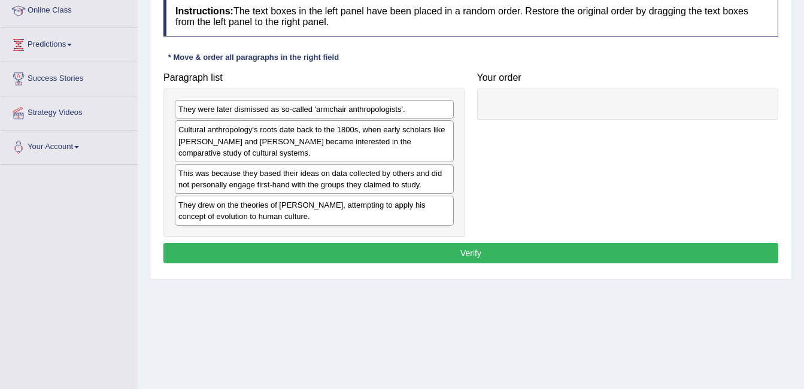
scroll to position [144, 0]
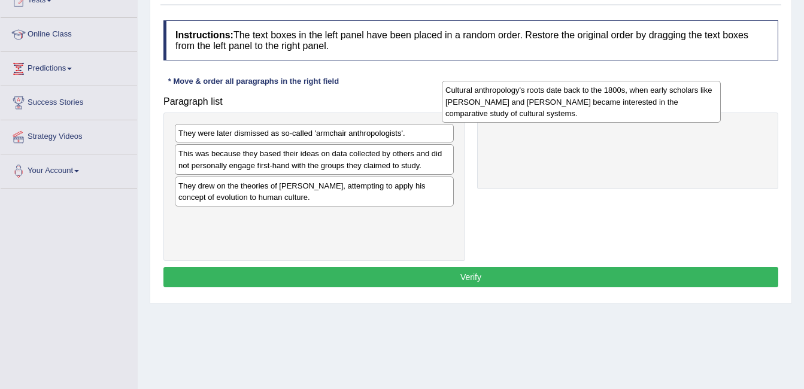
drag, startPoint x: 319, startPoint y: 152, endPoint x: 591, endPoint y: 107, distance: 275.5
click at [591, 107] on div "Cultural anthropology's roots date back to the 1800s, when early scholars like …" at bounding box center [581, 101] width 279 height 41
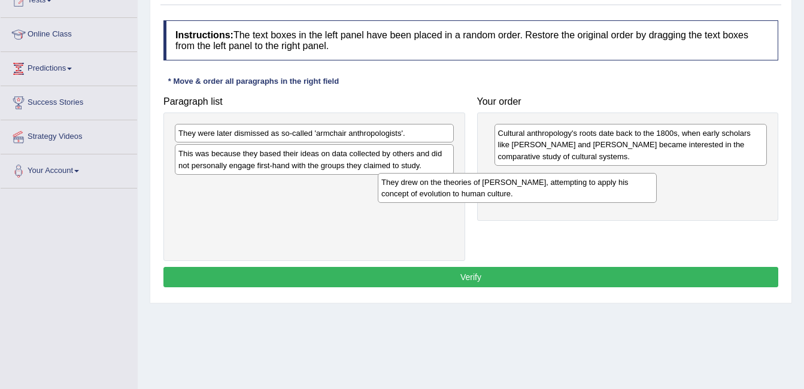
drag, startPoint x: 327, startPoint y: 195, endPoint x: 544, endPoint y: 218, distance: 218.7
click at [544, 203] on div "They drew on the theories of Charles Darwin, attempting to apply his concept of…" at bounding box center [517, 188] width 279 height 30
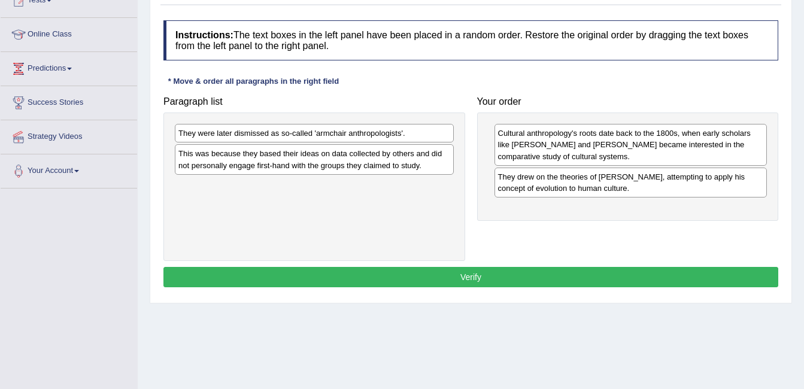
click at [545, 218] on div "Cultural anthropology's roots date back to the 1800s, when early scholars like …" at bounding box center [628, 167] width 302 height 108
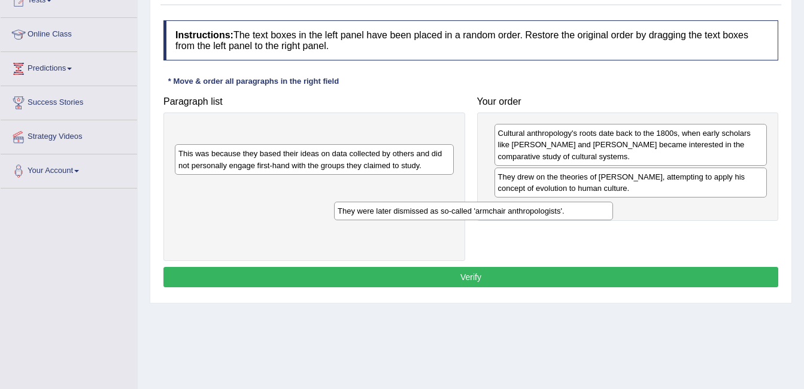
drag, startPoint x: 347, startPoint y: 131, endPoint x: 507, endPoint y: 209, distance: 177.9
click at [507, 209] on div "They were later dismissed as so-called 'armchair anthropologists'." at bounding box center [473, 211] width 279 height 19
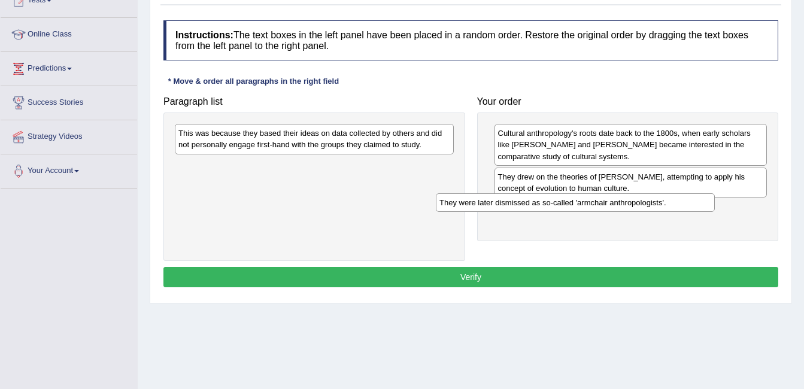
drag, startPoint x: 352, startPoint y: 133, endPoint x: 617, endPoint y: 202, distance: 273.7
click at [617, 202] on div "They were later dismissed as so-called 'armchair anthropologists'." at bounding box center [575, 202] width 279 height 19
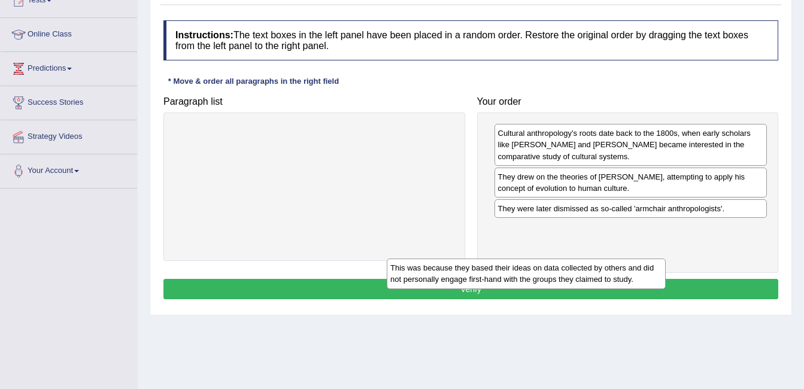
drag, startPoint x: 292, startPoint y: 132, endPoint x: 504, endPoint y: 264, distance: 249.3
click at [504, 264] on div "This was because they based their ideas on data collected by others and did not…" at bounding box center [526, 274] width 279 height 30
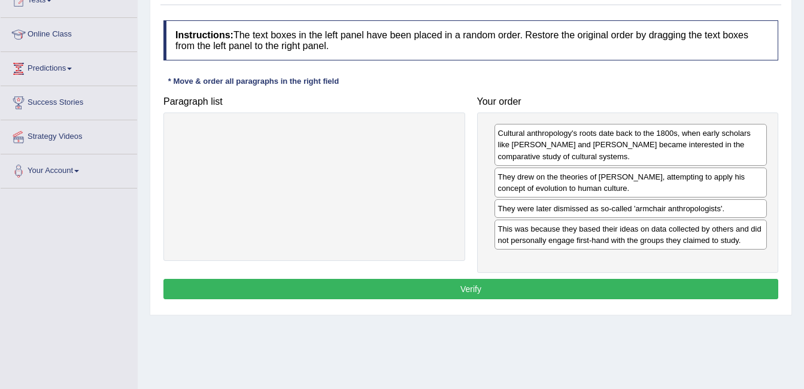
click at [491, 283] on button "Verify" at bounding box center [471, 289] width 615 height 20
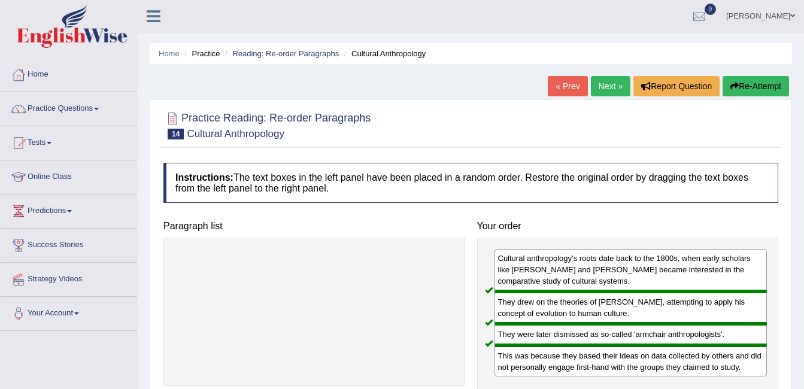
scroll to position [0, 0]
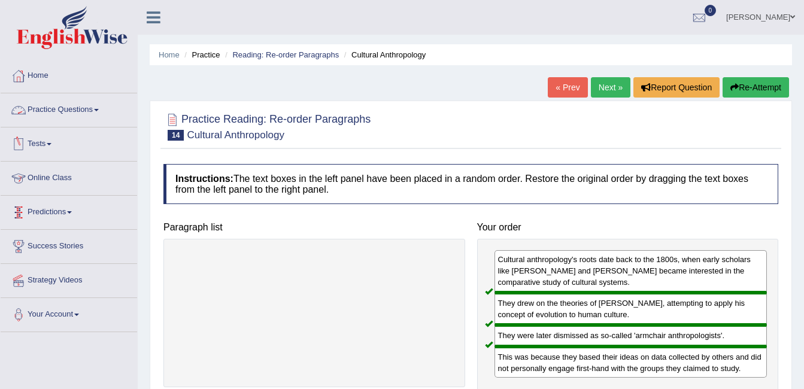
click at [55, 96] on link "Practice Questions" at bounding box center [69, 108] width 137 height 30
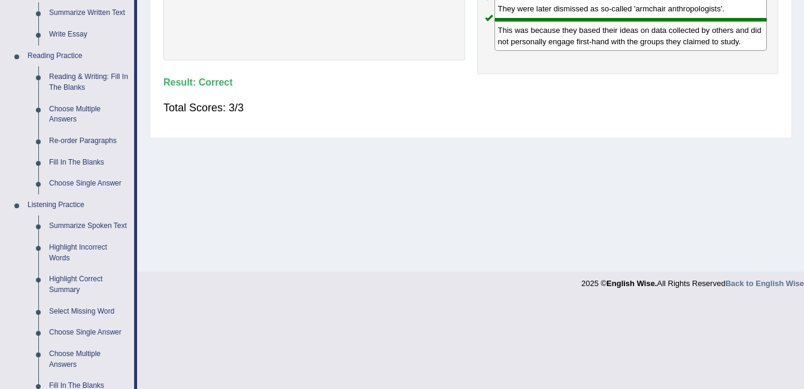
scroll to position [317, 0]
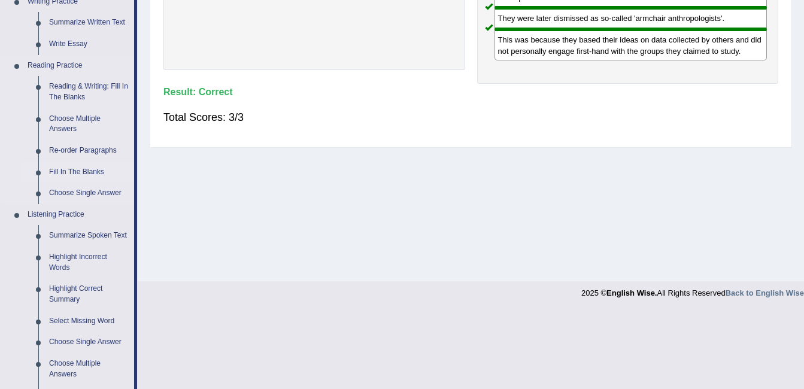
click at [59, 168] on link "Fill In The Blanks" at bounding box center [89, 173] width 90 height 22
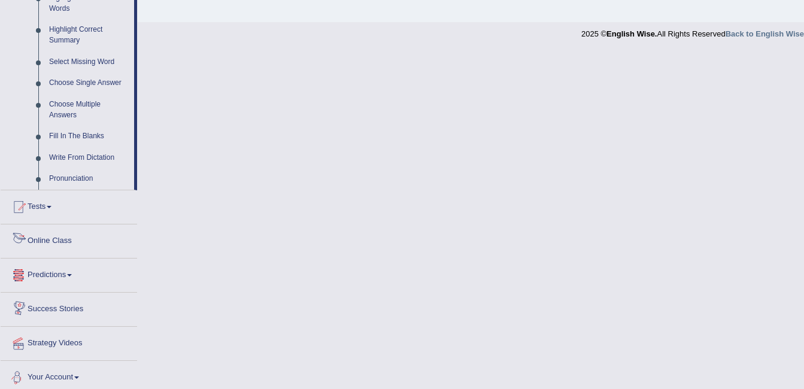
scroll to position [525, 0]
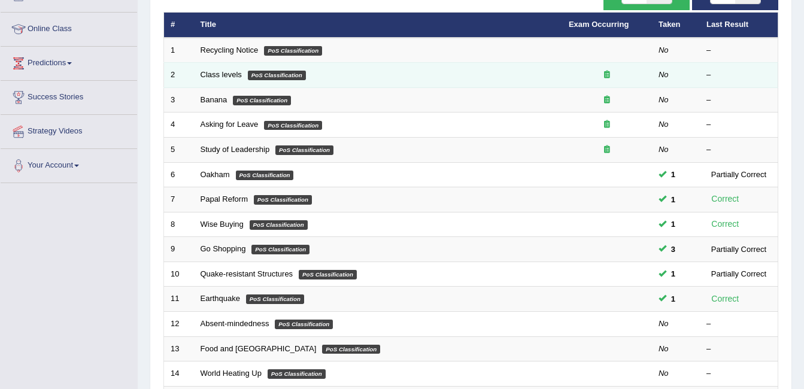
scroll to position [168, 0]
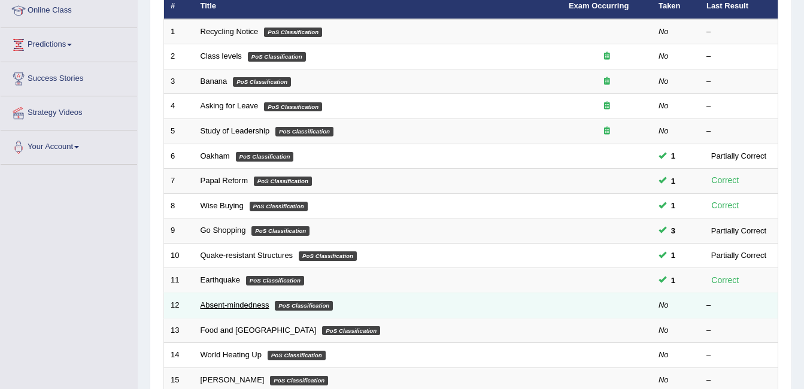
click at [253, 309] on link "Absent-mindedness" at bounding box center [235, 305] width 69 height 9
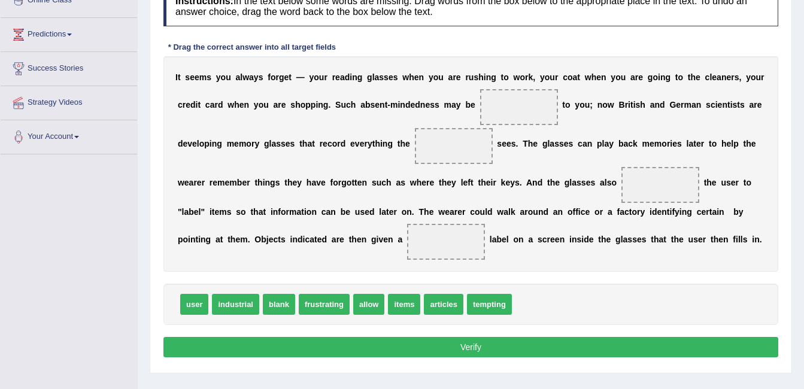
scroll to position [144, 0]
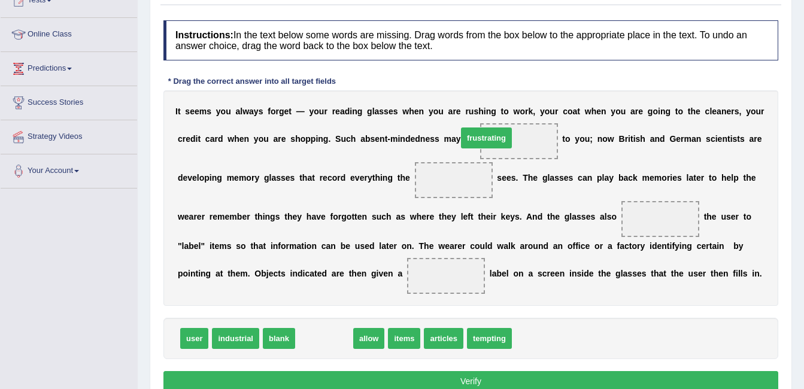
drag, startPoint x: 316, startPoint y: 339, endPoint x: 479, endPoint y: 143, distance: 255.6
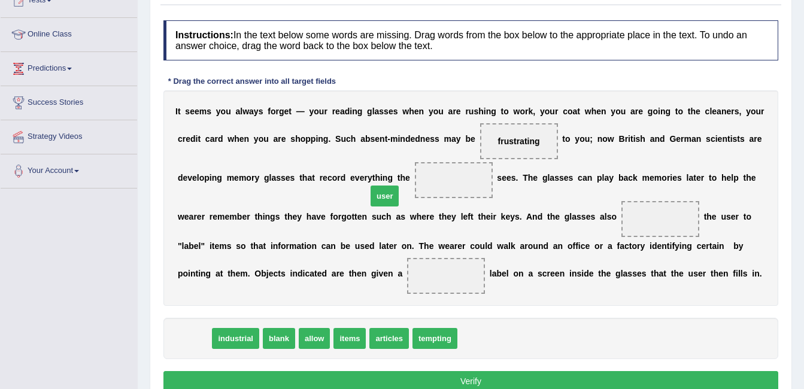
drag, startPoint x: 195, startPoint y: 337, endPoint x: 416, endPoint y: 146, distance: 292.2
click at [399, 186] on span "user" at bounding box center [385, 196] width 28 height 21
drag, startPoint x: 189, startPoint y: 335, endPoint x: 382, endPoint y: 183, distance: 245.2
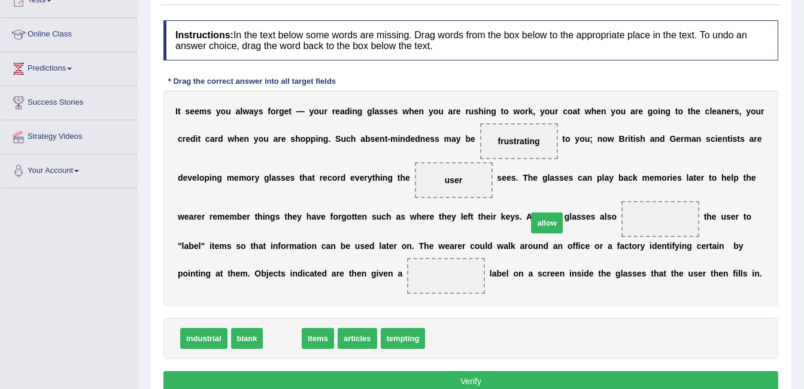
drag, startPoint x: 279, startPoint y: 341, endPoint x: 544, endPoint y: 226, distance: 290.0
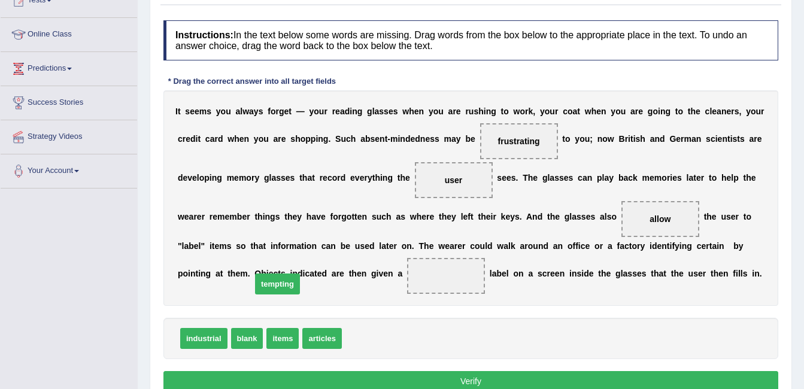
drag, startPoint x: 361, startPoint y: 337, endPoint x: 265, endPoint y: 279, distance: 111.2
drag, startPoint x: 246, startPoint y: 339, endPoint x: 288, endPoint y: 286, distance: 67.7
click at [429, 386] on button "Verify" at bounding box center [471, 381] width 615 height 20
